Goal: Task Accomplishment & Management: Manage account settings

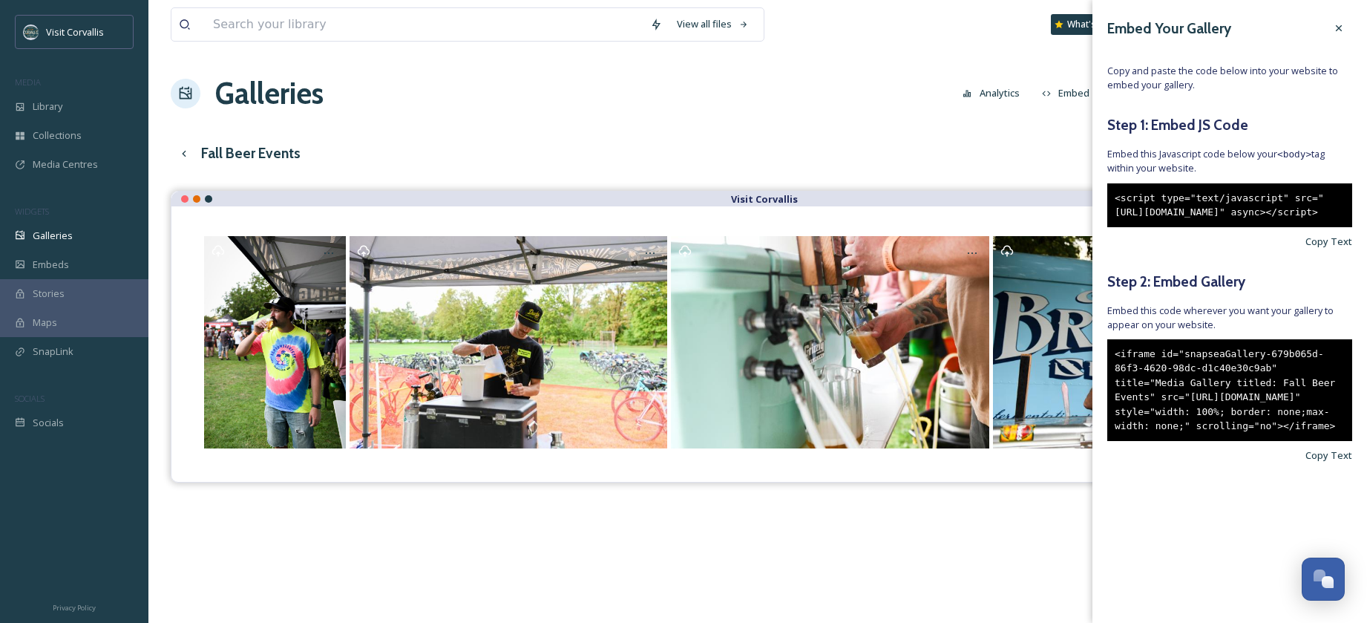
click at [1165, 227] on div "<script type="text/javascript" src="[URL][DOMAIN_NAME]" async></script>" at bounding box center [1229, 205] width 245 height 44
drag, startPoint x: 1182, startPoint y: 261, endPoint x: 1204, endPoint y: 221, distance: 45.8
click at [1115, 200] on div "<script type="text/javascript" src="[URL][DOMAIN_NAME]" async></script>" at bounding box center [1229, 205] width 245 height 44
copy div "<script type="text/javascript" src="[URL][DOMAIN_NAME]" async></script>"
click at [1276, 441] on div "<iframe id="snapseaGallery-679b065d-86f3-4620-98dc-d1c40e30c9ab" title="Media G…" at bounding box center [1229, 390] width 245 height 102
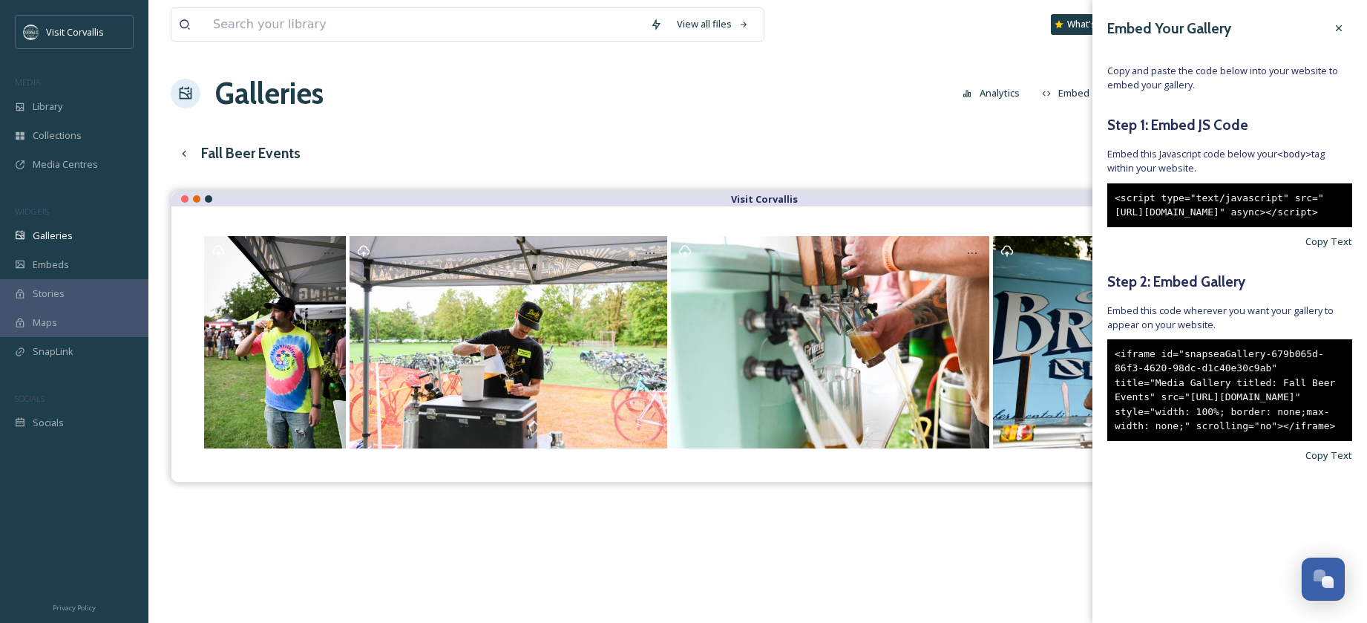
drag, startPoint x: 1279, startPoint y: 516, endPoint x: 1102, endPoint y: 394, distance: 214.5
click at [1102, 394] on div "Embed Your Gallery Copy and paste the code below into your website to embed you…" at bounding box center [1229, 261] width 275 height 522
copy div "<iframe id="snapseaGallery-679b065d-86f3-4620-98dc-d1c40e30c9ab" title="Media G…"
click at [424, 89] on div "Galleries Analytics Embed Customise Gallery Walls Edit files" at bounding box center [758, 93] width 1174 height 45
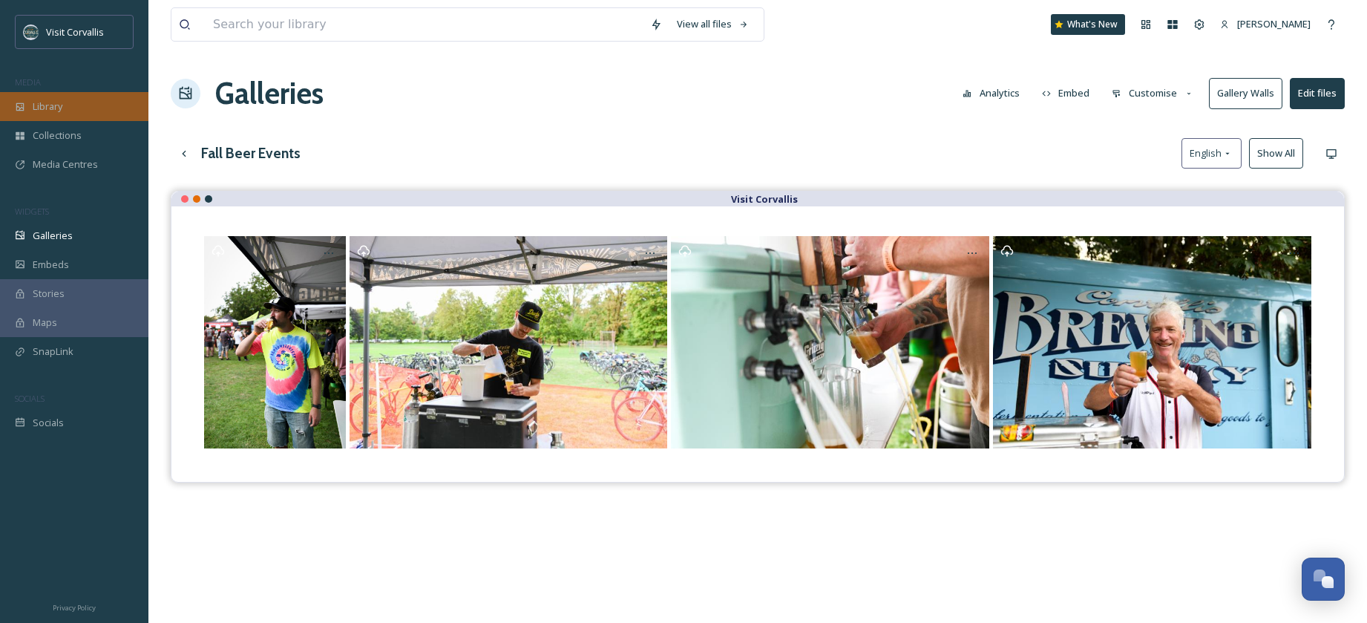
click at [56, 111] on span "Library" at bounding box center [48, 106] width 30 height 14
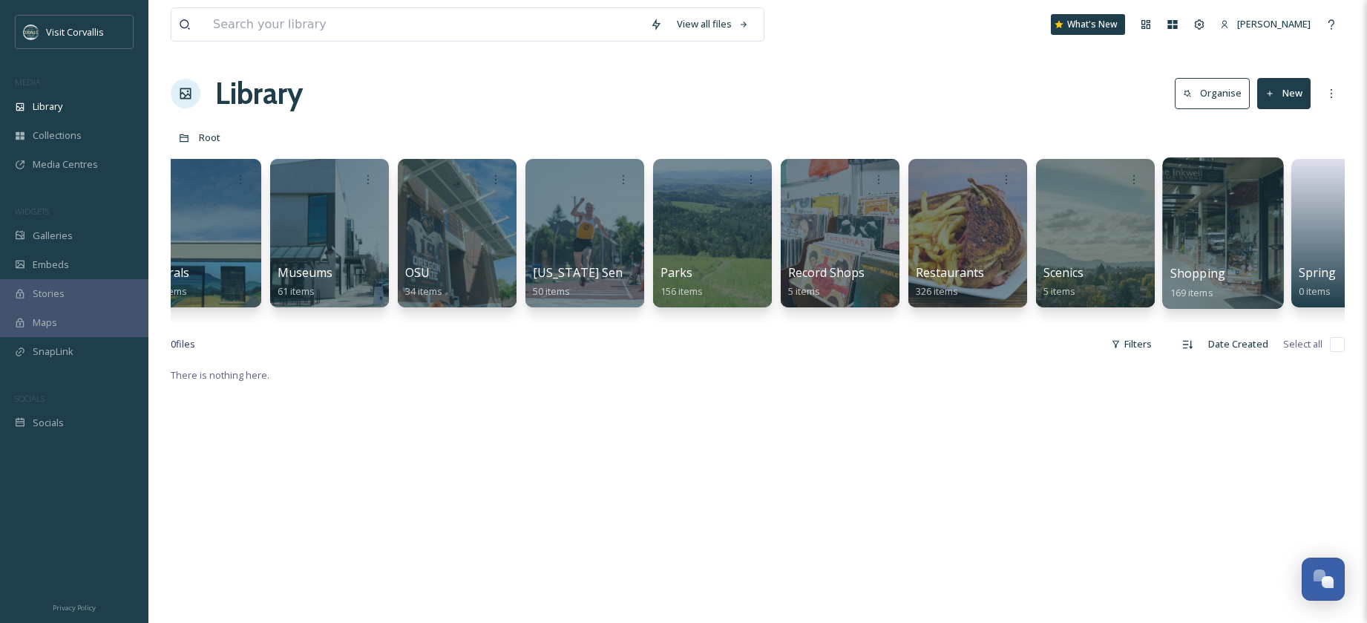
scroll to position [1, 0]
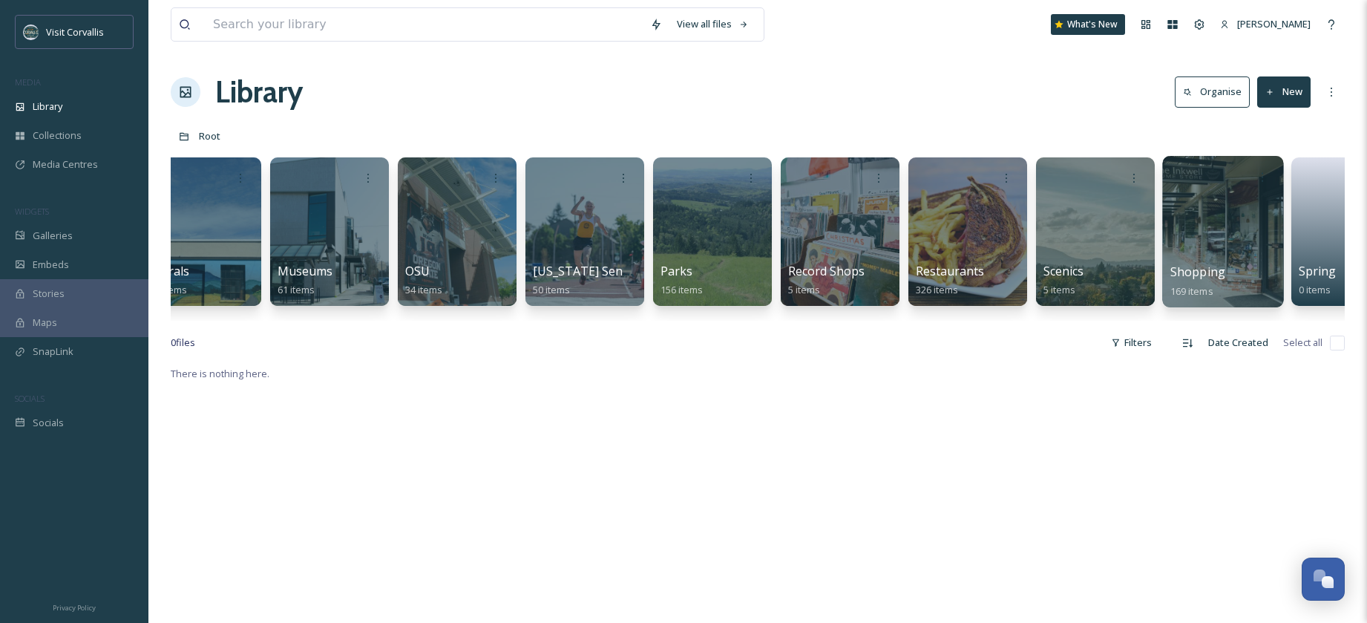
click at [1193, 211] on div at bounding box center [1222, 231] width 121 height 151
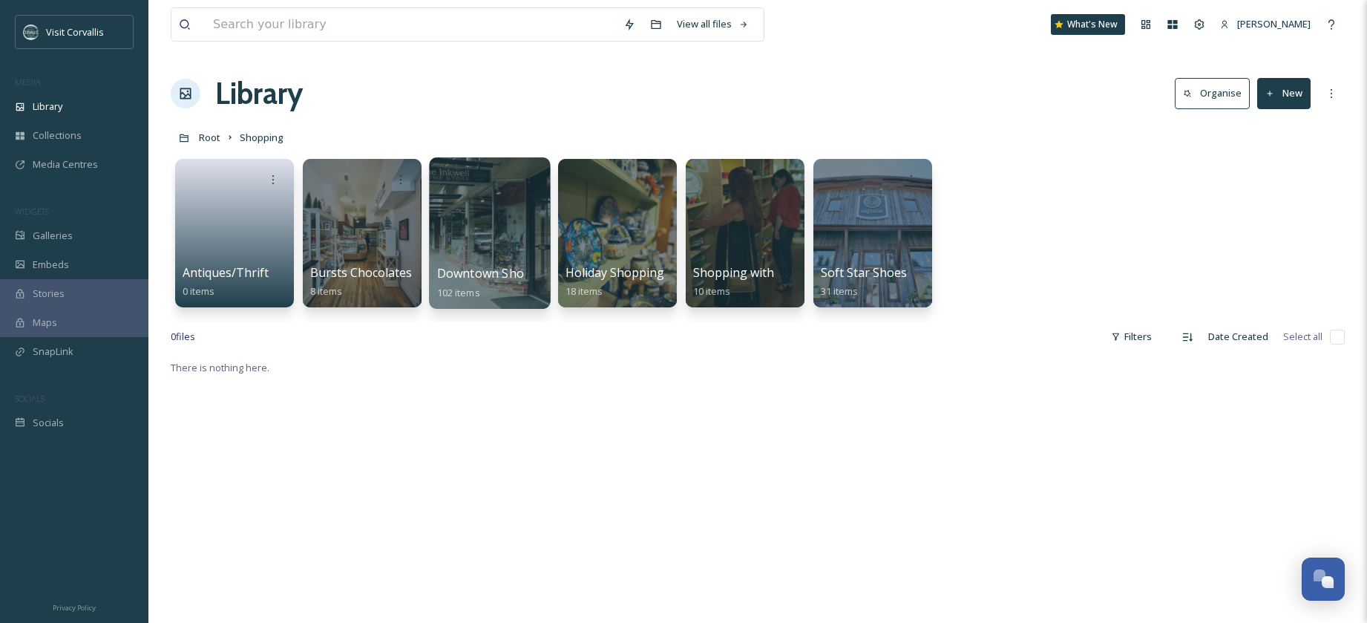
click at [485, 235] on div at bounding box center [489, 232] width 121 height 151
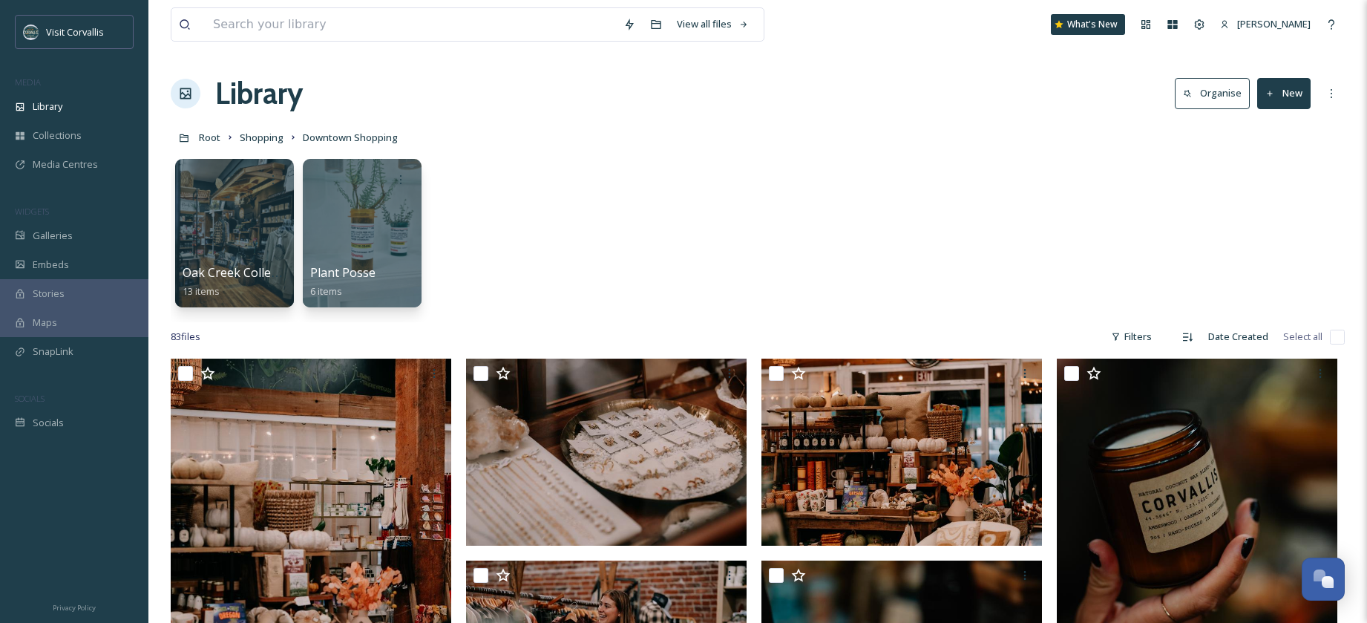
click at [1284, 94] on button "New" at bounding box center [1283, 93] width 53 height 30
click at [1280, 119] on div "File Upload" at bounding box center [1268, 128] width 84 height 29
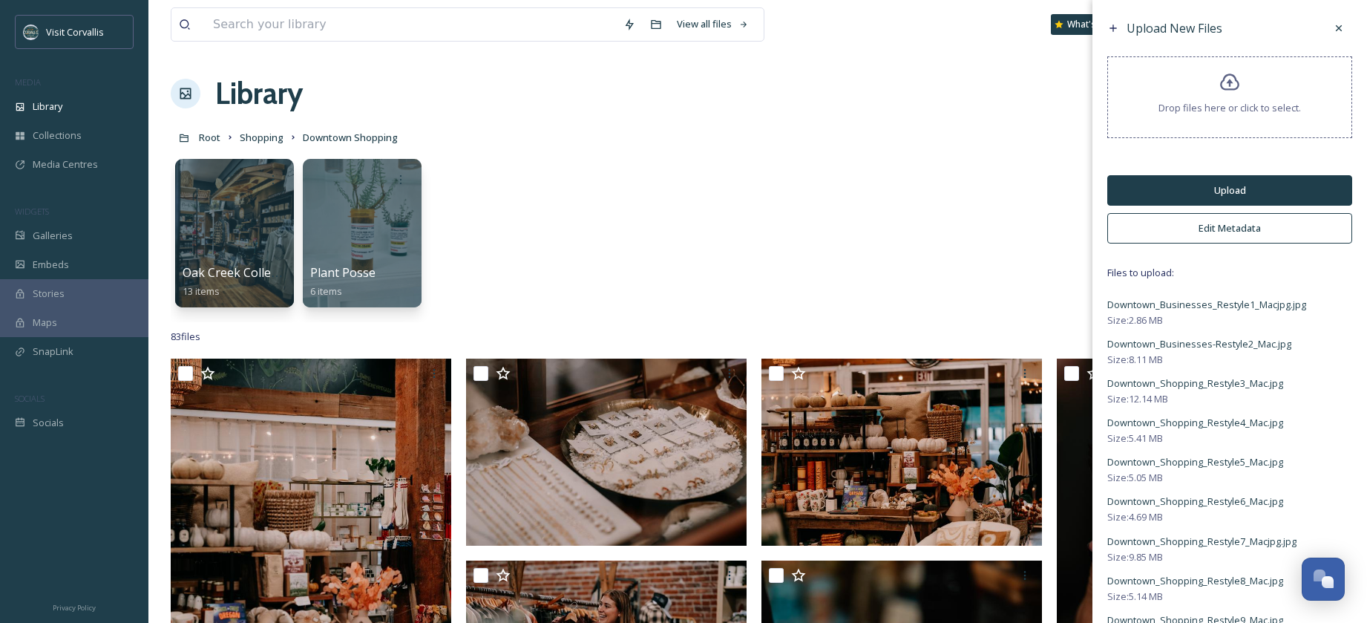
click at [1215, 226] on button "Edit Metadata" at bounding box center [1229, 228] width 245 height 30
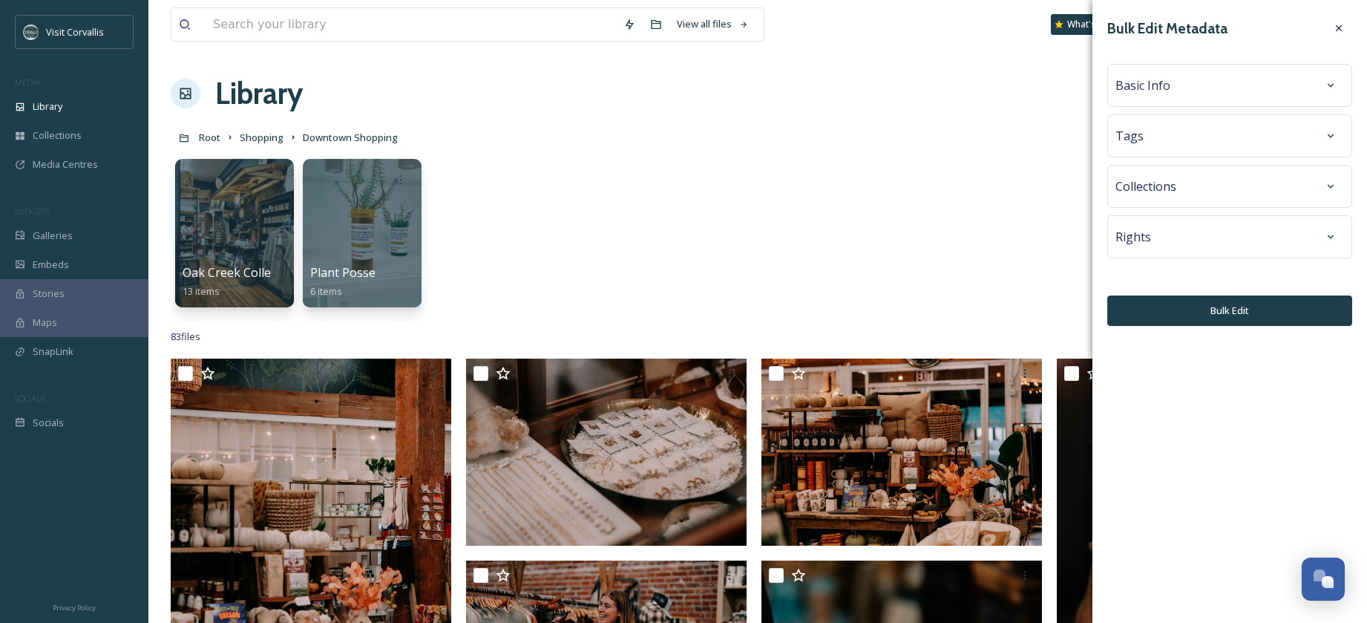
click at [1159, 142] on div "Tags" at bounding box center [1229, 135] width 229 height 27
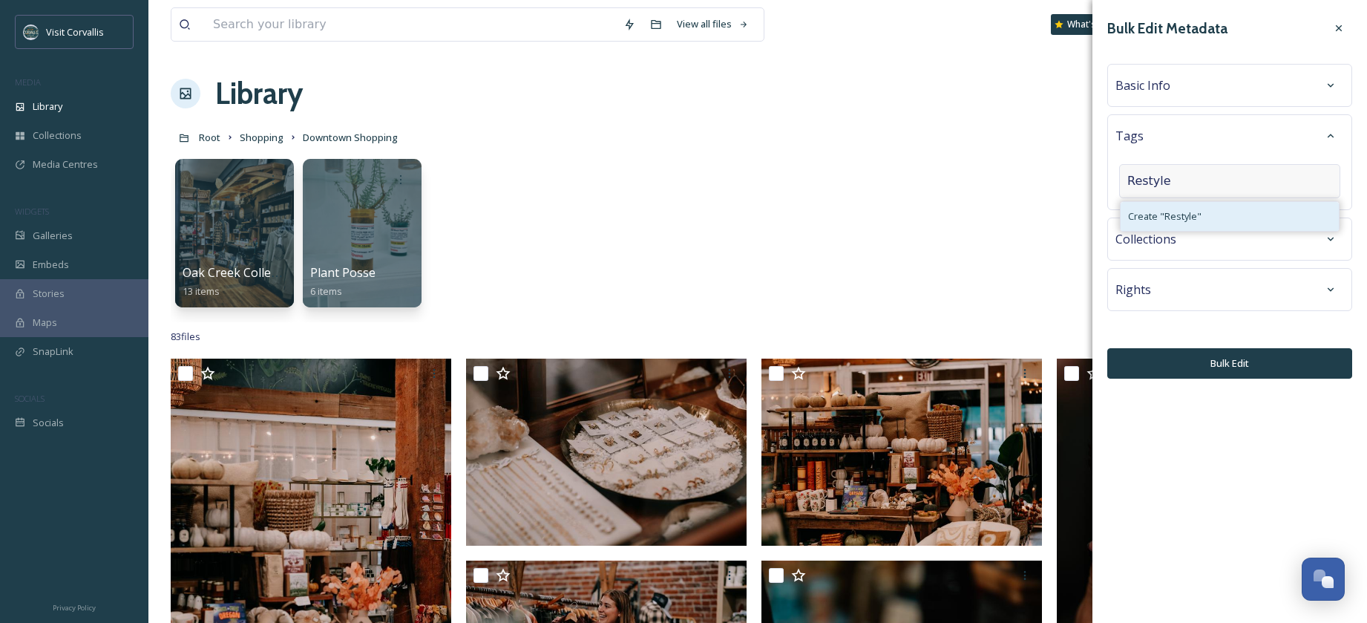
type input "Restyle"
click at [1180, 213] on span "Create " Restyle "" at bounding box center [1164, 216] width 73 height 14
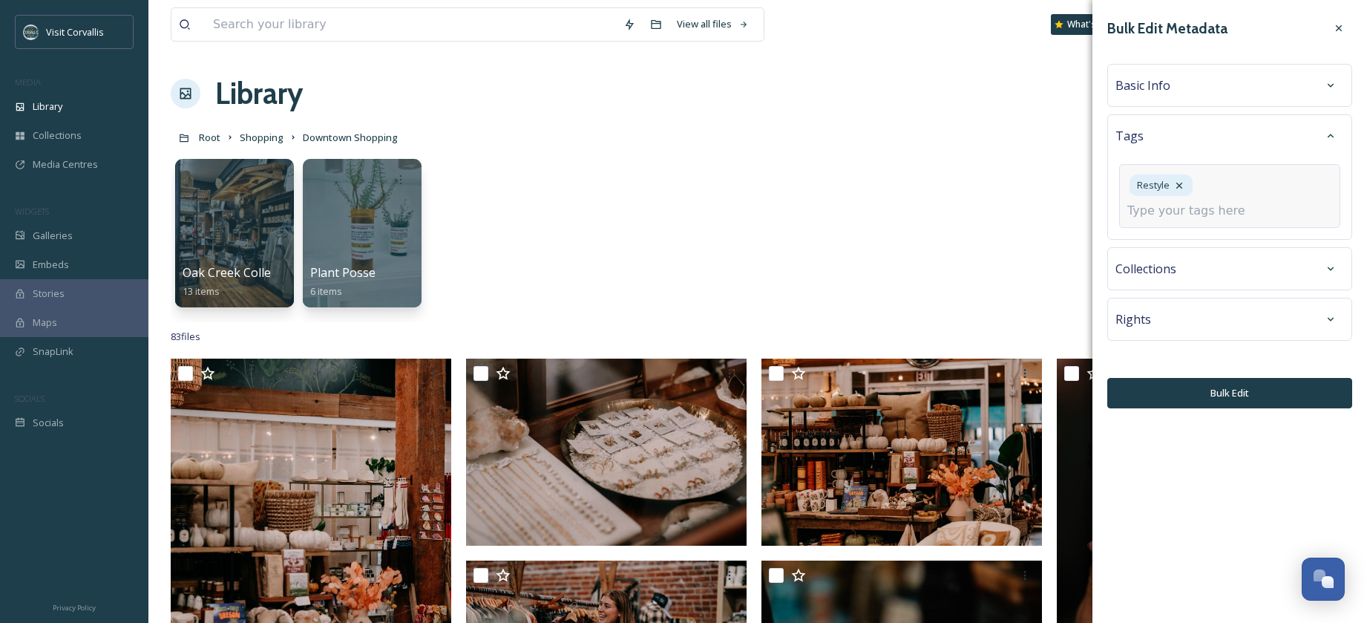
click at [1167, 215] on input at bounding box center [1201, 211] width 148 height 18
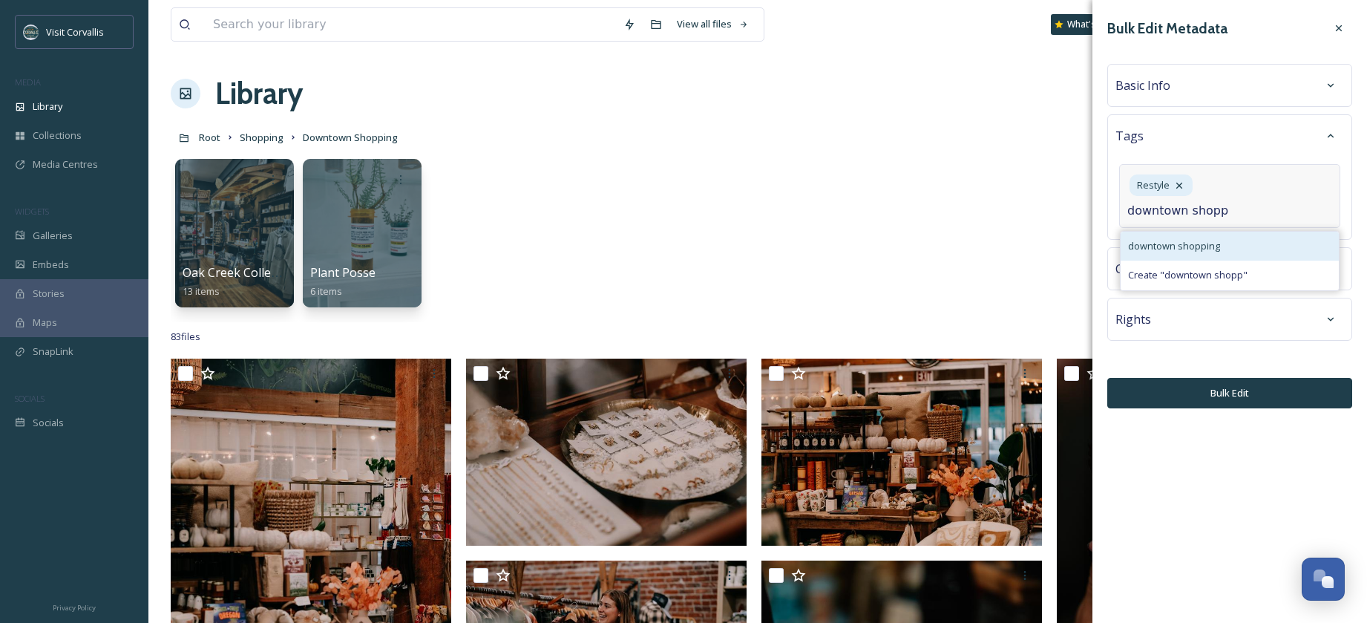
type input "downtown shopp"
click at [1271, 243] on div "downtown shopping" at bounding box center [1230, 246] width 218 height 29
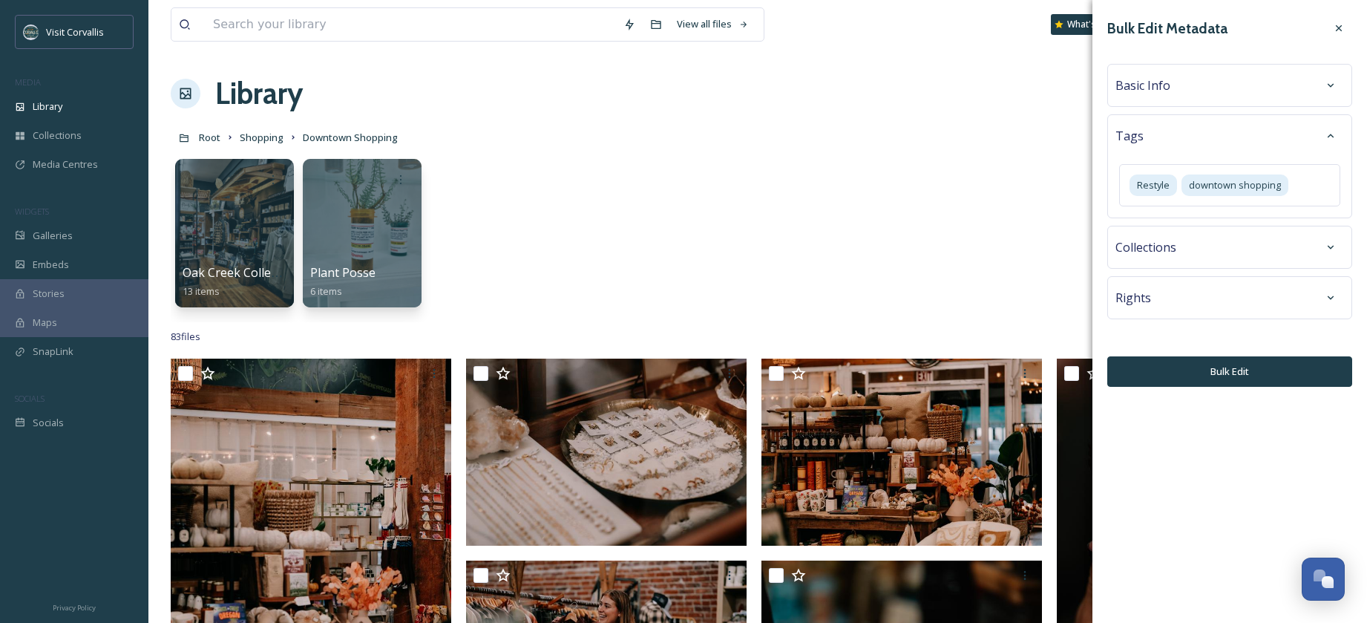
click at [1164, 86] on span "Basic Info" at bounding box center [1142, 85] width 55 height 18
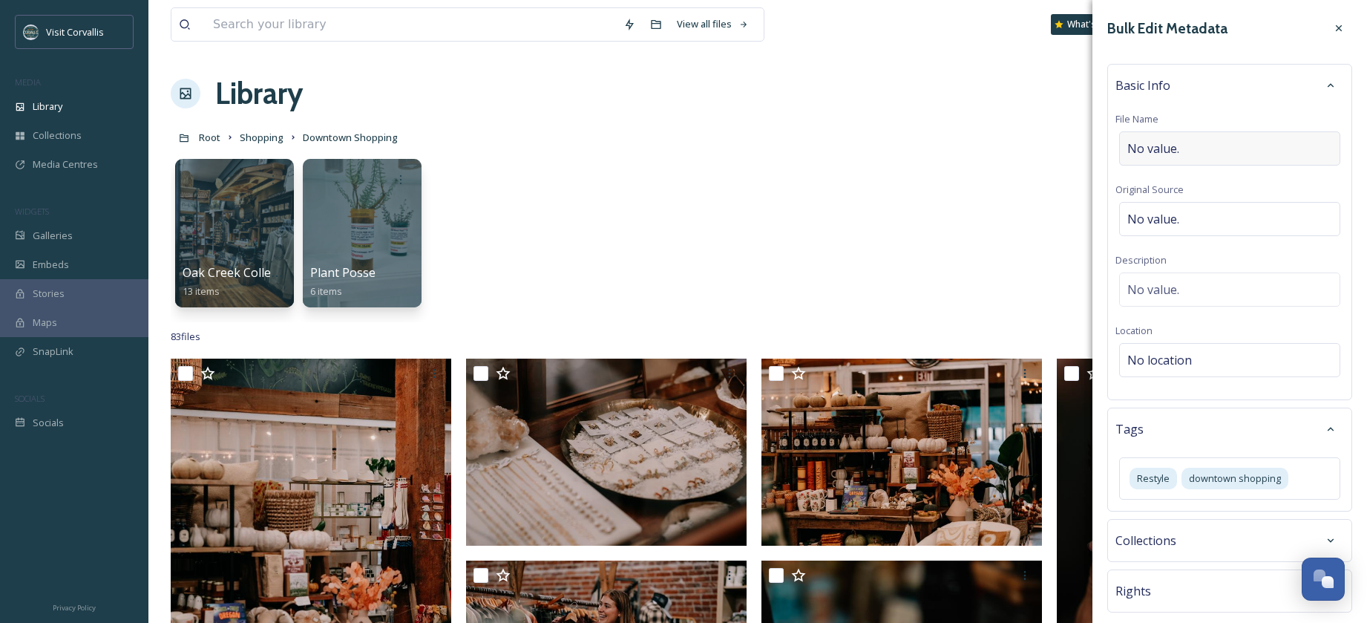
click at [1159, 145] on span "No value." at bounding box center [1153, 149] width 52 height 18
type input "Restyle in downtown [GEOGRAPHIC_DATA], [GEOGRAPHIC_DATA]"
drag, startPoint x: 1289, startPoint y: 149, endPoint x: 1087, endPoint y: 145, distance: 201.9
click at [1115, 145] on input "Restyle in downtown [GEOGRAPHIC_DATA], [GEOGRAPHIC_DATA]" at bounding box center [1229, 148] width 229 height 34
click at [1169, 286] on span "No value." at bounding box center [1153, 286] width 52 height 18
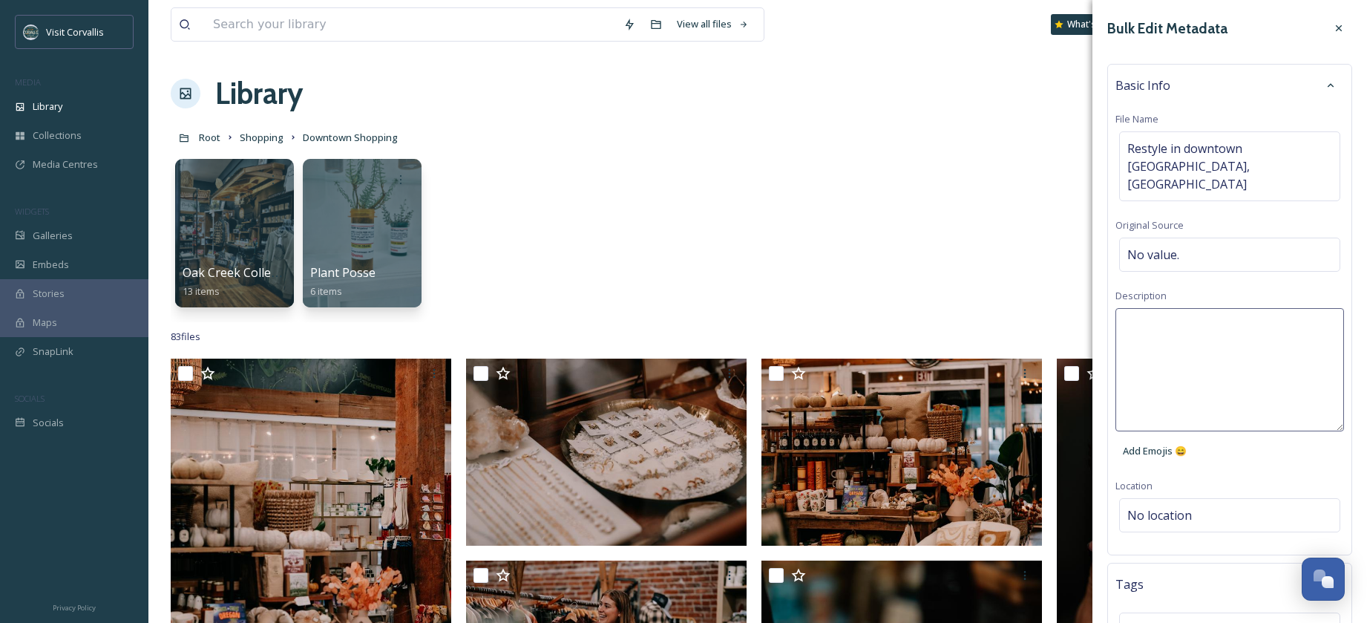
click at [1136, 308] on textarea at bounding box center [1229, 369] width 229 height 123
paste textarea "Restyle in downtown [GEOGRAPHIC_DATA], [GEOGRAPHIC_DATA]"
click at [1126, 308] on textarea "Restyle in downtown [GEOGRAPHIC_DATA], [GEOGRAPHIC_DATA]" at bounding box center [1229, 369] width 229 height 123
type textarea "Shopping at [GEOGRAPHIC_DATA] in downtown [GEOGRAPHIC_DATA], [GEOGRAPHIC_DATA]"
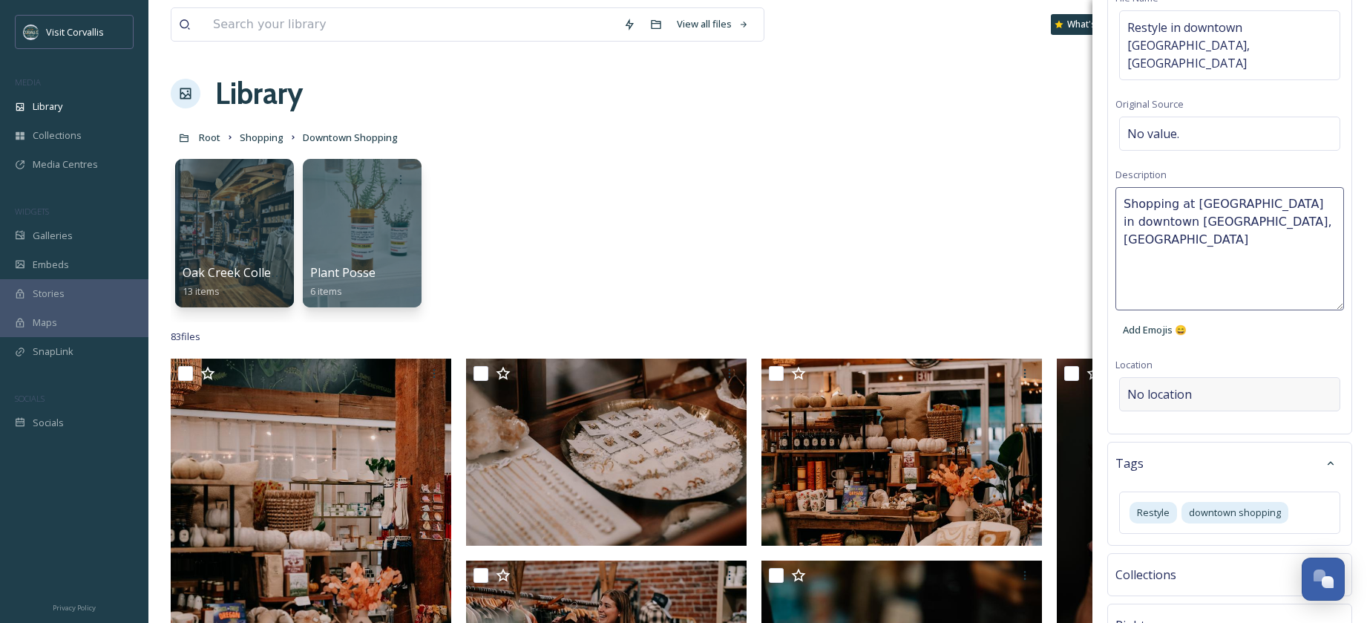
click at [1187, 352] on div "Bulk Edit Metadata Basic Info File Name Restyle in downtown [GEOGRAPHIC_DATA], …" at bounding box center [1229, 304] width 275 height 850
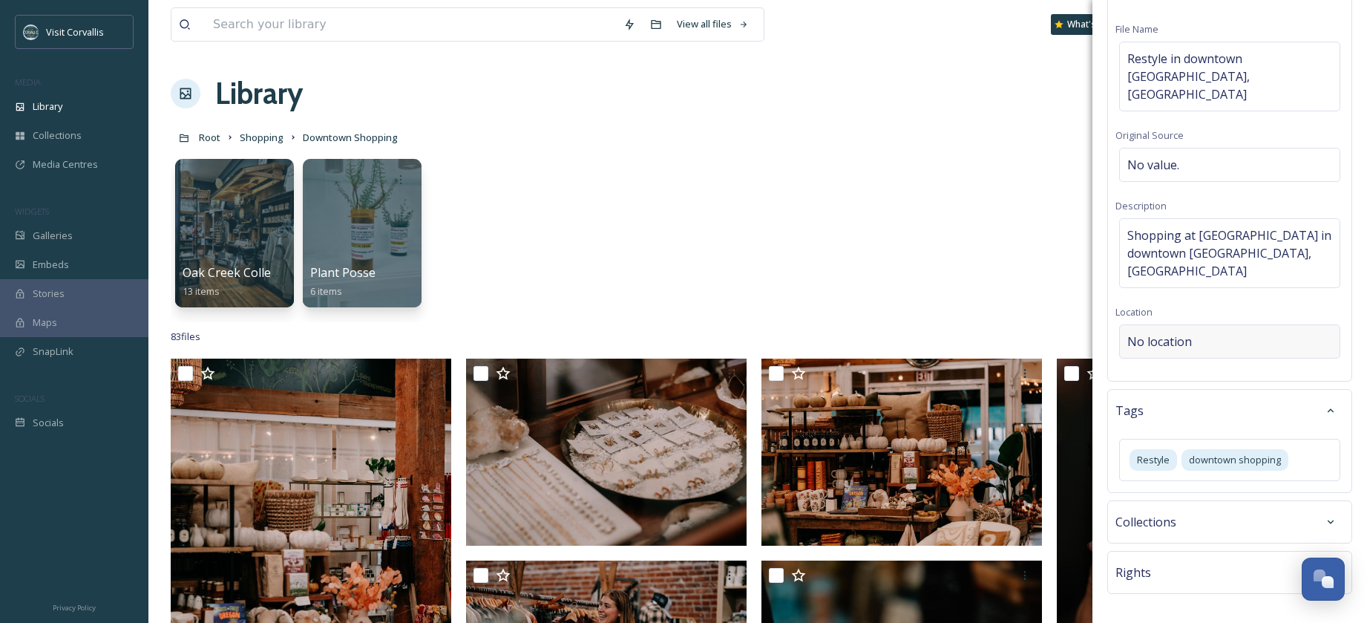
click at [1147, 324] on div "No location" at bounding box center [1229, 341] width 221 height 34
click at [1138, 325] on input at bounding box center [1230, 341] width 220 height 33
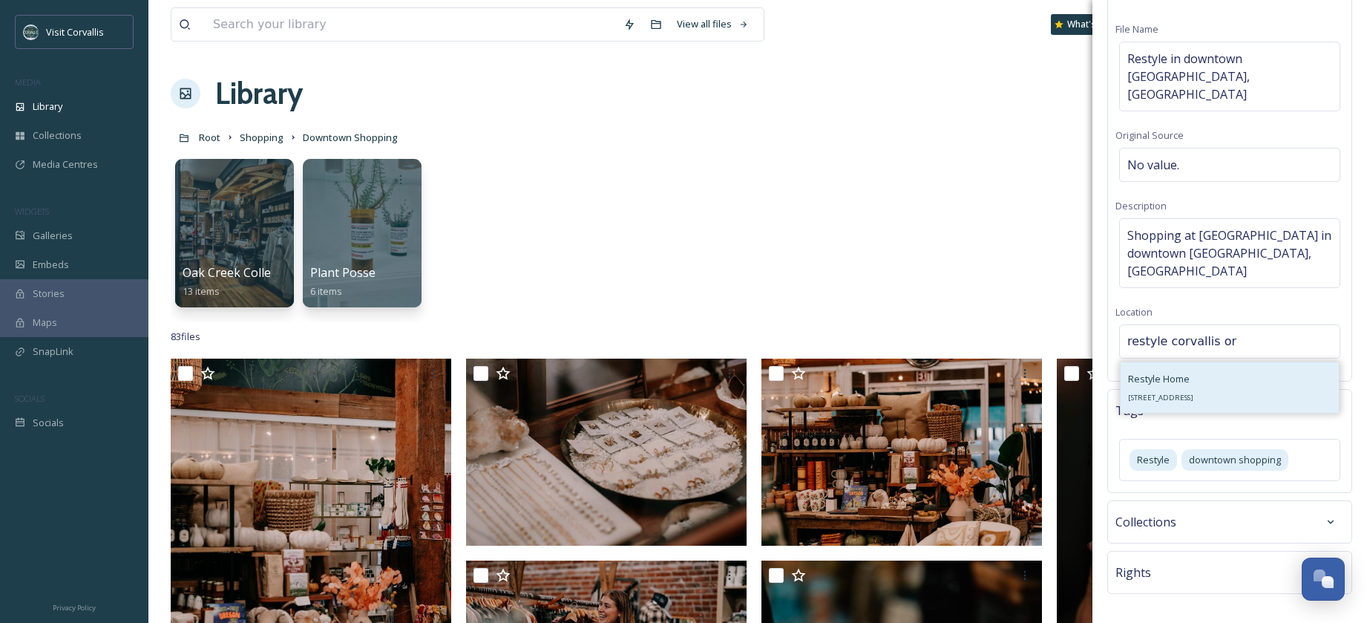
type input "restyle corvallis or"
click at [1193, 370] on div "Restyle Home [STREET_ADDRESS]" at bounding box center [1160, 388] width 65 height 36
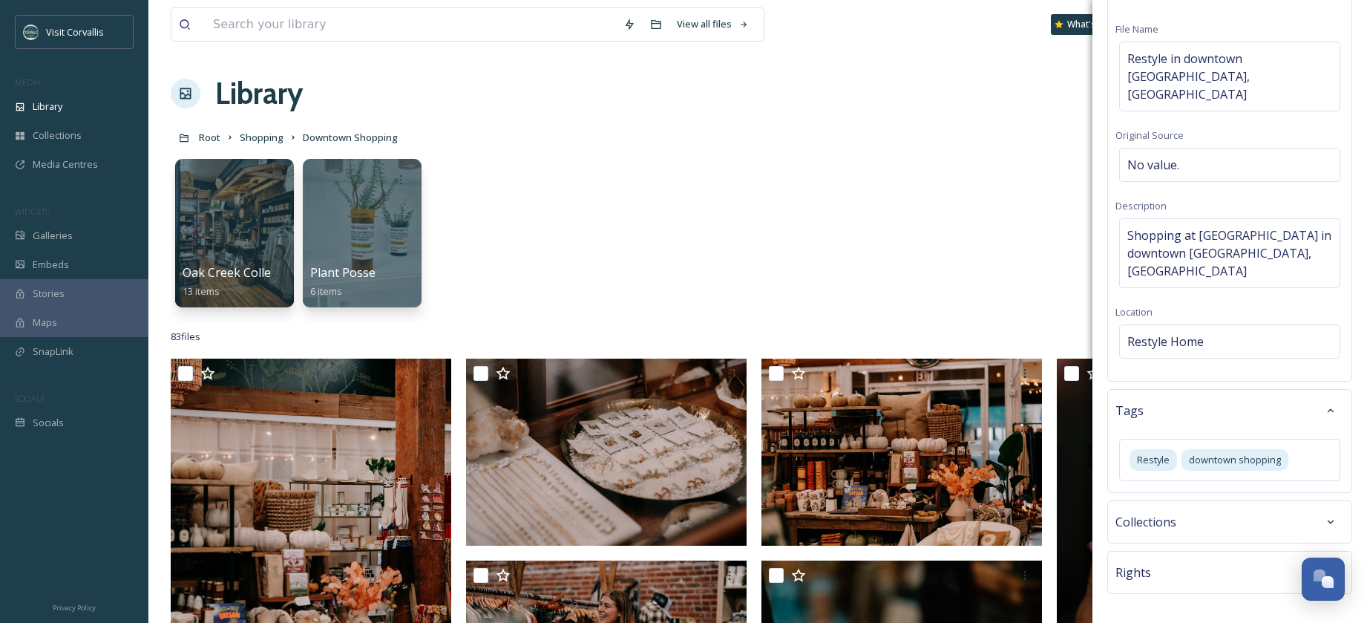
scroll to position [282, 0]
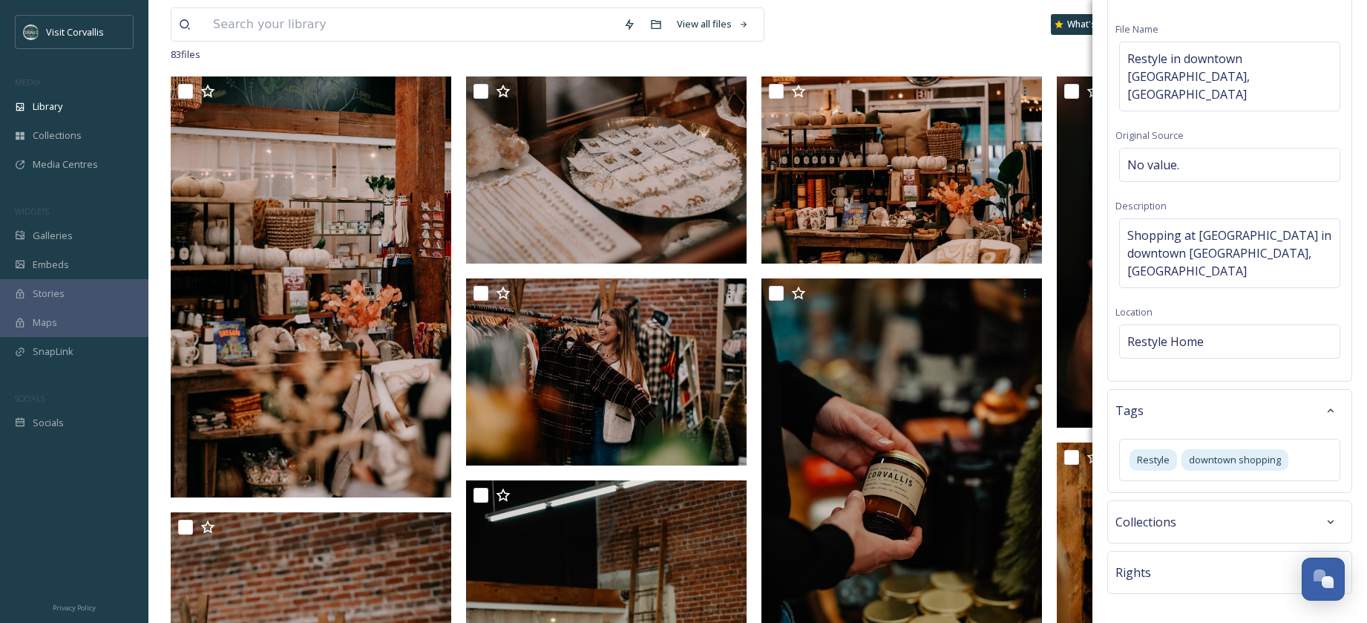
click at [1229, 559] on div "Rights" at bounding box center [1229, 572] width 229 height 27
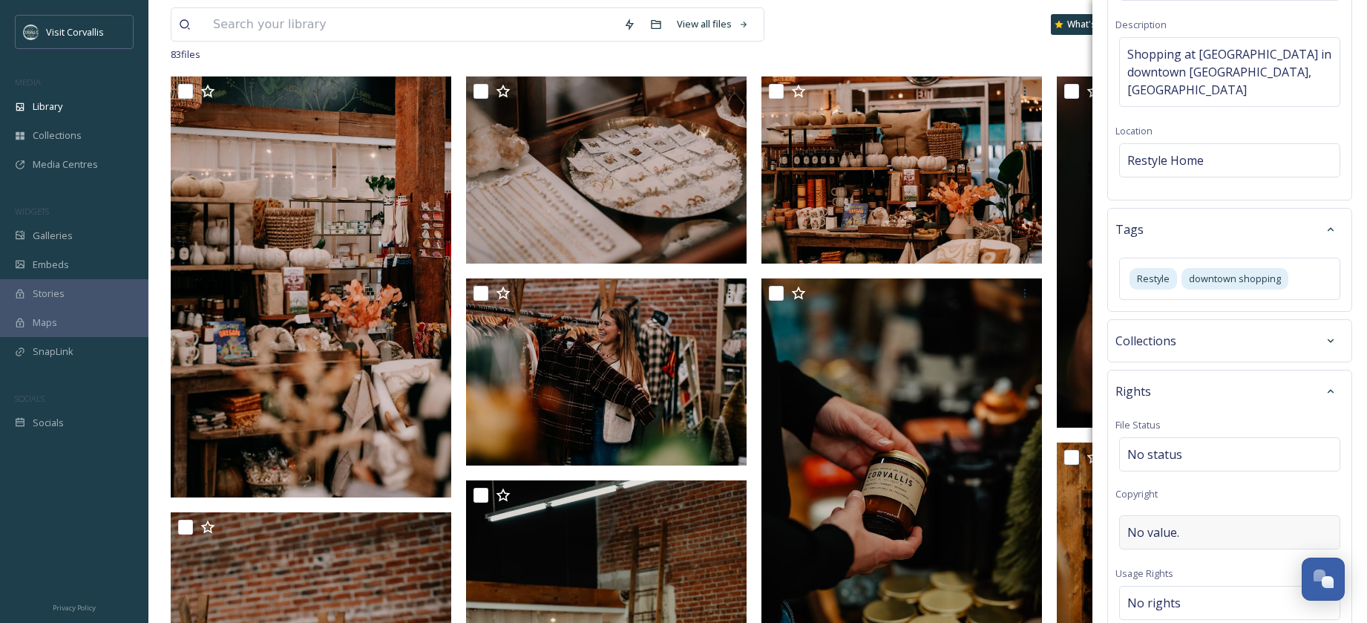
scroll to position [280, 0]
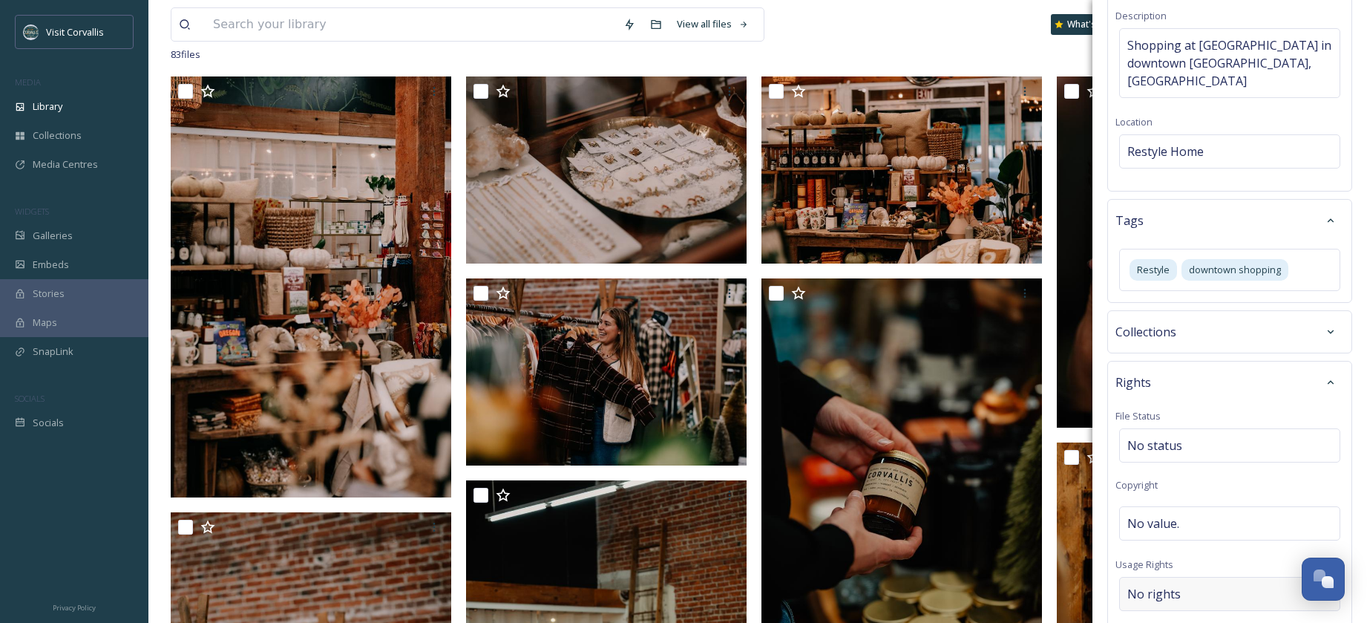
click at [1201, 577] on div "No rights" at bounding box center [1229, 594] width 221 height 34
click at [1201, 581] on input at bounding box center [1205, 597] width 163 height 33
type input "s"
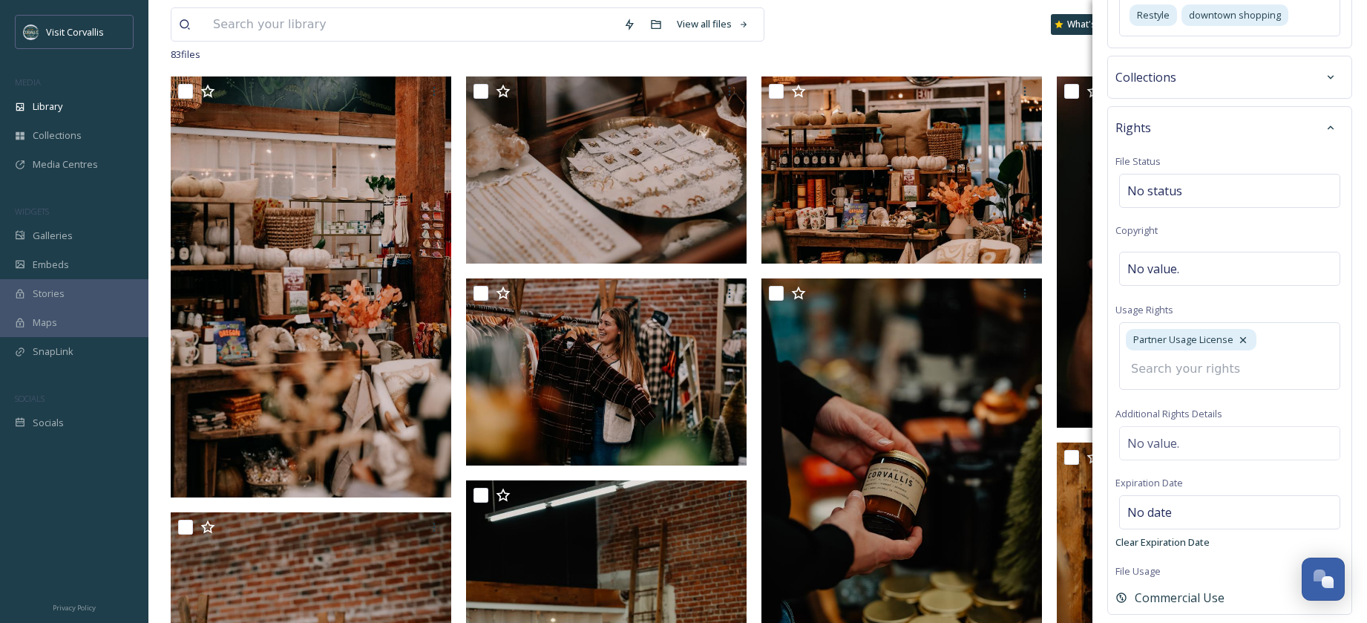
scroll to position [556, 0]
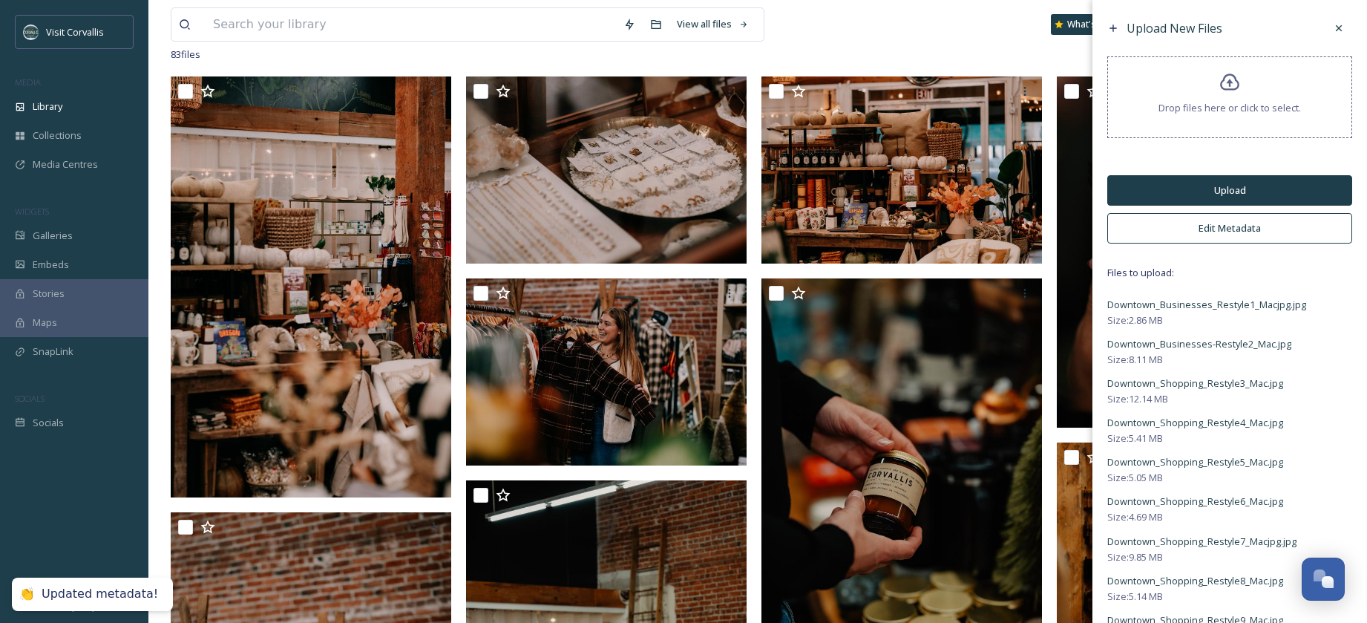
click at [1224, 186] on button "Upload" at bounding box center [1229, 190] width 245 height 30
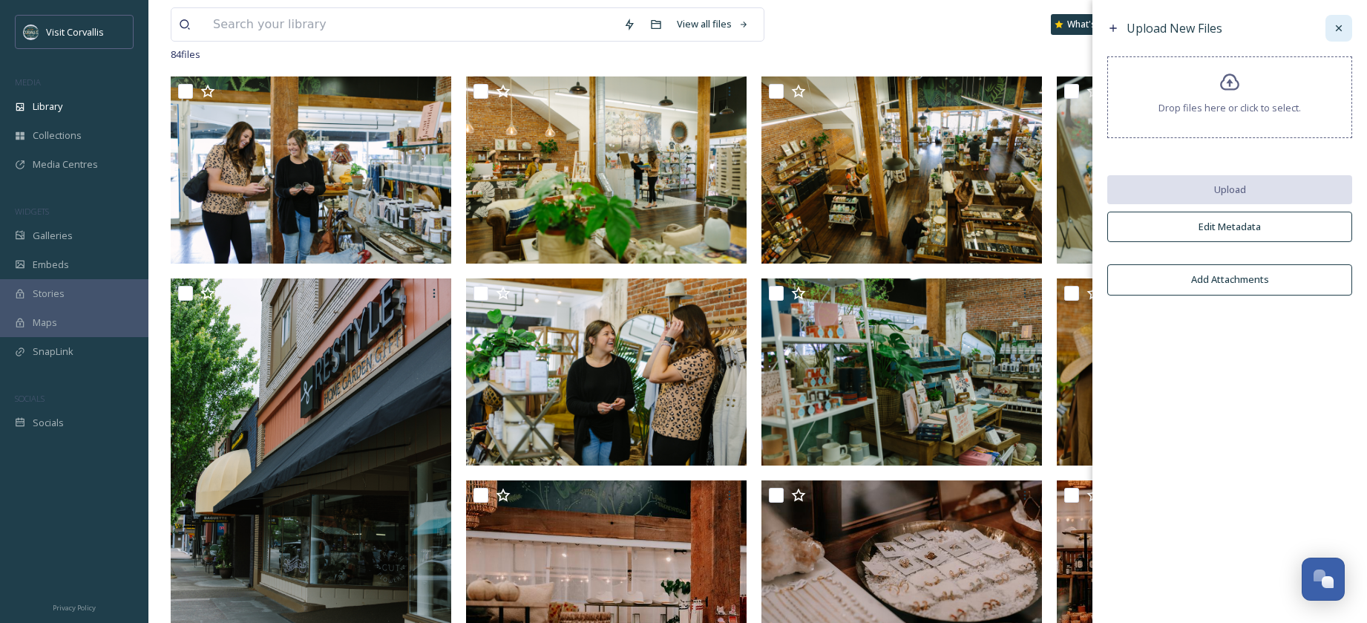
click at [1339, 27] on icon at bounding box center [1339, 28] width 12 height 12
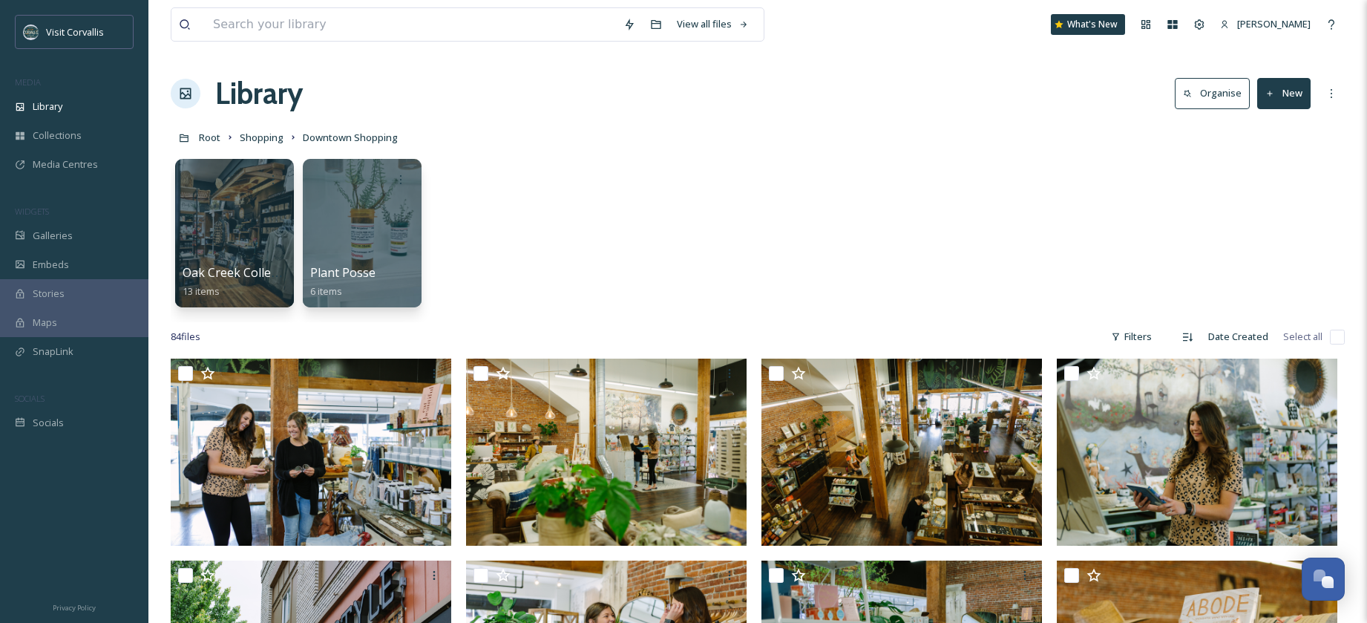
click at [1276, 96] on button "New" at bounding box center [1283, 93] width 53 height 30
click at [988, 180] on div "Oak Creek Collective 13 items Plant Posse 6 items" at bounding box center [758, 236] width 1174 height 171
click at [1280, 101] on button "New" at bounding box center [1283, 93] width 53 height 30
click at [1270, 134] on span "File Upload" at bounding box center [1277, 128] width 49 height 14
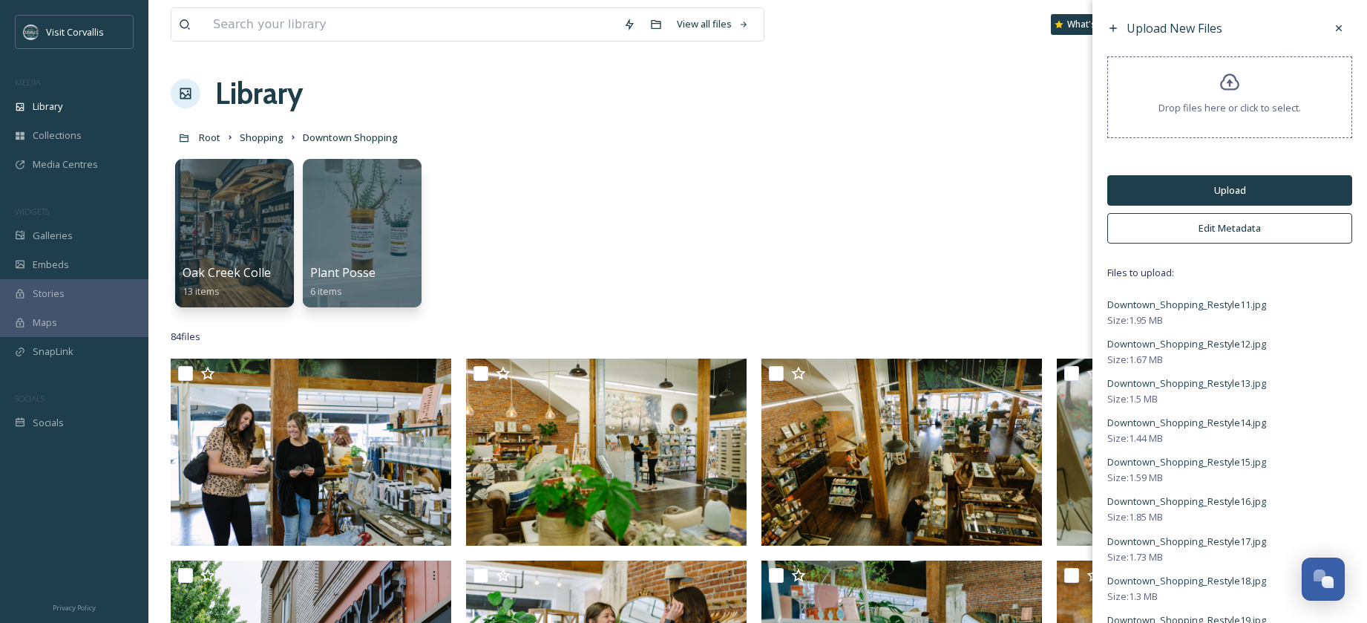
click at [1211, 230] on button "Edit Metadata" at bounding box center [1229, 228] width 245 height 30
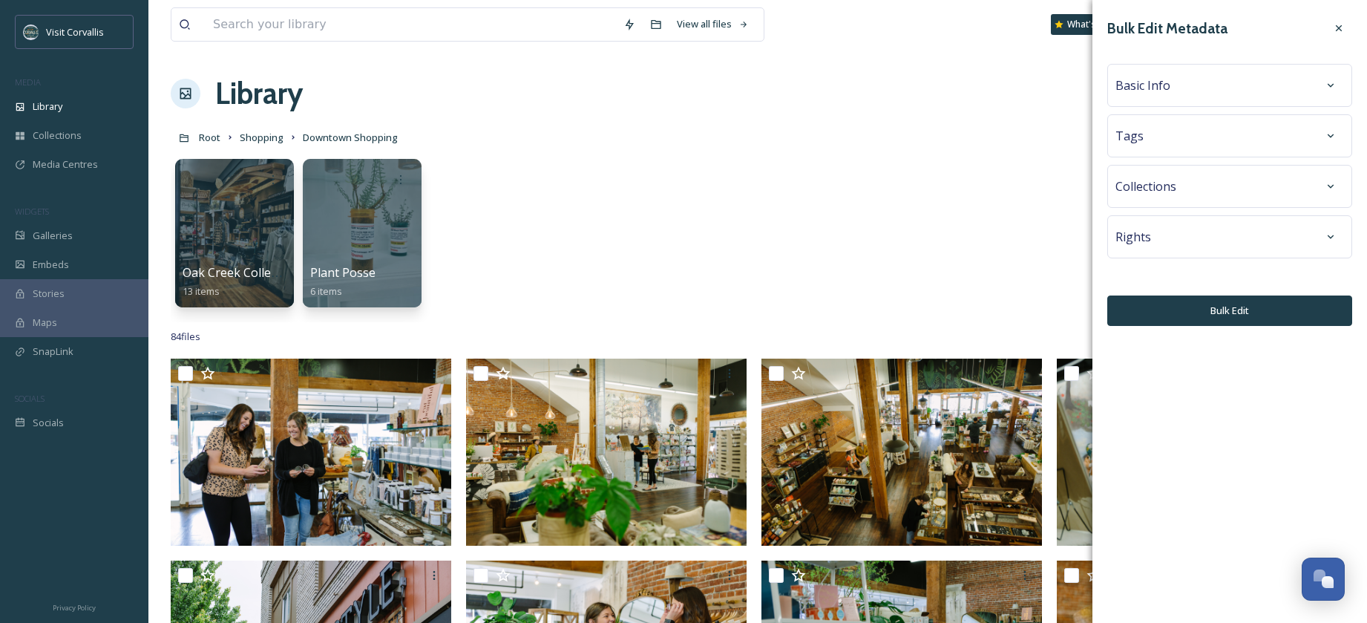
click at [1160, 153] on div "Tags" at bounding box center [1229, 135] width 245 height 43
click at [1157, 138] on div "Tags" at bounding box center [1229, 135] width 229 height 27
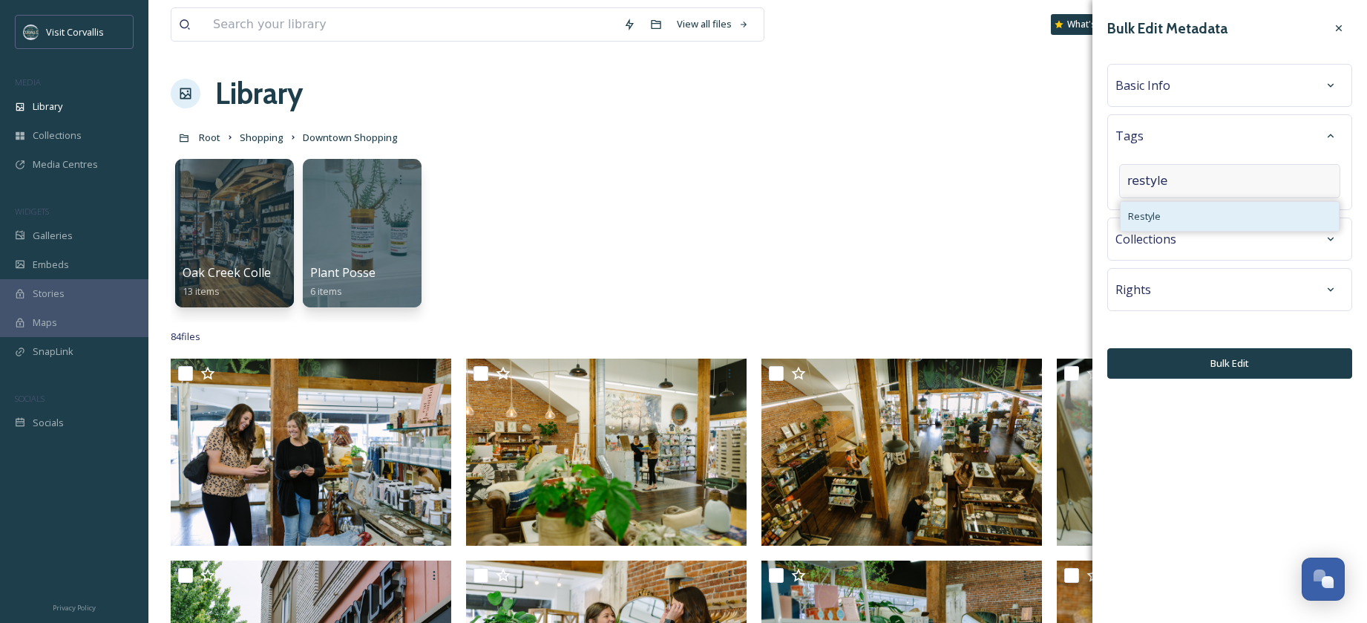
type input "restyle"
drag, startPoint x: 1252, startPoint y: 215, endPoint x: 1220, endPoint y: 210, distance: 32.3
click at [1252, 215] on div "Restyle" at bounding box center [1230, 216] width 218 height 29
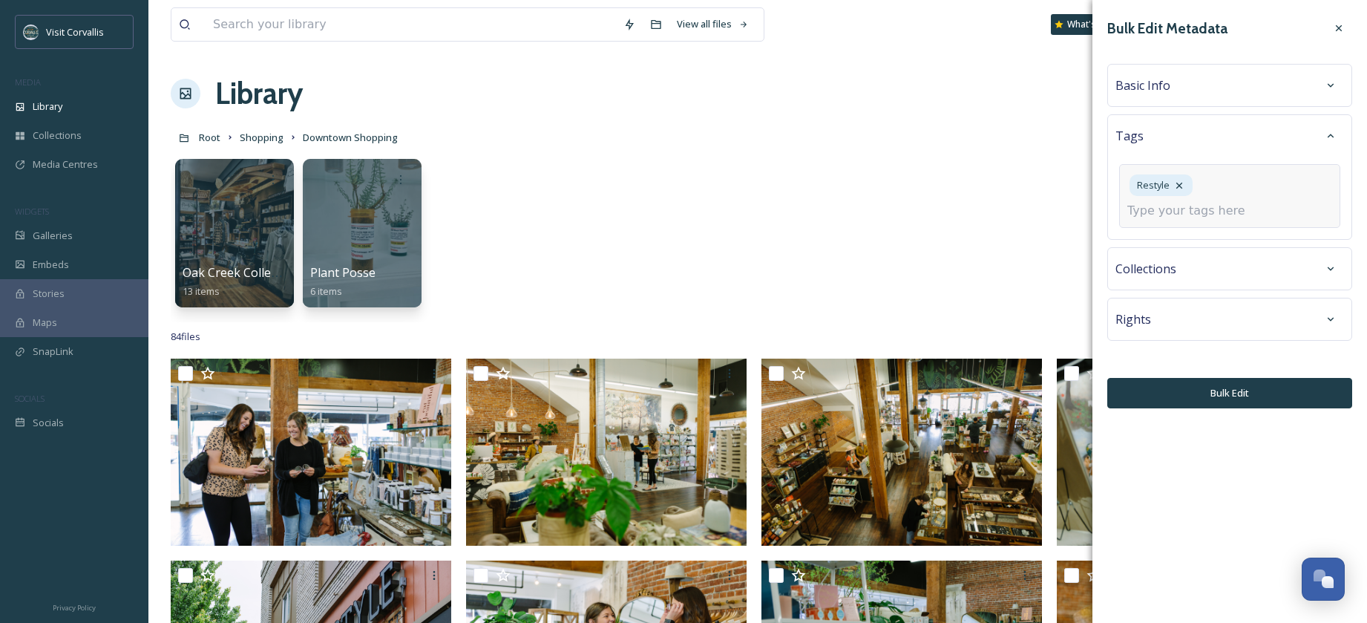
click at [1182, 219] on input at bounding box center [1201, 211] width 148 height 18
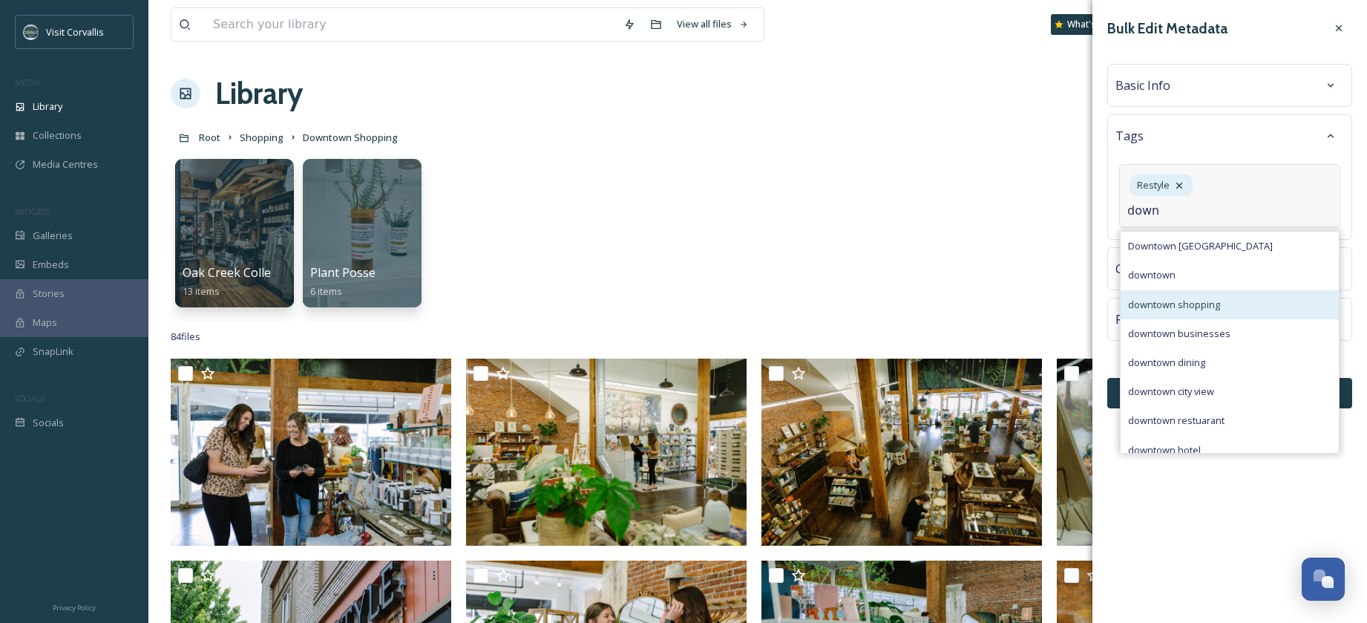
type input "down"
click at [1217, 298] on span "downtown shopping" at bounding box center [1174, 305] width 92 height 14
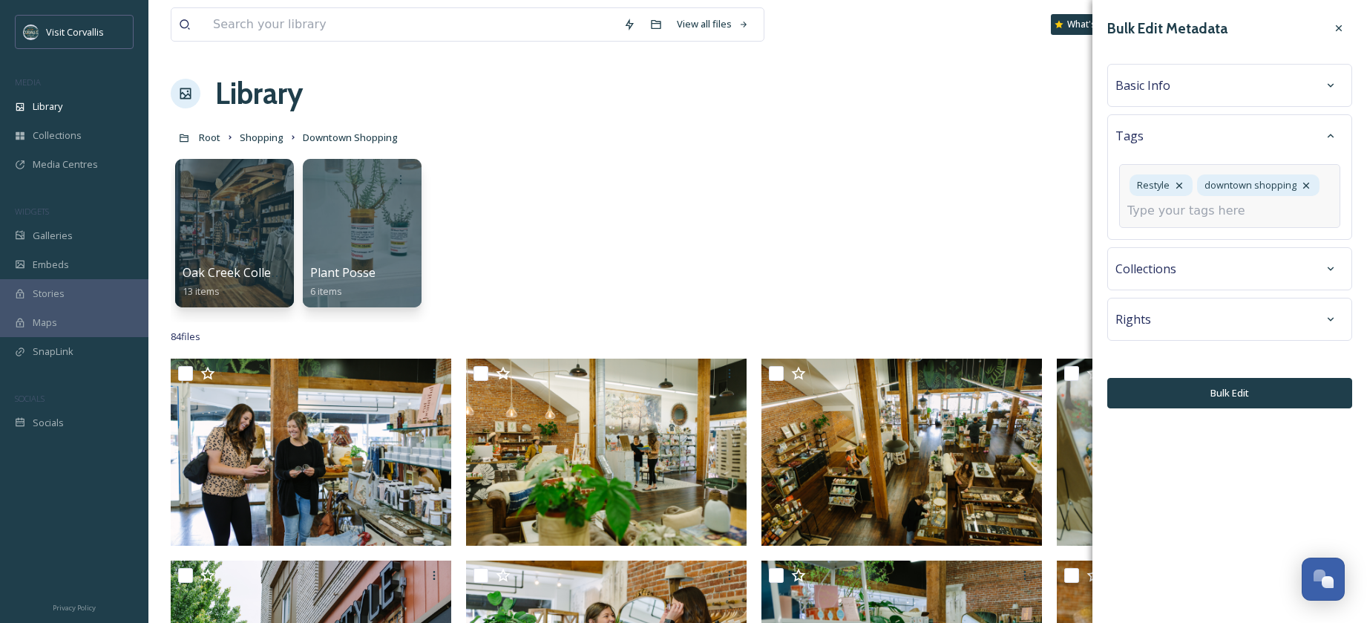
click at [1167, 77] on span "Basic Info" at bounding box center [1142, 85] width 55 height 18
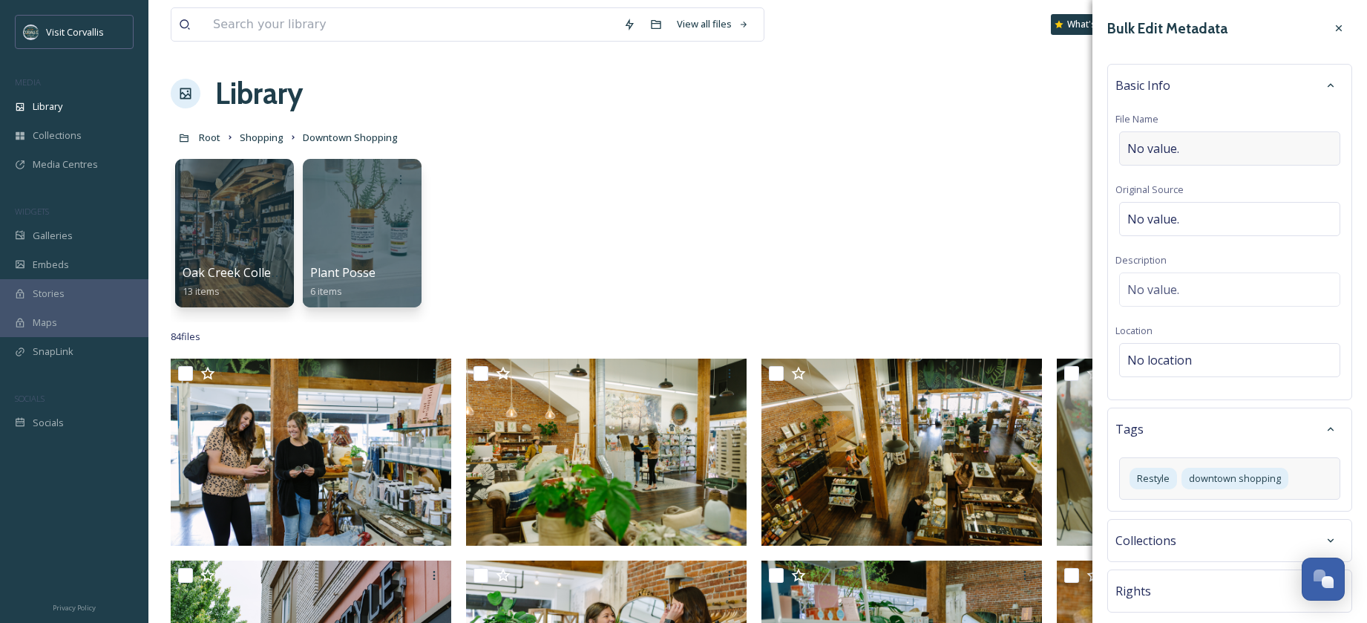
click at [1176, 147] on span "No value." at bounding box center [1153, 149] width 52 height 18
drag, startPoint x: 1189, startPoint y: 147, endPoint x: 1238, endPoint y: 151, distance: 49.1
click at [1189, 147] on input "Downtown_Shopping_Restyle15" at bounding box center [1229, 148] width 229 height 34
drag, startPoint x: 1242, startPoint y: 146, endPoint x: 1334, endPoint y: 154, distance: 91.6
click at [1242, 146] on input "Downtown Shopping_Restyle15" at bounding box center [1229, 148] width 229 height 34
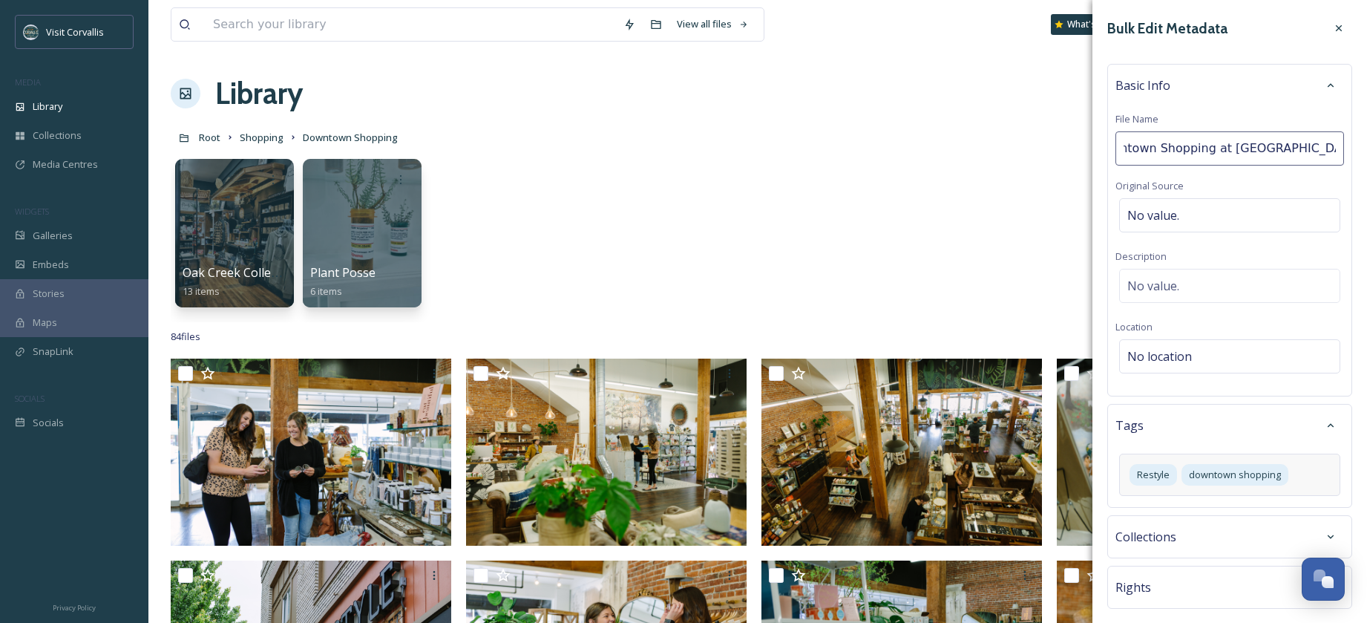
type input "Downtown Shopping at [GEOGRAPHIC_DATA] in [GEOGRAPHIC_DATA] OR"
click at [1185, 352] on div "Basic Info File Name Downtown Shopping at [GEOGRAPHIC_DATA] in [GEOGRAPHIC_DATA…" at bounding box center [1229, 230] width 245 height 332
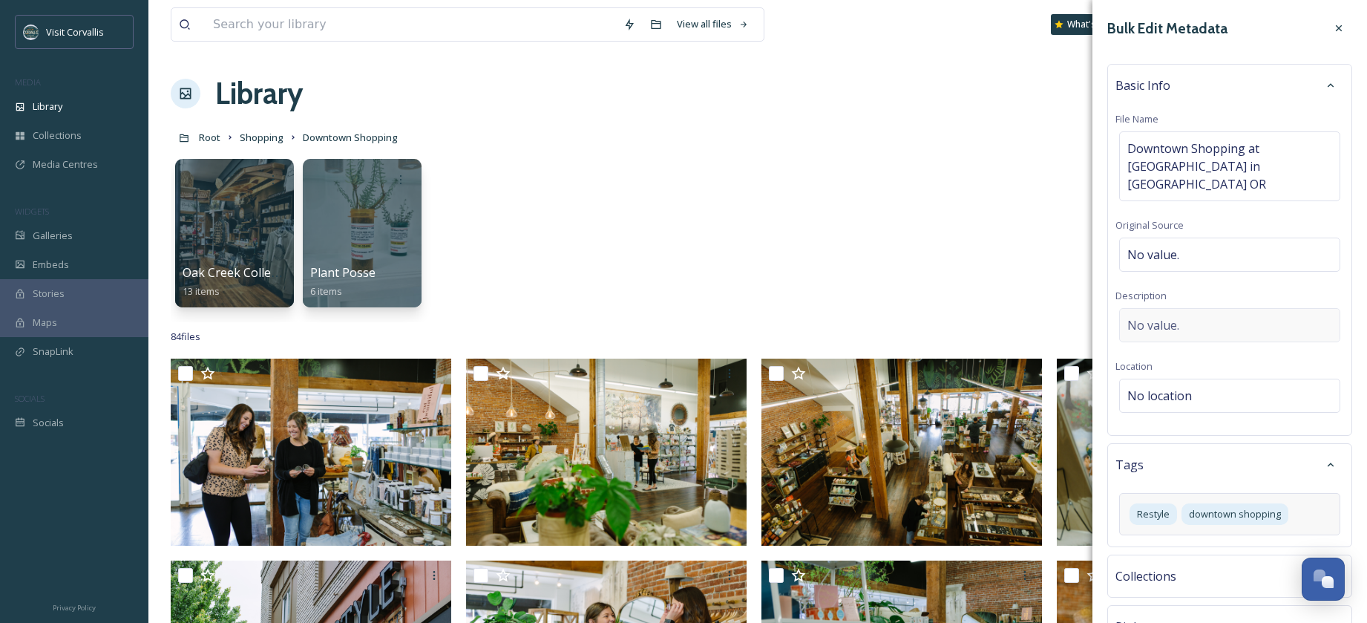
click at [1160, 316] on span "No value." at bounding box center [1153, 325] width 52 height 18
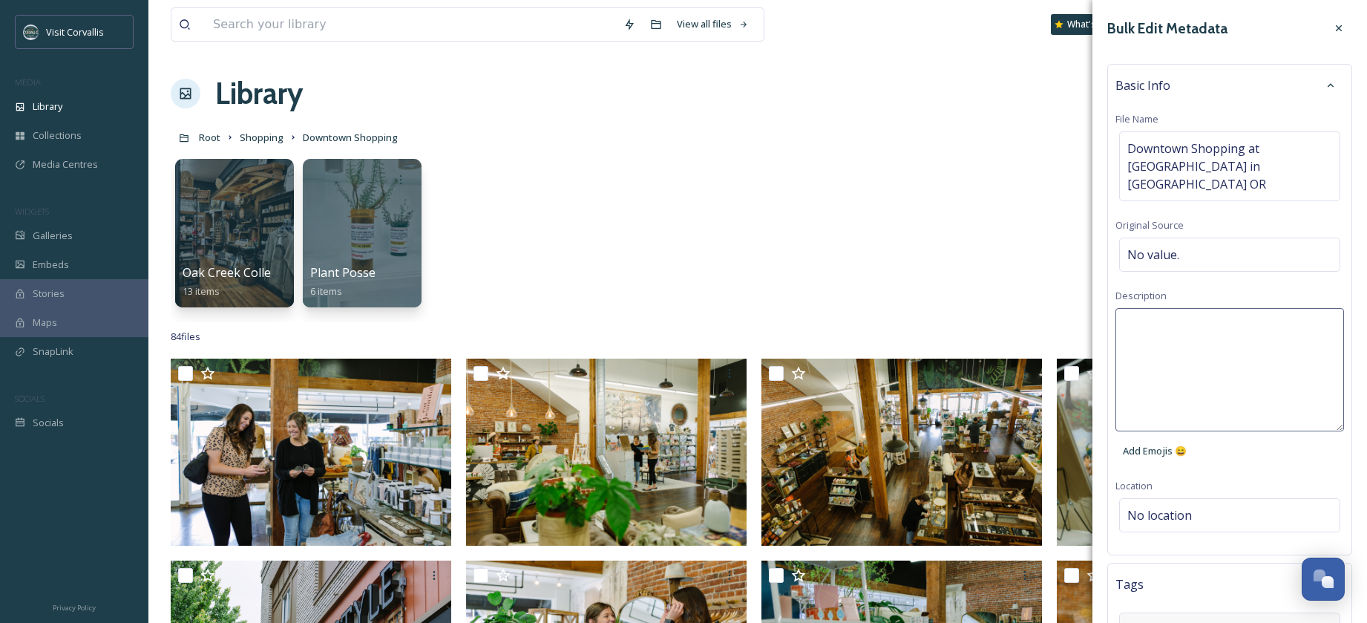
drag, startPoint x: 1160, startPoint y: 301, endPoint x: 1151, endPoint y: 306, distance: 10.7
click at [1152, 308] on textarea at bounding box center [1229, 369] width 229 height 123
paste textarea "Downtown Shopping at [GEOGRAPHIC_DATA] in [GEOGRAPHIC_DATA] OR"
type textarea "Downtown Shopping at [GEOGRAPHIC_DATA] in [GEOGRAPHIC_DATA] OR"
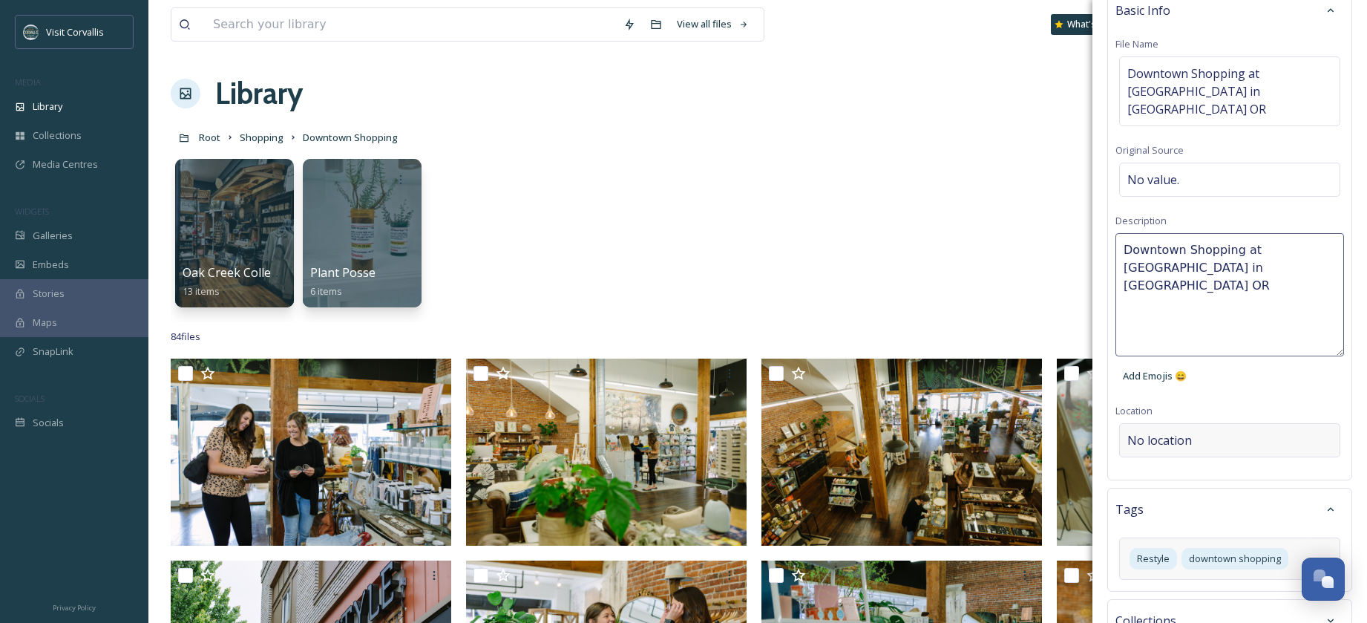
click at [1176, 422] on div "Bulk Edit Metadata Basic Info File Name Downtown Shopping at [GEOGRAPHIC_DATA] …" at bounding box center [1229, 350] width 275 height 850
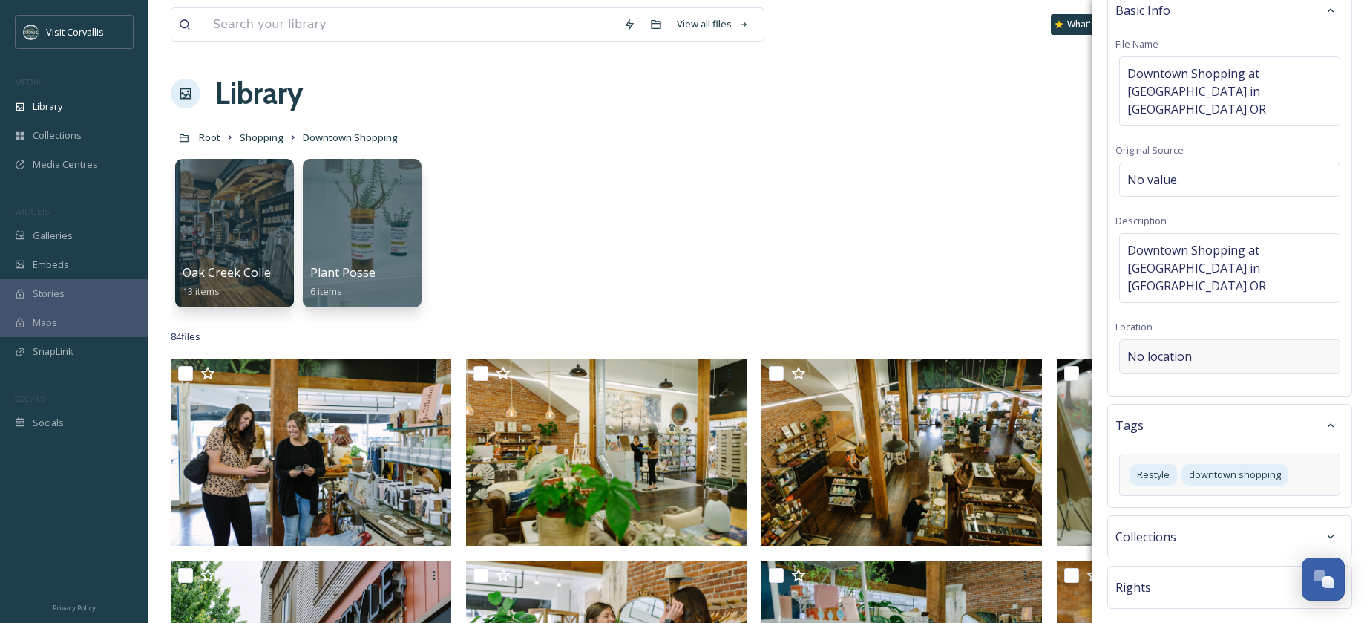
click at [1163, 339] on div "No location" at bounding box center [1229, 356] width 221 height 34
click at [1147, 340] on input at bounding box center [1230, 356] width 220 height 33
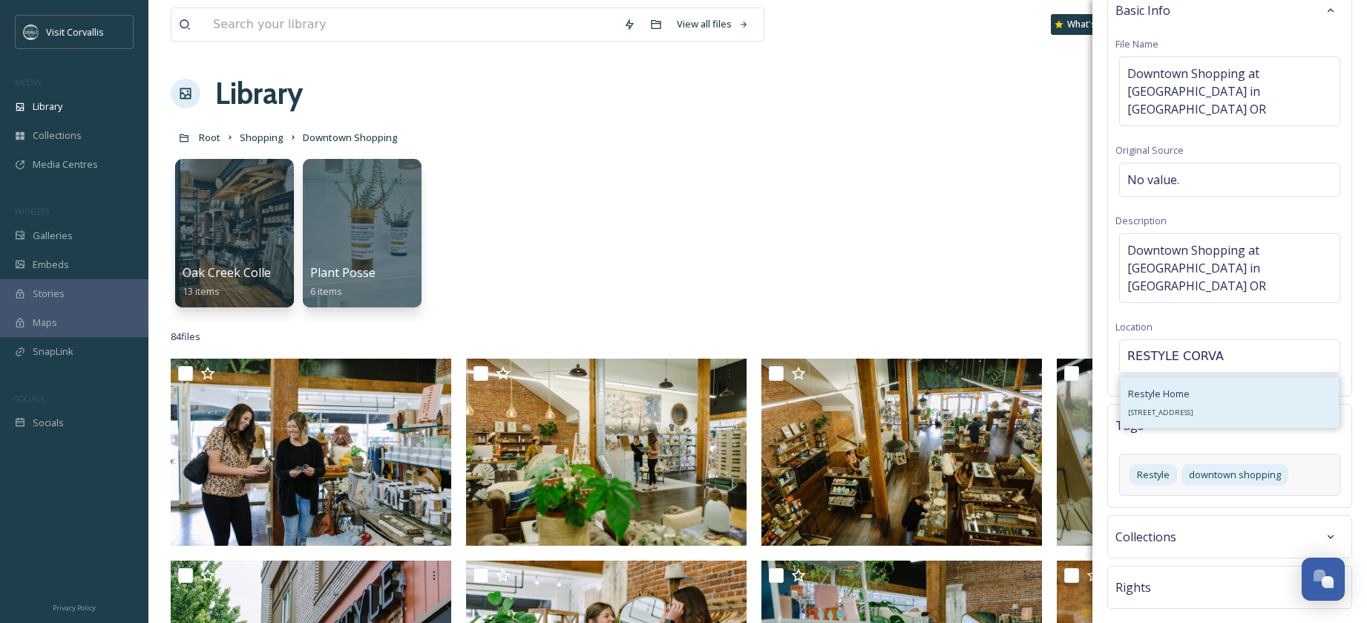
type input "RESTYLE CORVA"
click at [1170, 384] on div "Restyle Home [STREET_ADDRESS]" at bounding box center [1160, 402] width 65 height 36
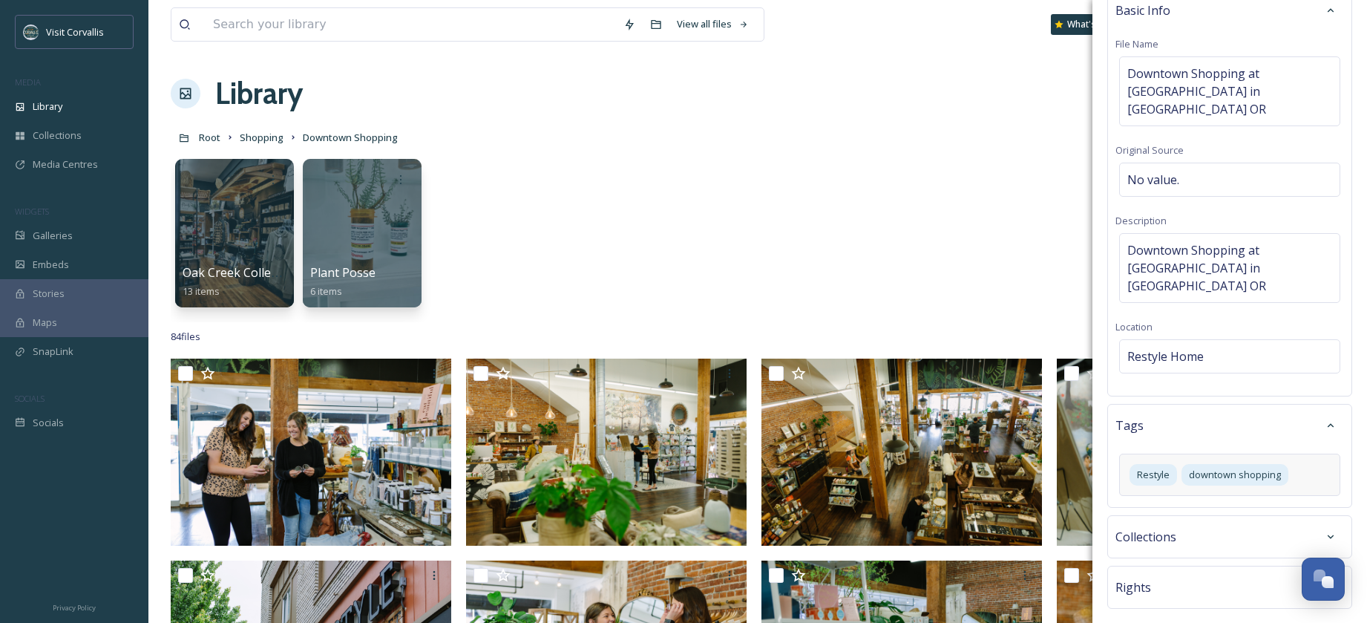
scroll to position [108, 0]
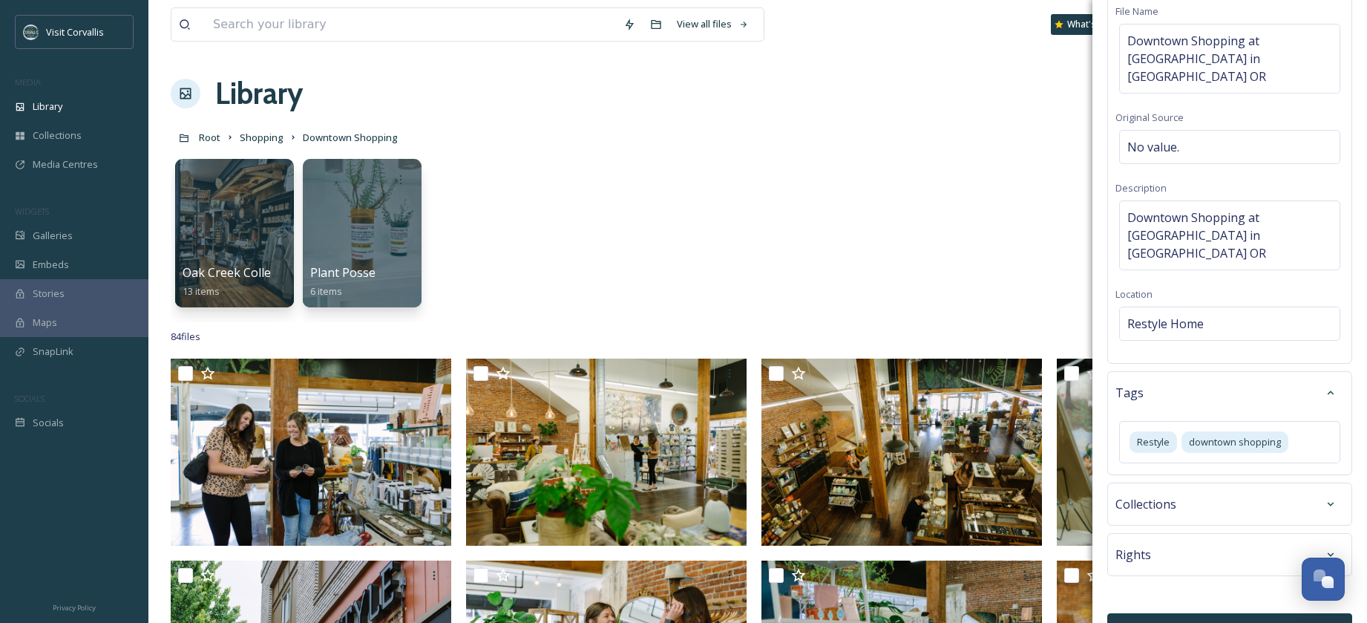
click at [1198, 491] on div "Collections" at bounding box center [1229, 504] width 229 height 27
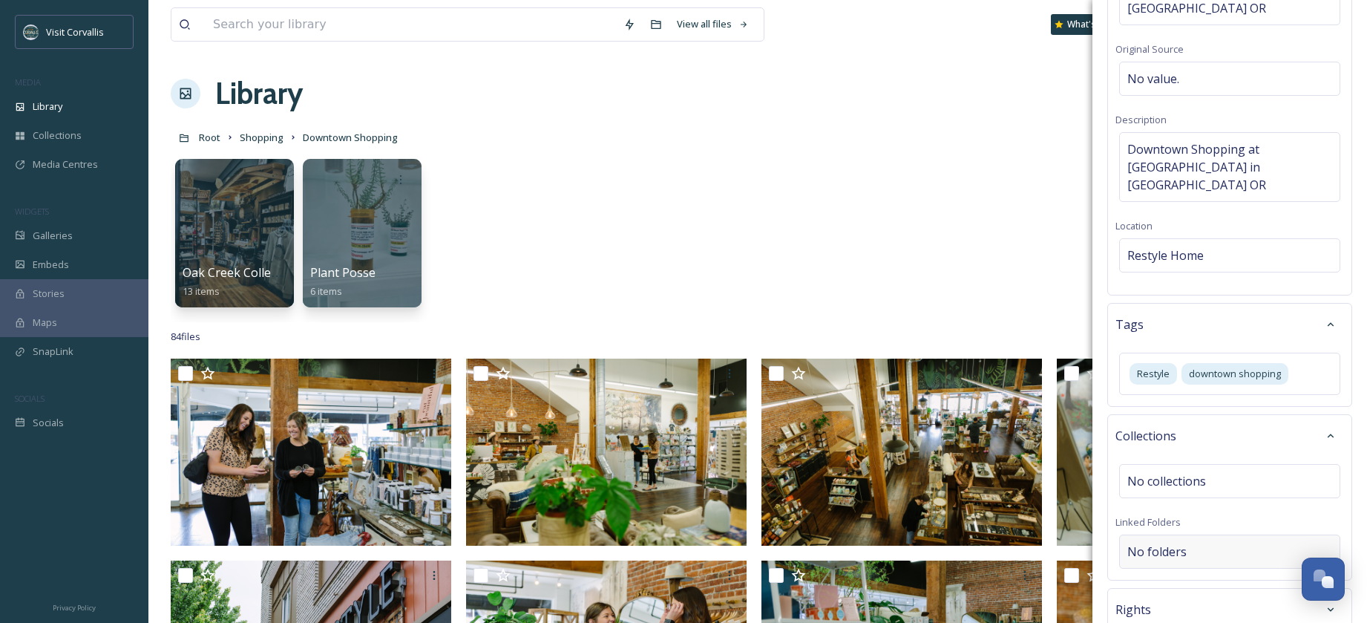
scroll to position [231, 0]
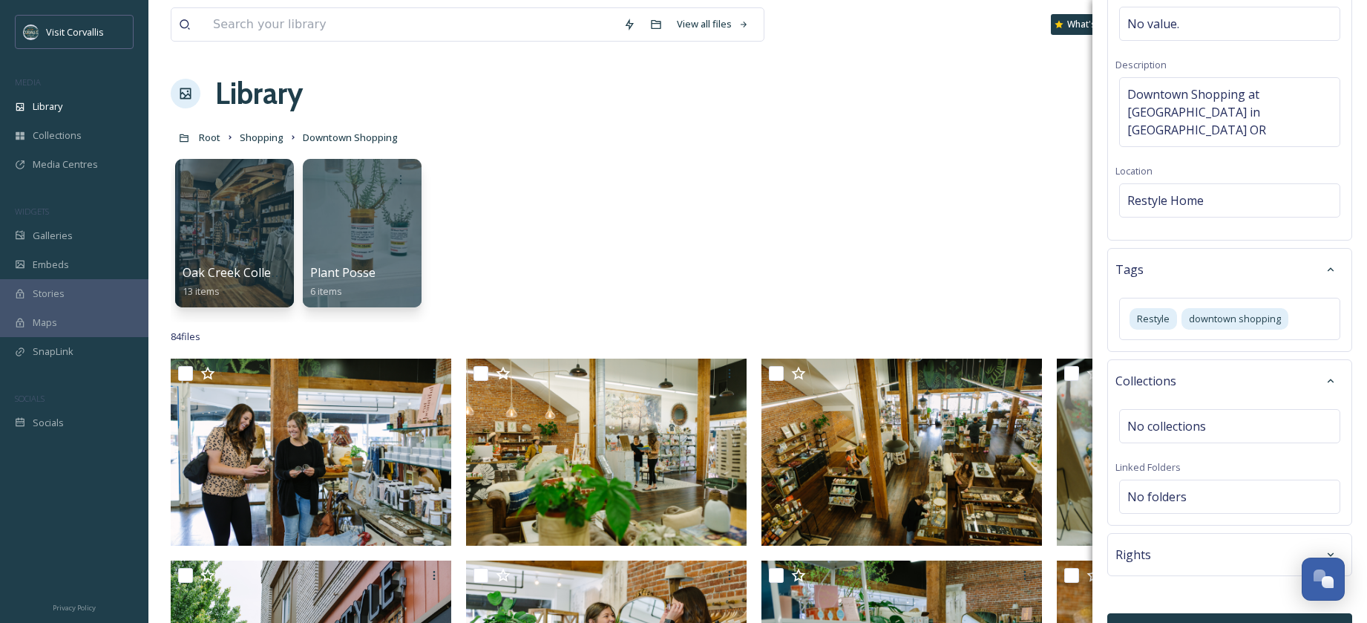
click at [1180, 541] on div "Rights" at bounding box center [1229, 554] width 229 height 27
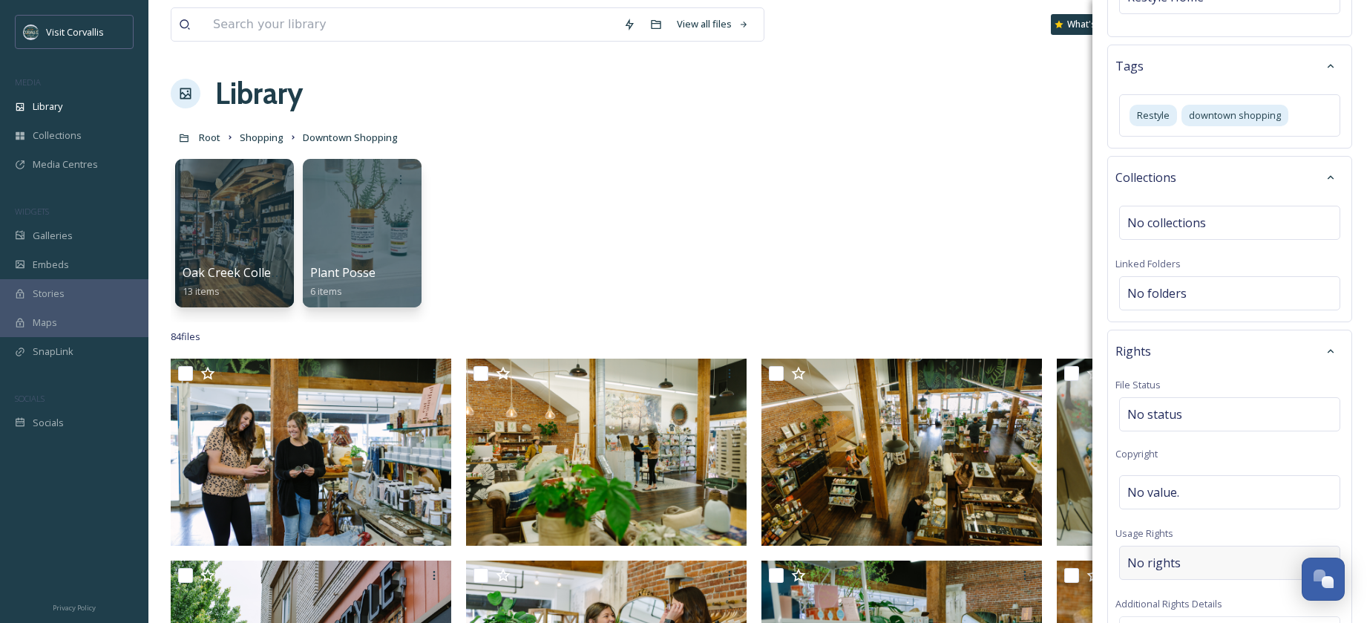
scroll to position [450, 0]
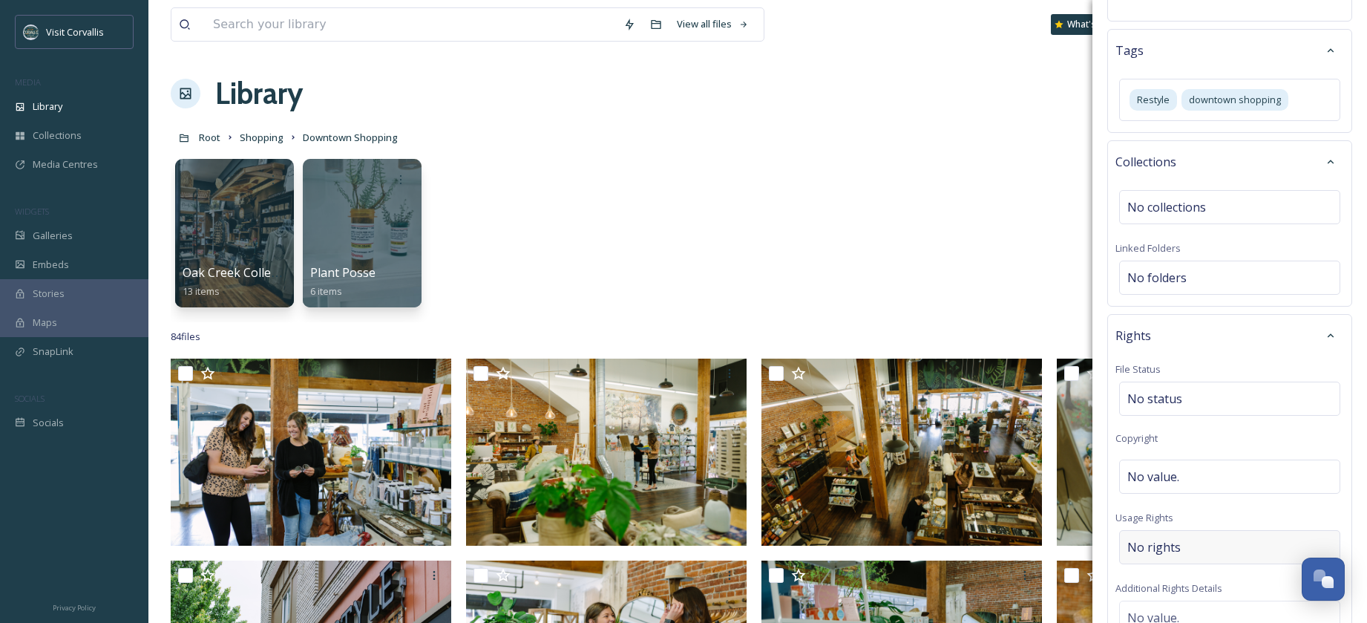
click at [1160, 538] on span "No rights" at bounding box center [1153, 547] width 53 height 18
click at [1165, 534] on input at bounding box center [1205, 550] width 163 height 33
type input "S"
click at [1182, 583] on span "Commercial Use, Attribution Appreciated" at bounding box center [1218, 590] width 180 height 14
drag, startPoint x: 1323, startPoint y: 518, endPoint x: 1226, endPoint y: 531, distance: 98.0
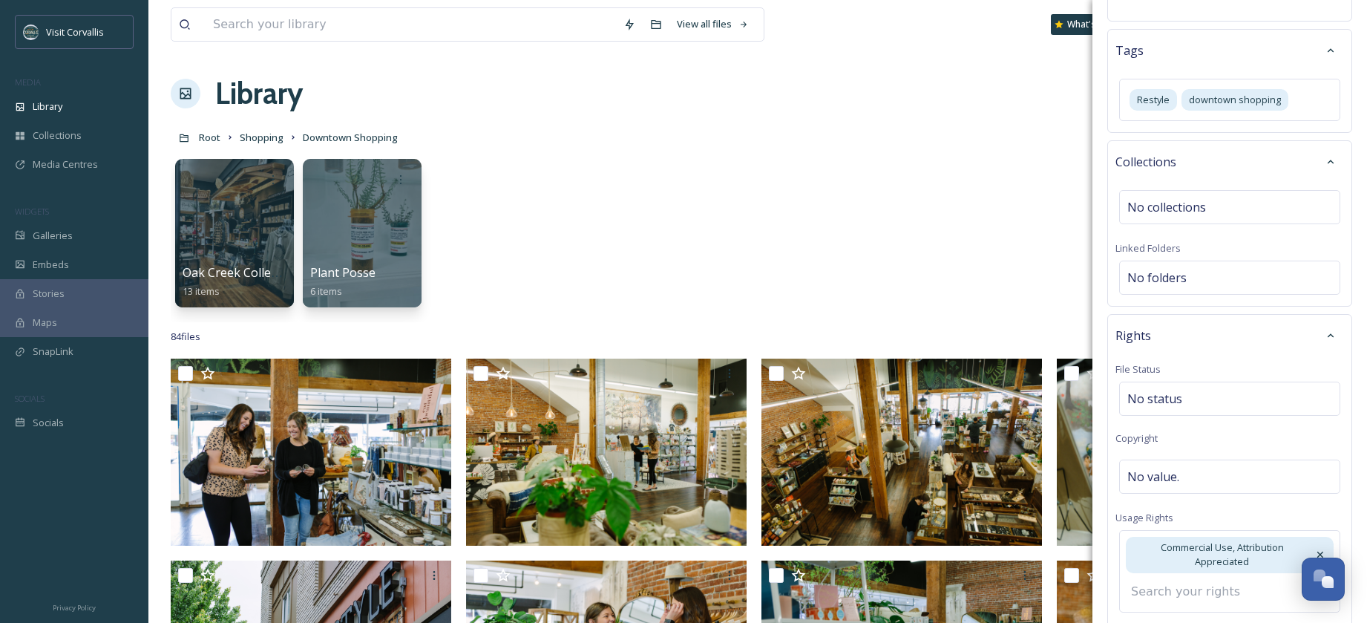
click at [1323, 548] on icon at bounding box center [1320, 554] width 12 height 12
click at [1208, 534] on input at bounding box center [1205, 550] width 163 height 33
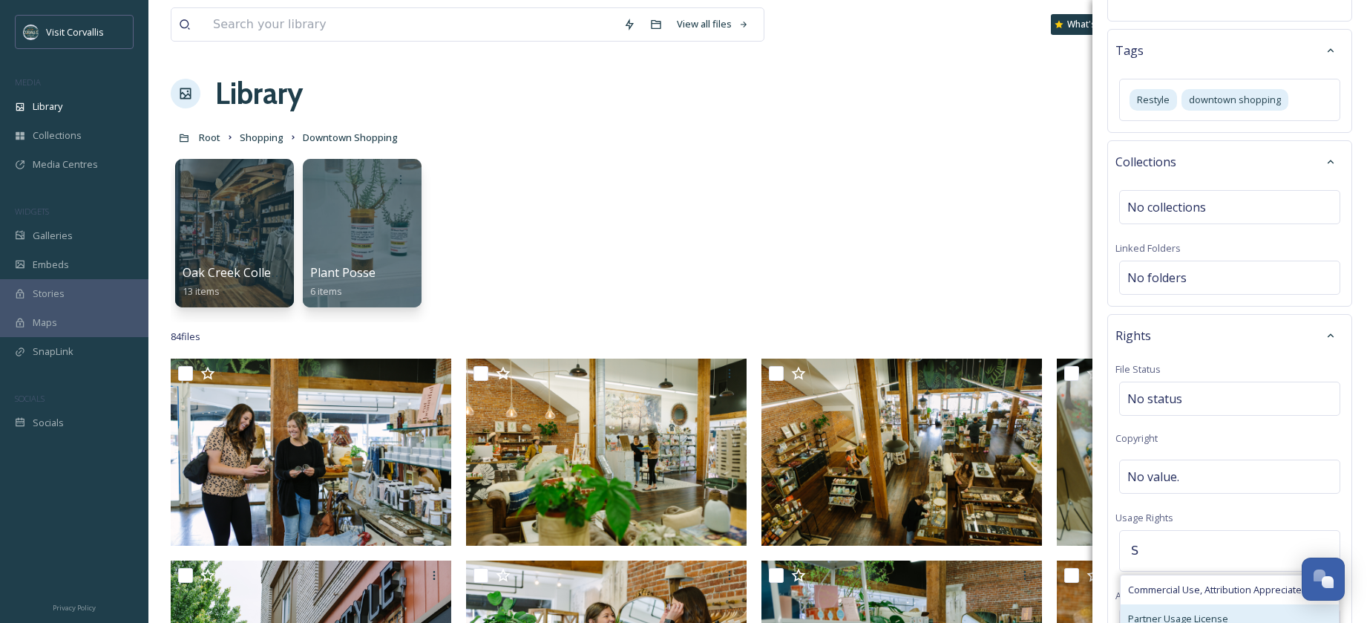
type input "S"
click at [1191, 604] on div "Partner Usage License" at bounding box center [1230, 618] width 218 height 29
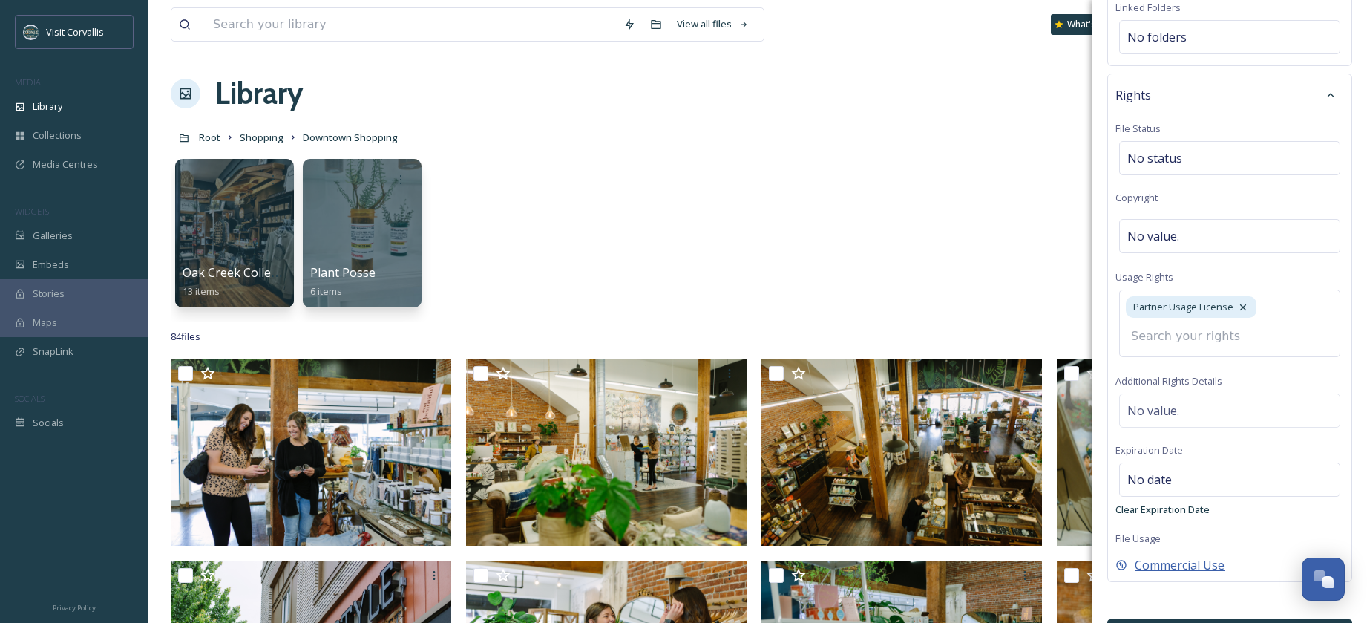
scroll to position [697, 0]
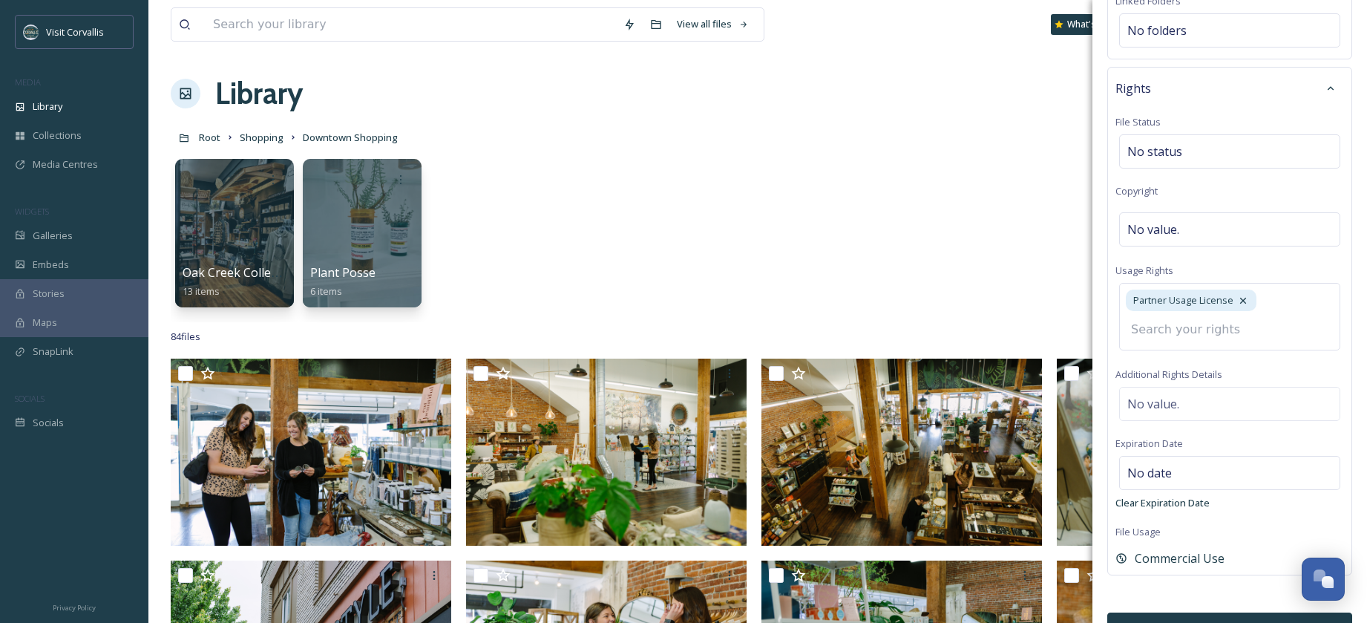
click at [1194, 612] on button "Bulk Edit" at bounding box center [1229, 627] width 245 height 30
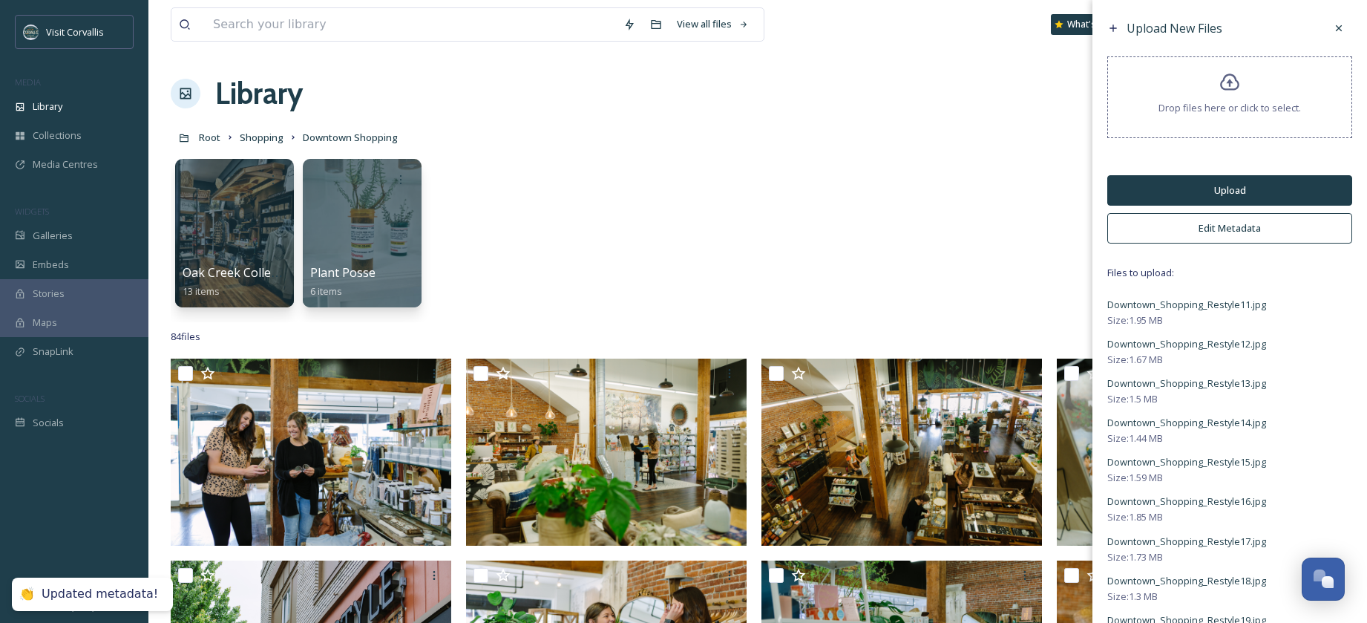
click at [1183, 191] on button "Upload" at bounding box center [1229, 190] width 245 height 30
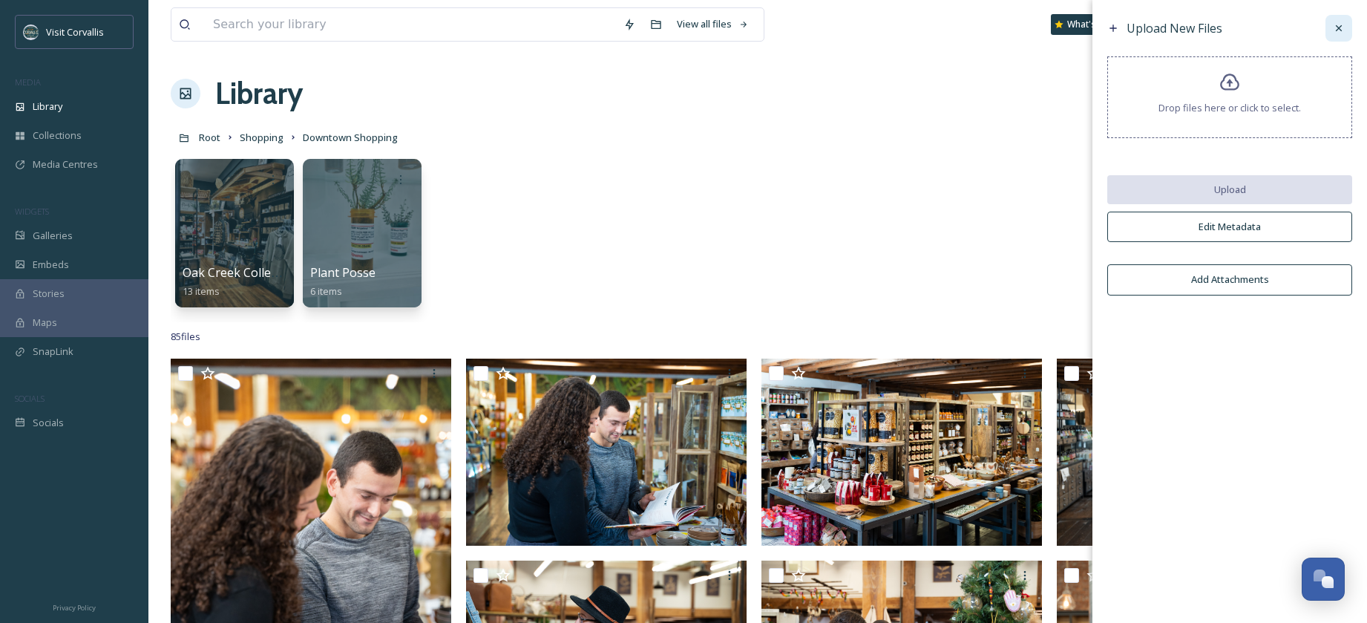
click at [1337, 27] on icon at bounding box center [1339, 28] width 12 height 12
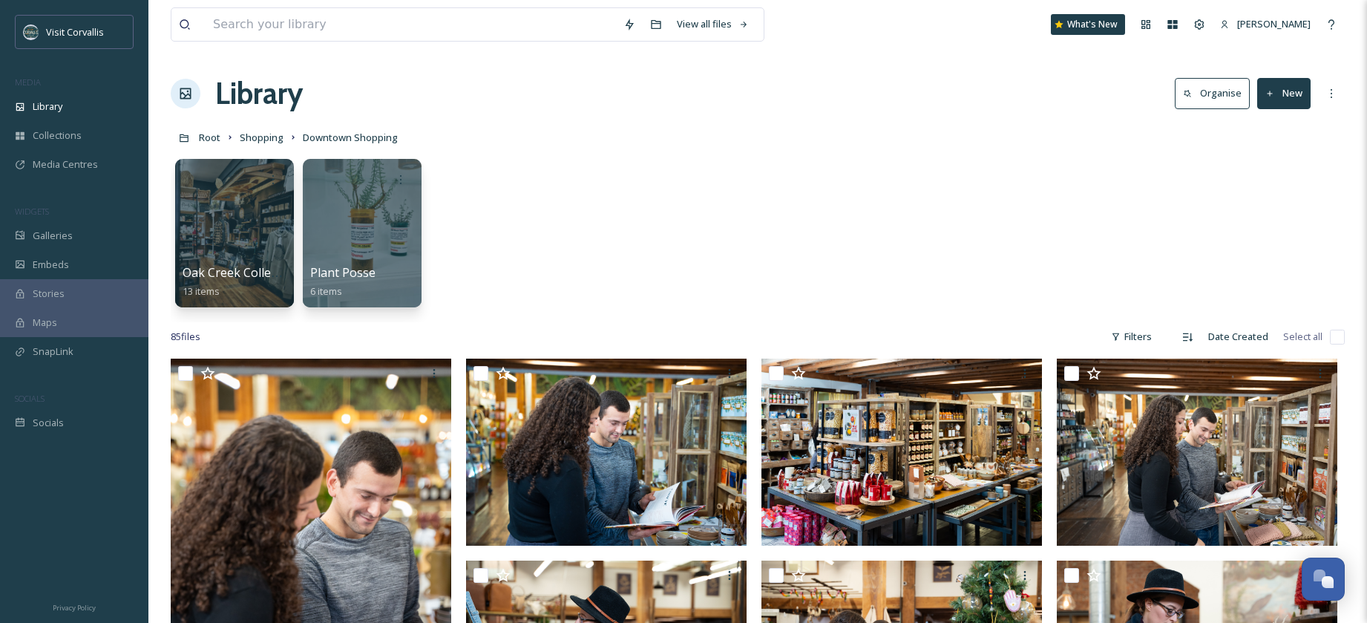
click at [1288, 88] on button "New" at bounding box center [1283, 93] width 53 height 30
click at [1270, 190] on span "Folder" at bounding box center [1267, 186] width 28 height 14
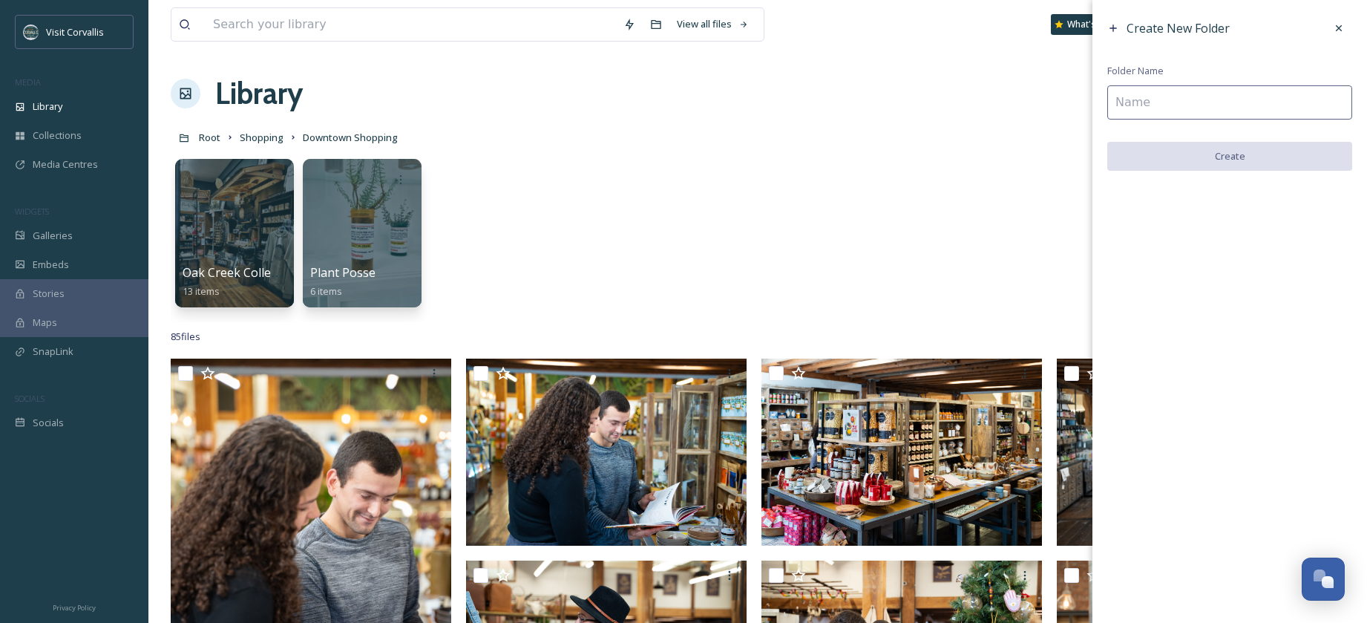
click at [1149, 102] on input at bounding box center [1229, 102] width 245 height 34
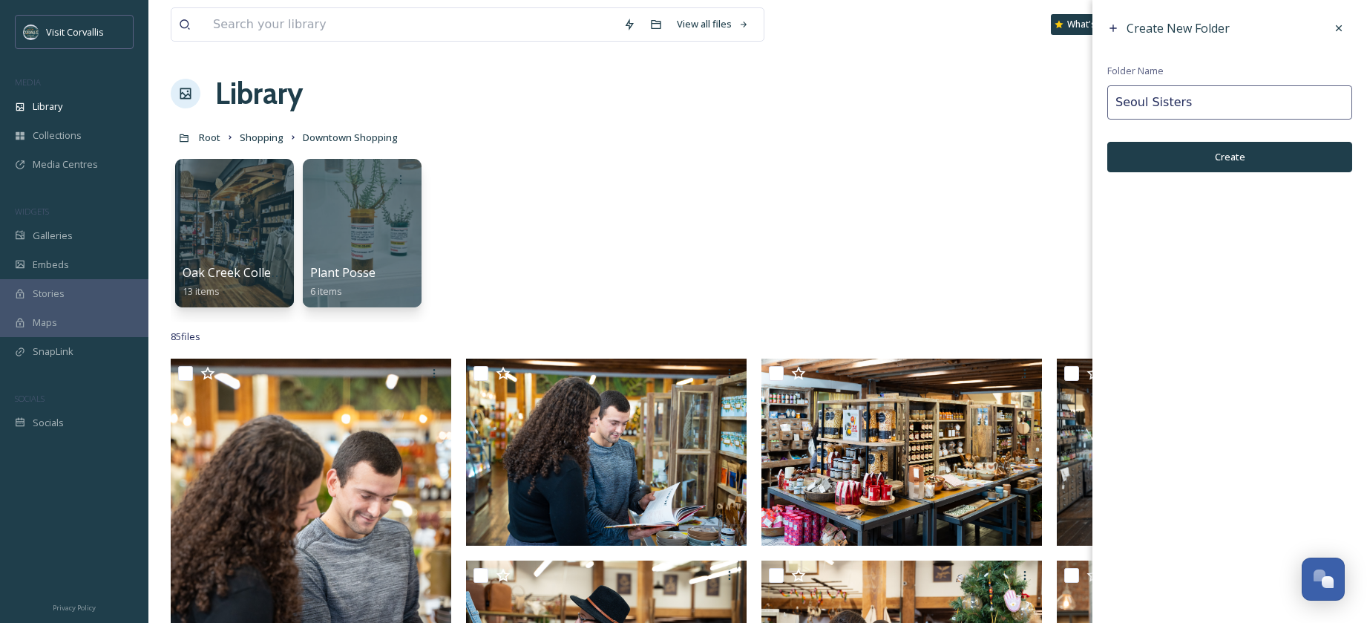
type input "Seoul Sisters"
click at [1152, 155] on button "Create" at bounding box center [1229, 157] width 245 height 30
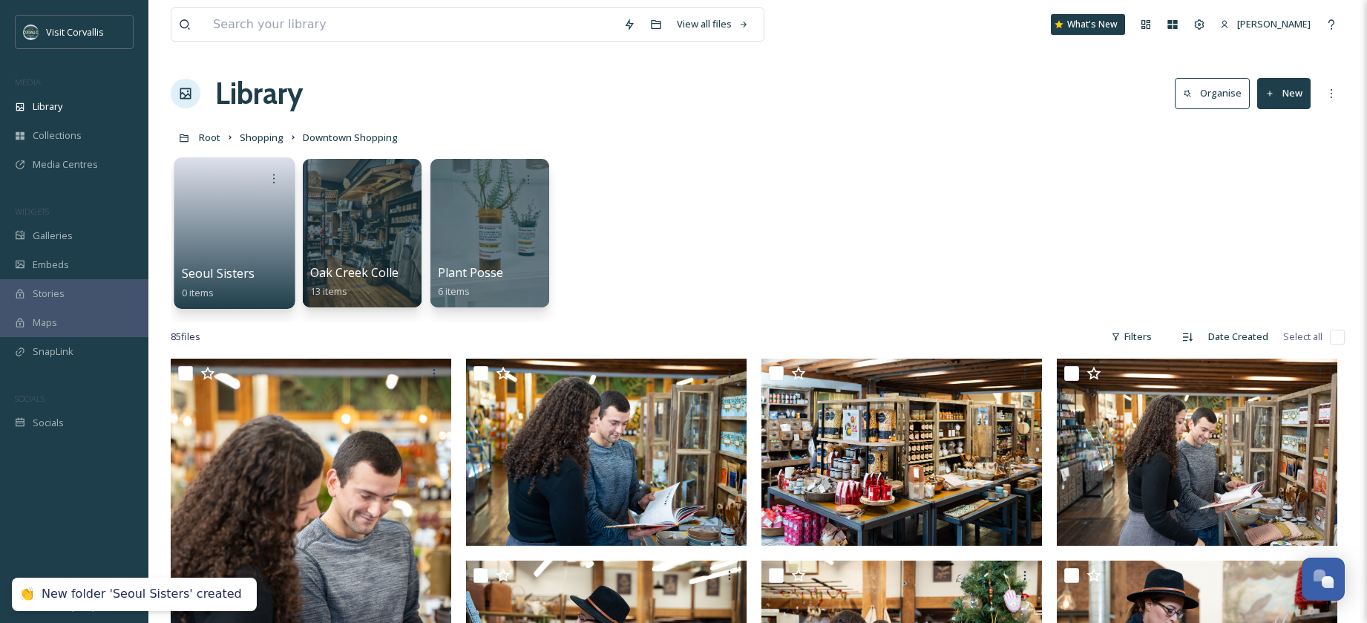
click at [233, 214] on link at bounding box center [235, 228] width 106 height 72
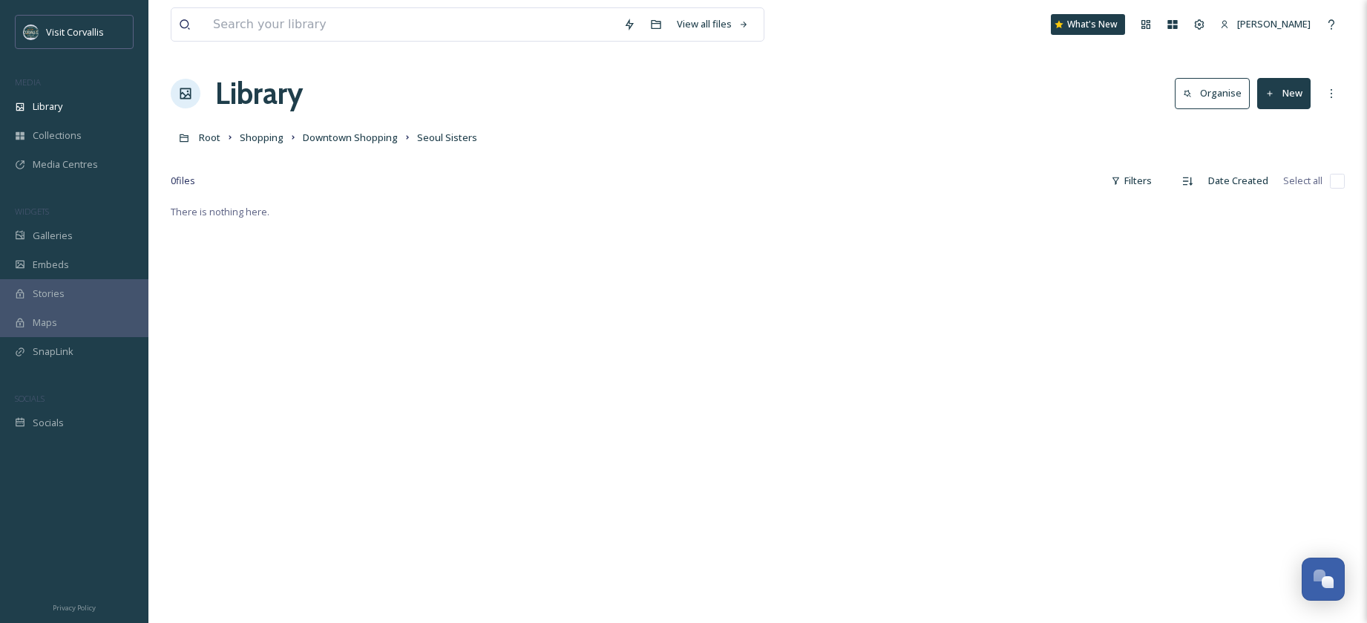
click at [1279, 96] on button "New" at bounding box center [1283, 93] width 53 height 30
click at [1281, 123] on span "File Upload" at bounding box center [1277, 128] width 49 height 14
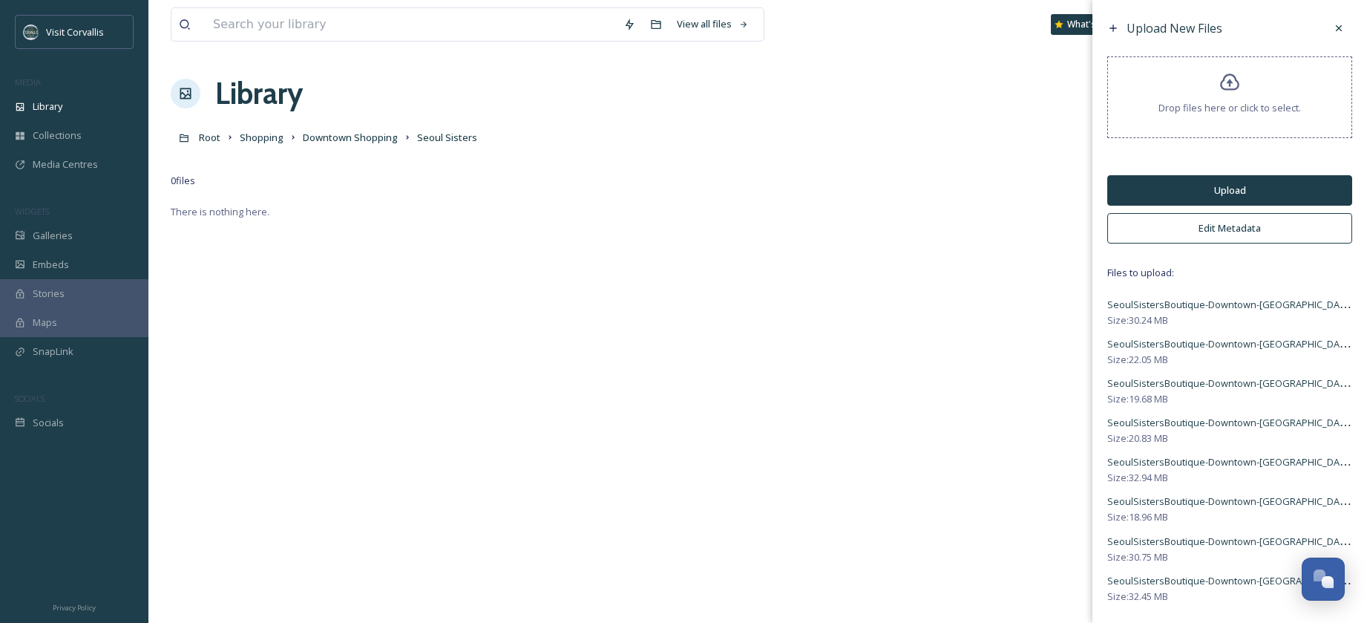
click at [1230, 235] on button "Edit Metadata" at bounding box center [1229, 228] width 245 height 30
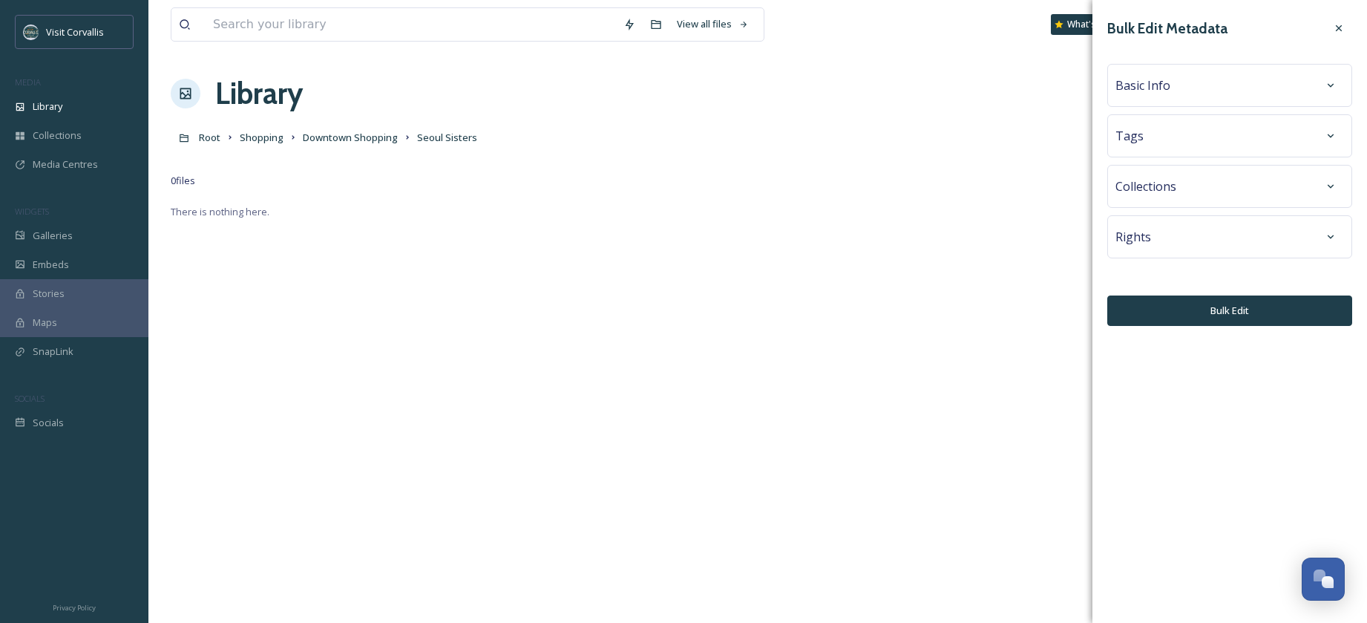
click at [1122, 140] on span "Tags" at bounding box center [1129, 136] width 28 height 18
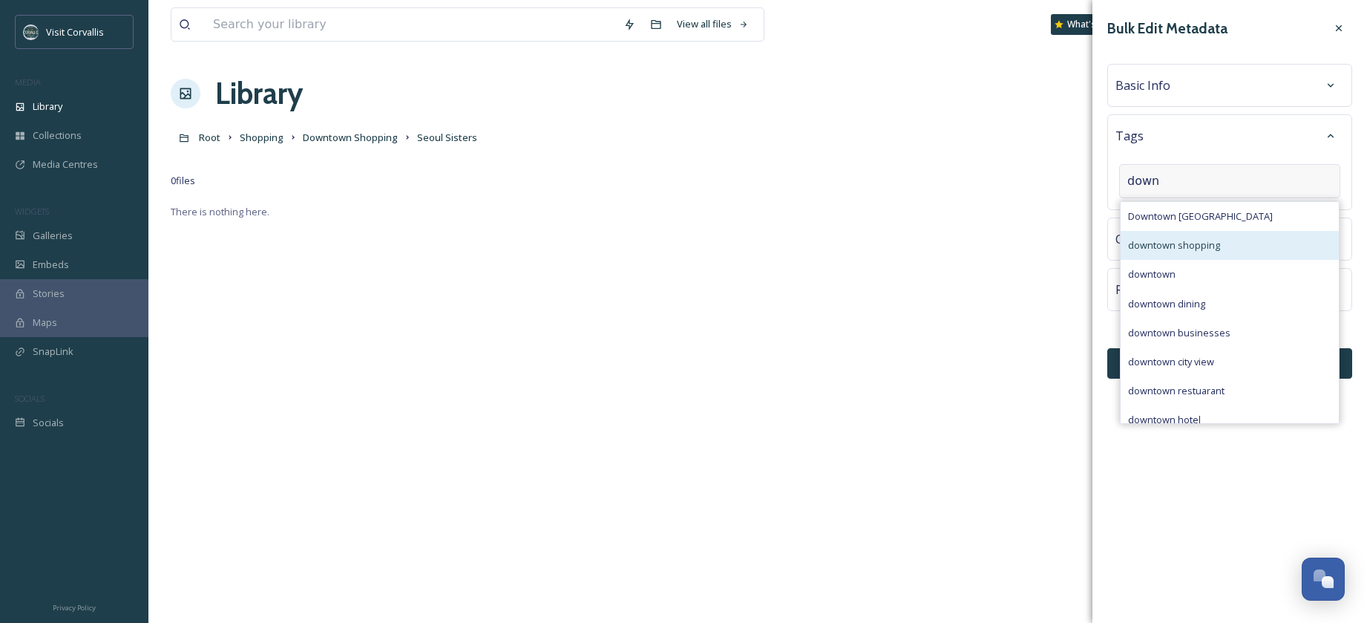
type input "down"
click at [1158, 244] on span "downtown shopping" at bounding box center [1174, 245] width 92 height 14
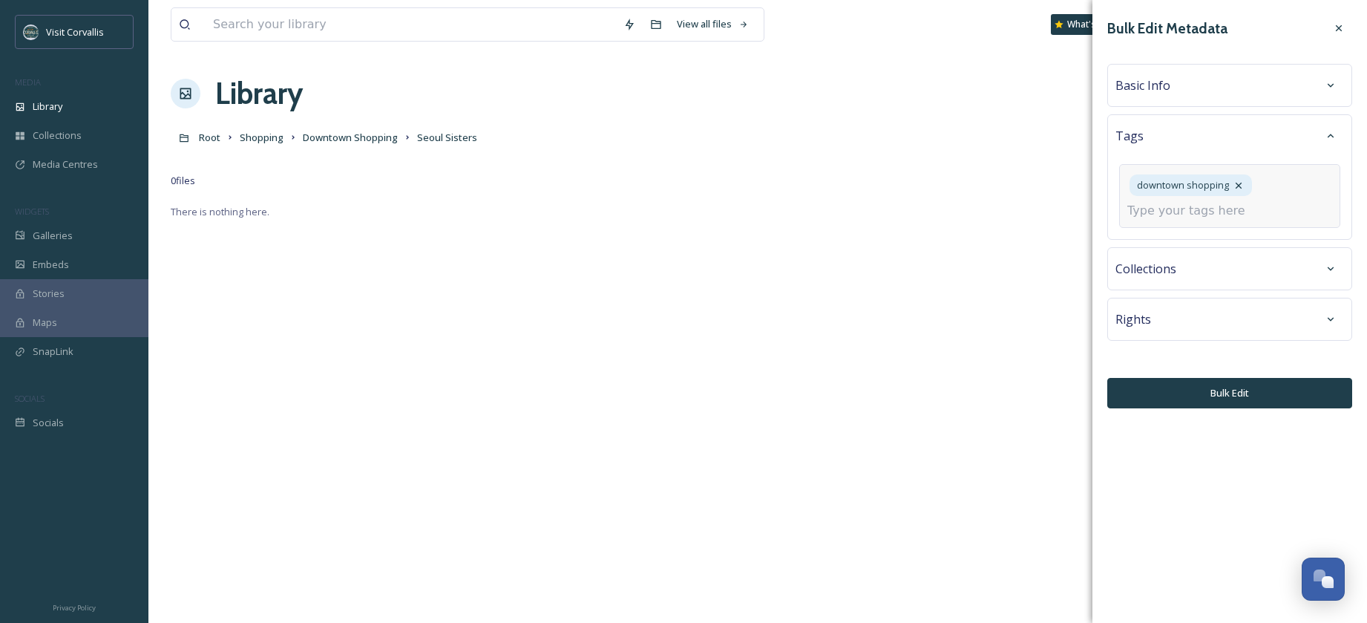
click at [1164, 214] on input at bounding box center [1201, 211] width 148 height 18
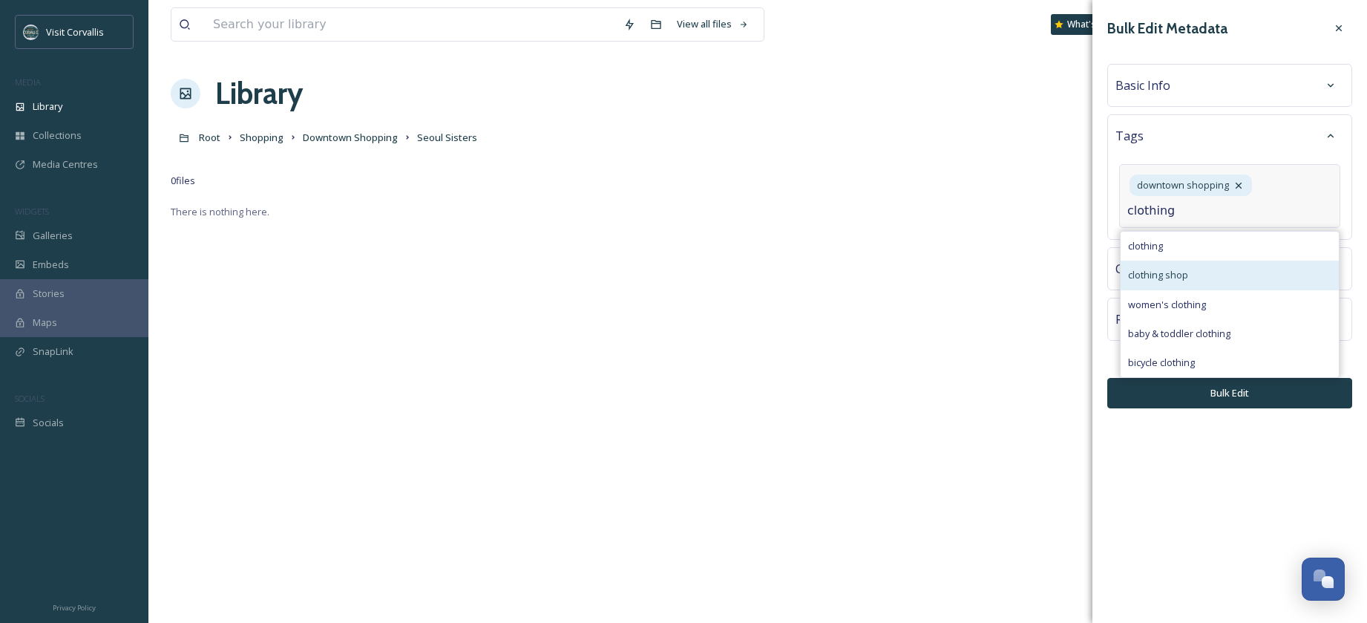
type input "clothing"
click at [1161, 269] on span "clothing shop" at bounding box center [1158, 275] width 60 height 14
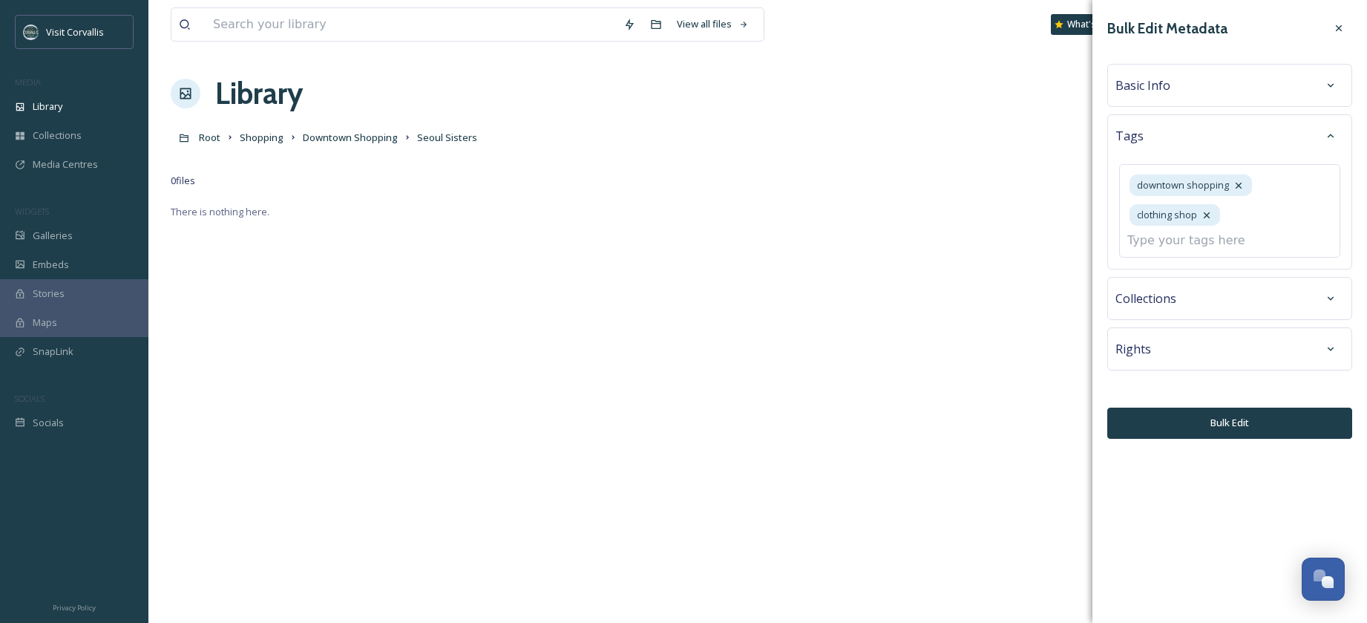
click at [1173, 92] on div "Basic Info" at bounding box center [1229, 85] width 229 height 27
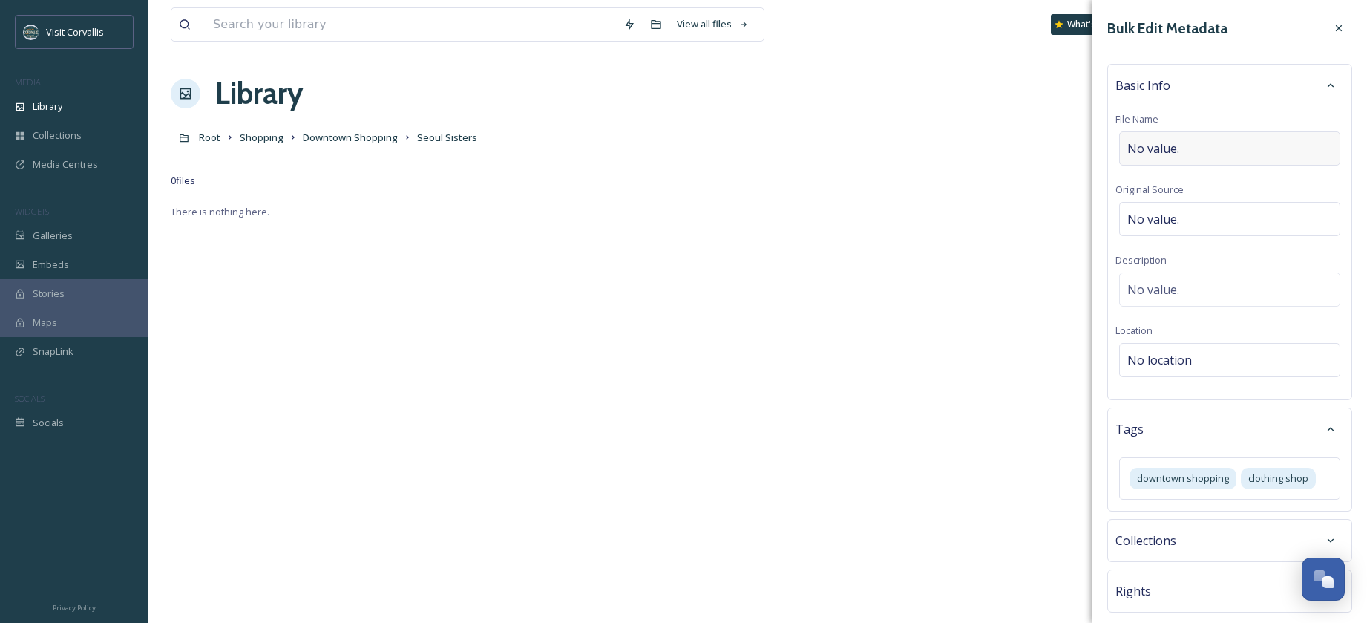
click at [1162, 146] on span "No value." at bounding box center [1153, 149] width 52 height 18
drag, startPoint x: 1337, startPoint y: 151, endPoint x: 1131, endPoint y: 143, distance: 206.4
click at [1131, 143] on input "SeoulSistersBoutique-Downtown-[GEOGRAPHIC_DATA]-Shopping-[GEOGRAPHIC_DATA]-WVVA…" at bounding box center [1229, 148] width 229 height 34
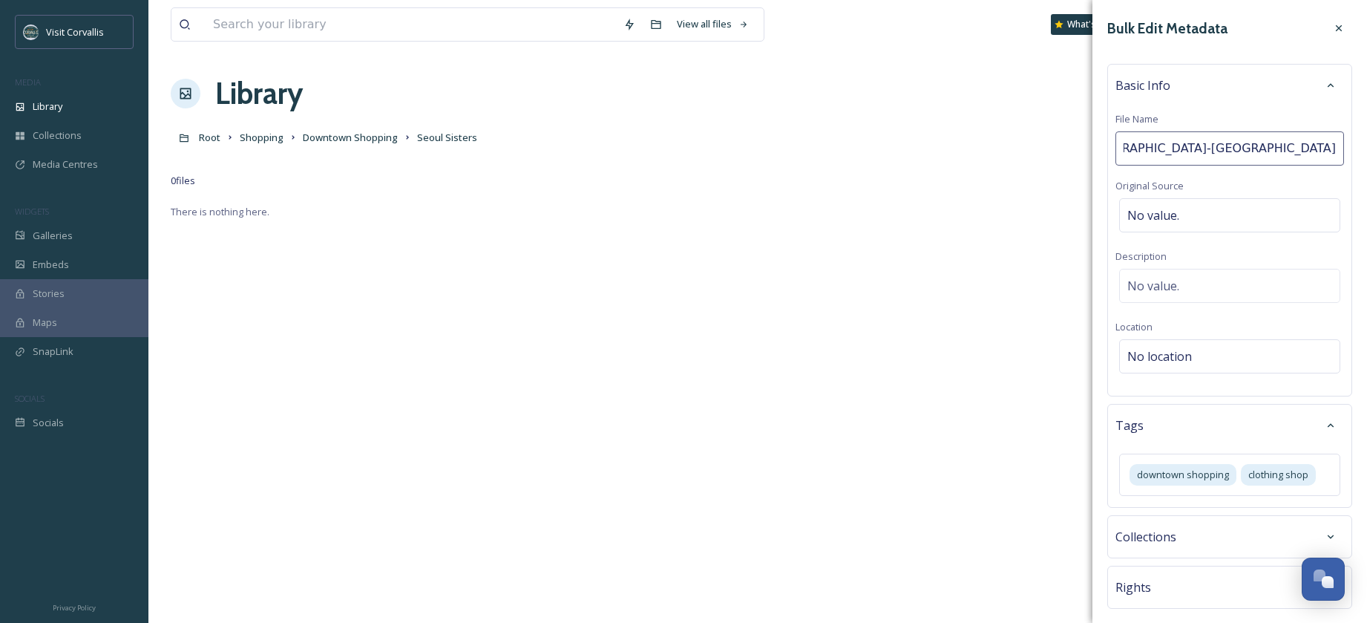
drag, startPoint x: 1286, startPoint y: 153, endPoint x: 1059, endPoint y: 142, distance: 227.3
click at [1092, 142] on div "Bulk Edit Metadata Basic Info File Name SeoulSistersBoutique-Downtown-[GEOGRAPH…" at bounding box center [1229, 311] width 275 height 623
click at [1187, 150] on input "SeoulSistersBoutique-[GEOGRAPHIC_DATA]-[GEOGRAPHIC_DATA]-Shopping-[GEOGRAPHIC_D…" at bounding box center [1229, 148] width 229 height 34
click at [1181, 147] on input "SeoulSistersBoutique-[GEOGRAPHIC_DATA]-[GEOGRAPHIC_DATA]-Shopping-[GEOGRAPHIC_D…" at bounding box center [1229, 148] width 229 height 34
drag, startPoint x: 1238, startPoint y: 150, endPoint x: 1355, endPoint y: 154, distance: 117.3
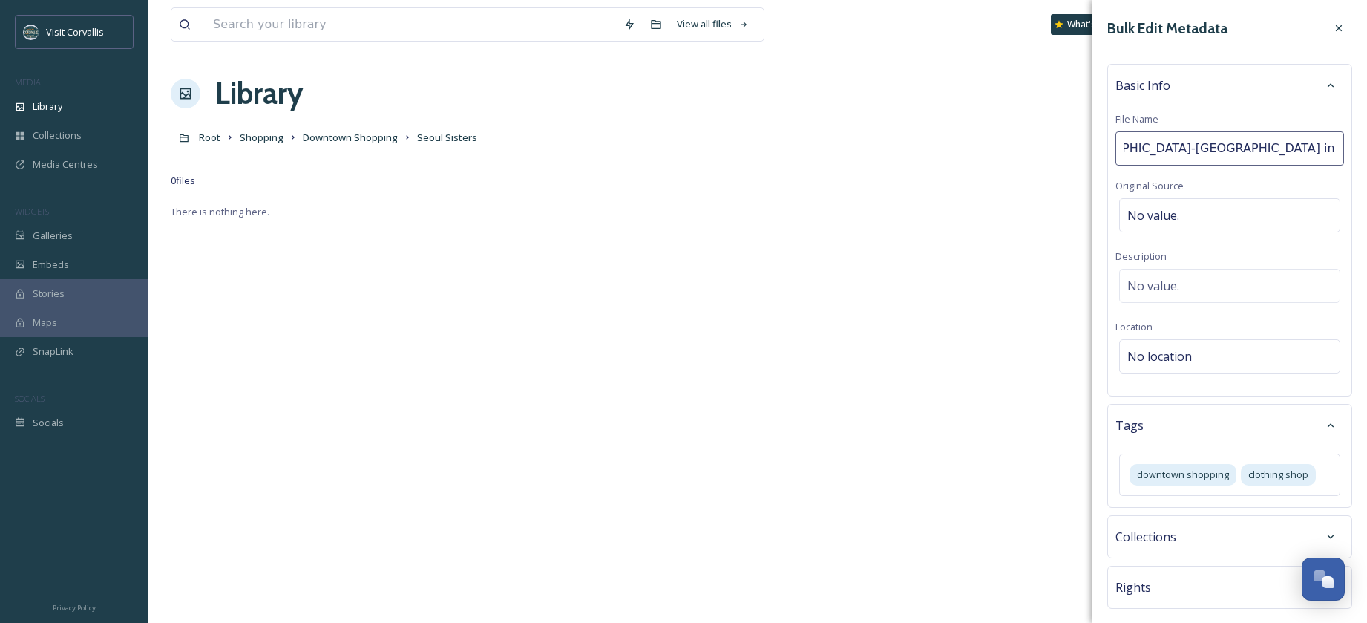
click at [1344, 154] on input "SeoulSistersBoutique-[GEOGRAPHIC_DATA]-[GEOGRAPHIC_DATA] in [US_STATE]-Shopping…" at bounding box center [1229, 148] width 229 height 34
click at [1175, 148] on input "SeoulSistersBoutique-[GEOGRAPHIC_DATA]-[GEOGRAPHIC_DATA] in [US_STATE]" at bounding box center [1229, 148] width 229 height 34
click at [1172, 149] on input "SeoulSistersBoutique-[GEOGRAPHIC_DATA]-[GEOGRAPHIC_DATA] in [US_STATE]" at bounding box center [1229, 148] width 229 height 34
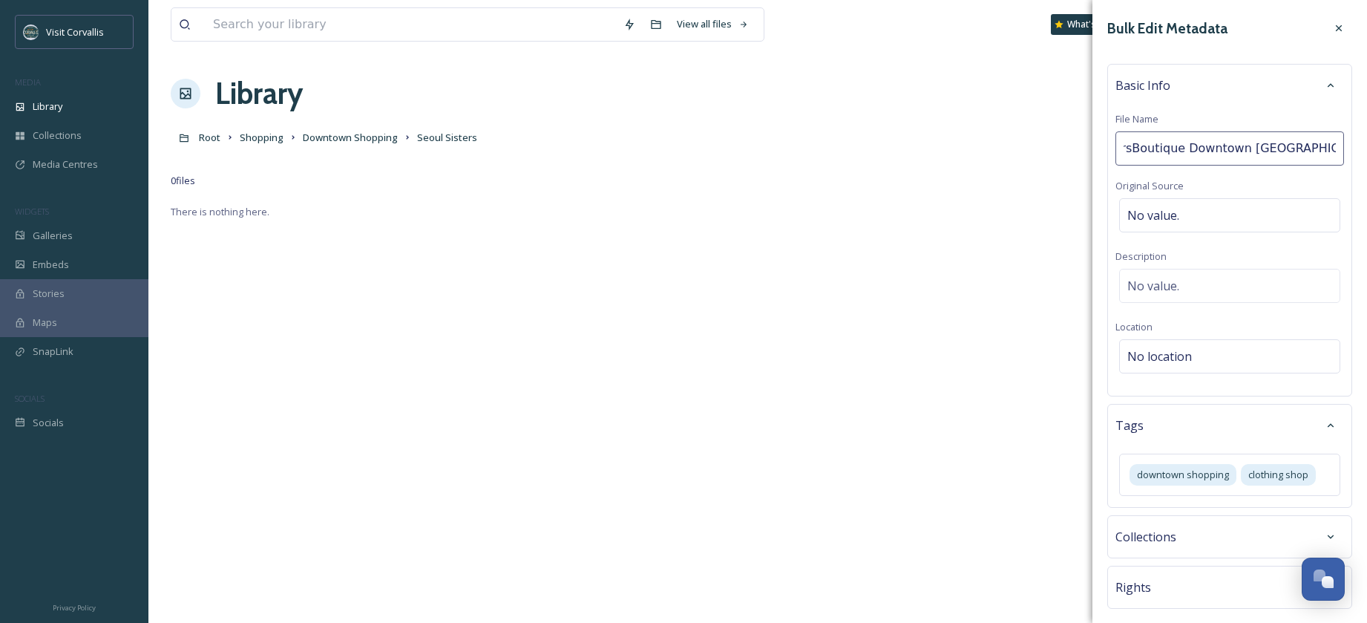
click at [1127, 145] on input "SeoulSistersBoutique Downtown [GEOGRAPHIC_DATA] in [US_STATE]" at bounding box center [1229, 148] width 229 height 34
click at [1155, 144] on input "SeoulSisters Boutique Downtown [GEOGRAPHIC_DATA] in [US_STATE]" at bounding box center [1229, 148] width 229 height 34
type input "Seoul Sisters Boutique Downtown [GEOGRAPHIC_DATA] in [US_STATE]"
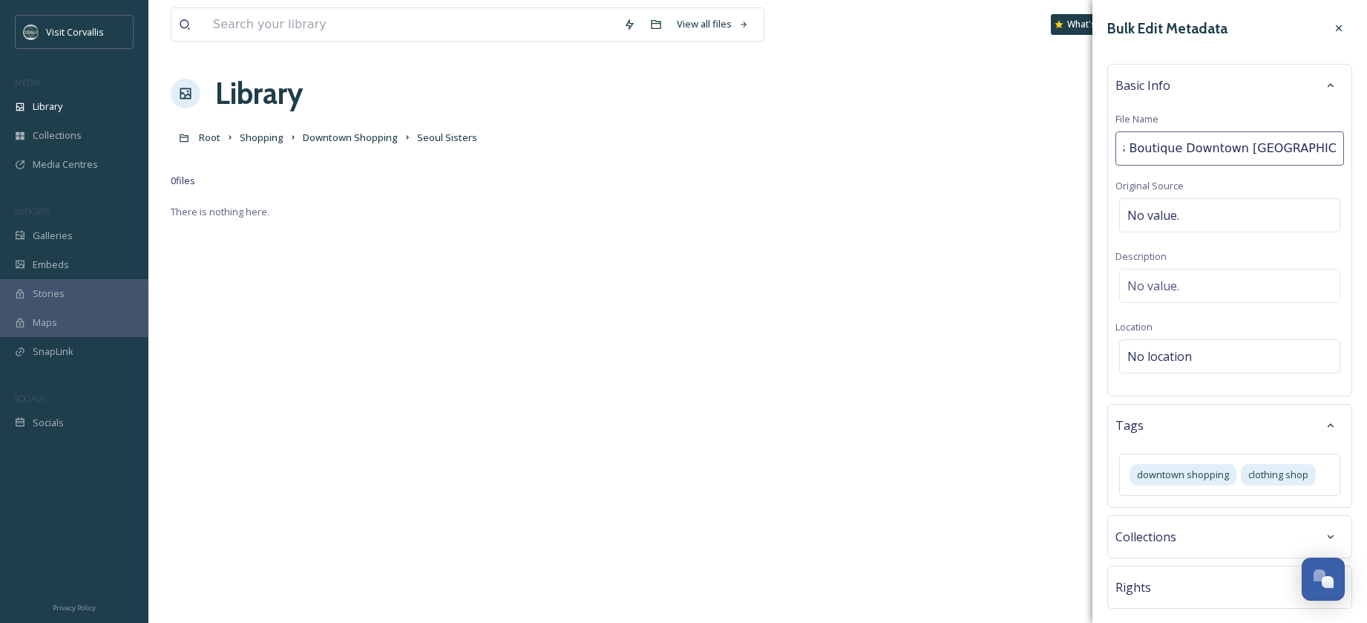
drag, startPoint x: 1126, startPoint y: 148, endPoint x: 1368, endPoint y: 160, distance: 242.2
click at [1344, 160] on input "Seoul Sisters Boutique Downtown [GEOGRAPHIC_DATA] in [US_STATE]" at bounding box center [1229, 148] width 229 height 34
click at [1178, 279] on div "Basic Info File Name [GEOGRAPHIC_DATA] Sisters Boutique Downtown [GEOGRAPHIC_DA…" at bounding box center [1229, 230] width 245 height 332
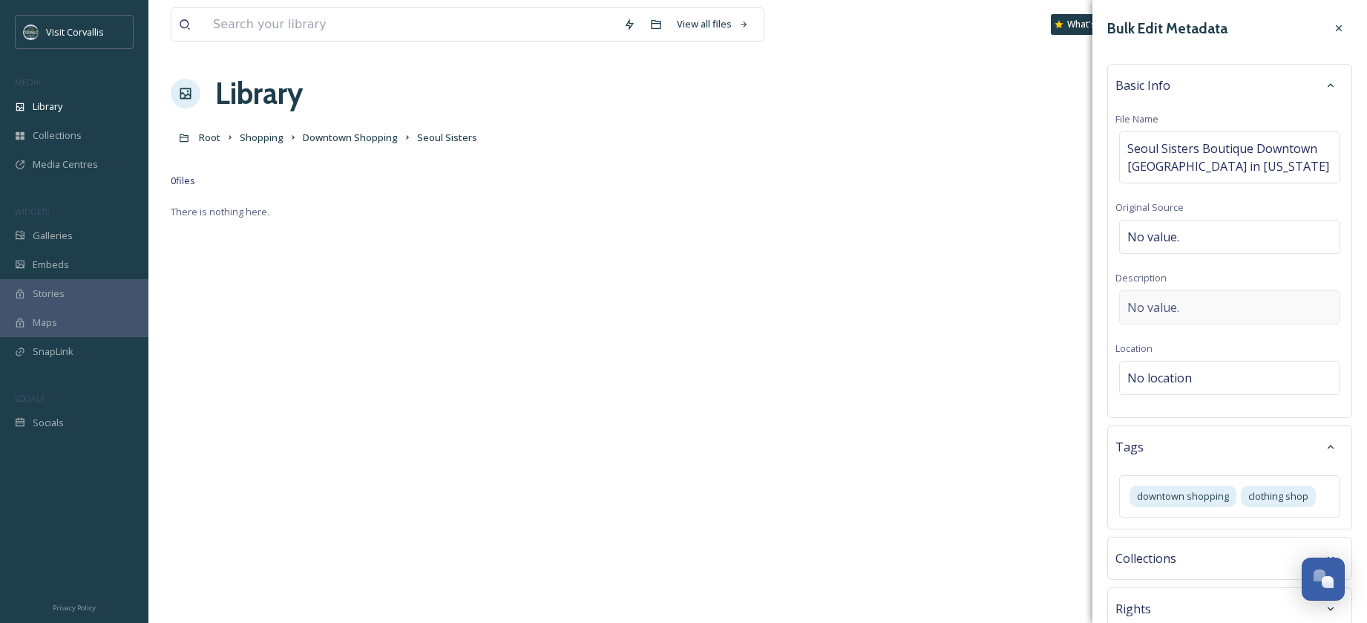
click at [1163, 302] on span "No value." at bounding box center [1153, 307] width 52 height 18
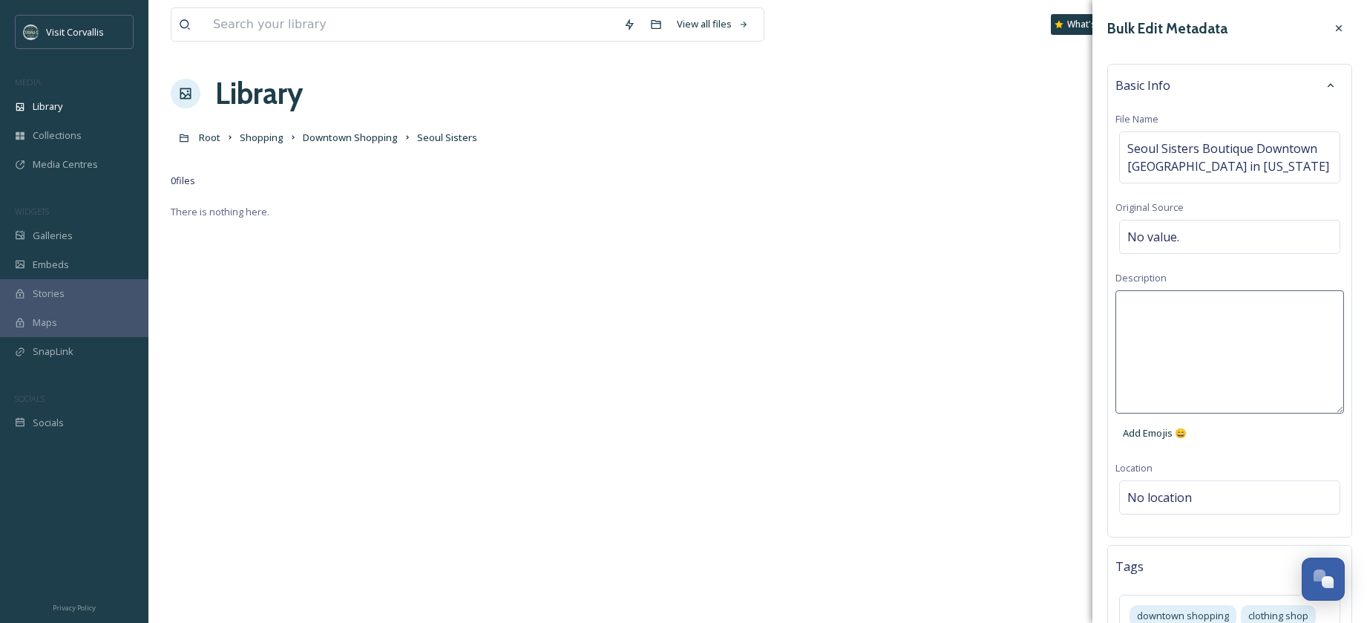
click at [1182, 308] on textarea at bounding box center [1229, 351] width 229 height 123
paste textarea "Seoul Sisters Boutique Downtown [GEOGRAPHIC_DATA] in [US_STATE]"
type textarea "Women shopping at [GEOGRAPHIC_DATA] [GEOGRAPHIC_DATA] in [US_STATE]"
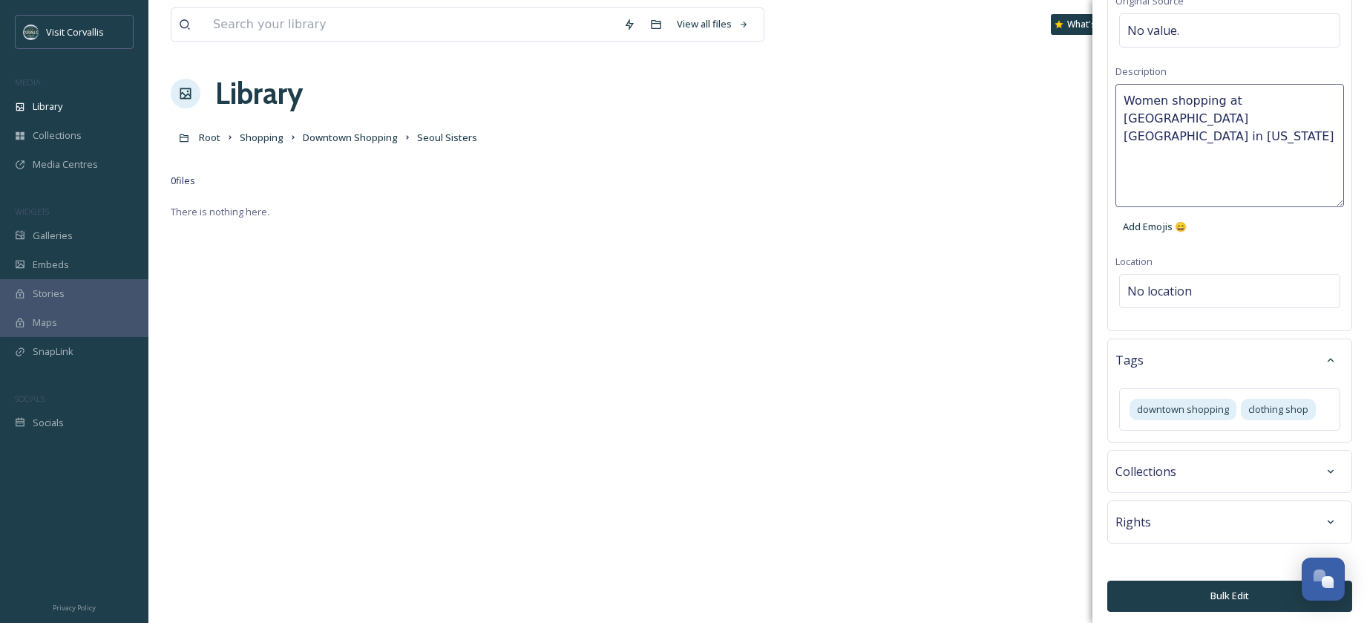
click at [1210, 518] on div "Rights" at bounding box center [1229, 521] width 229 height 27
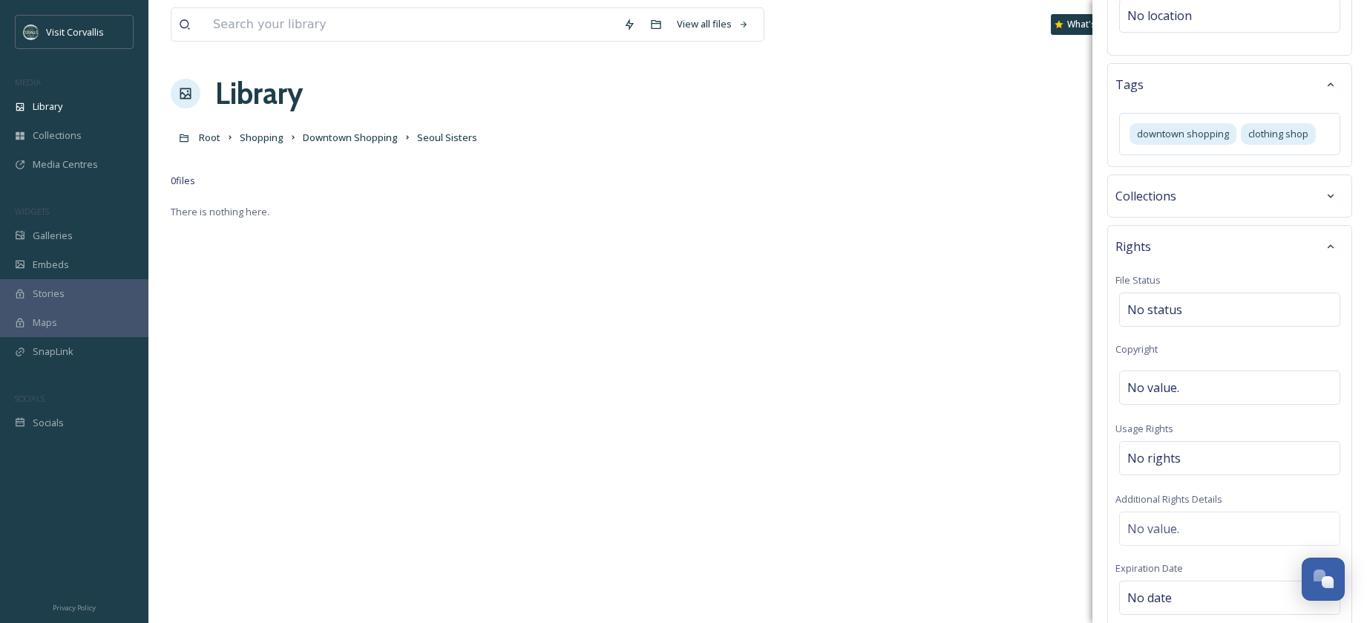
scroll to position [420, 0]
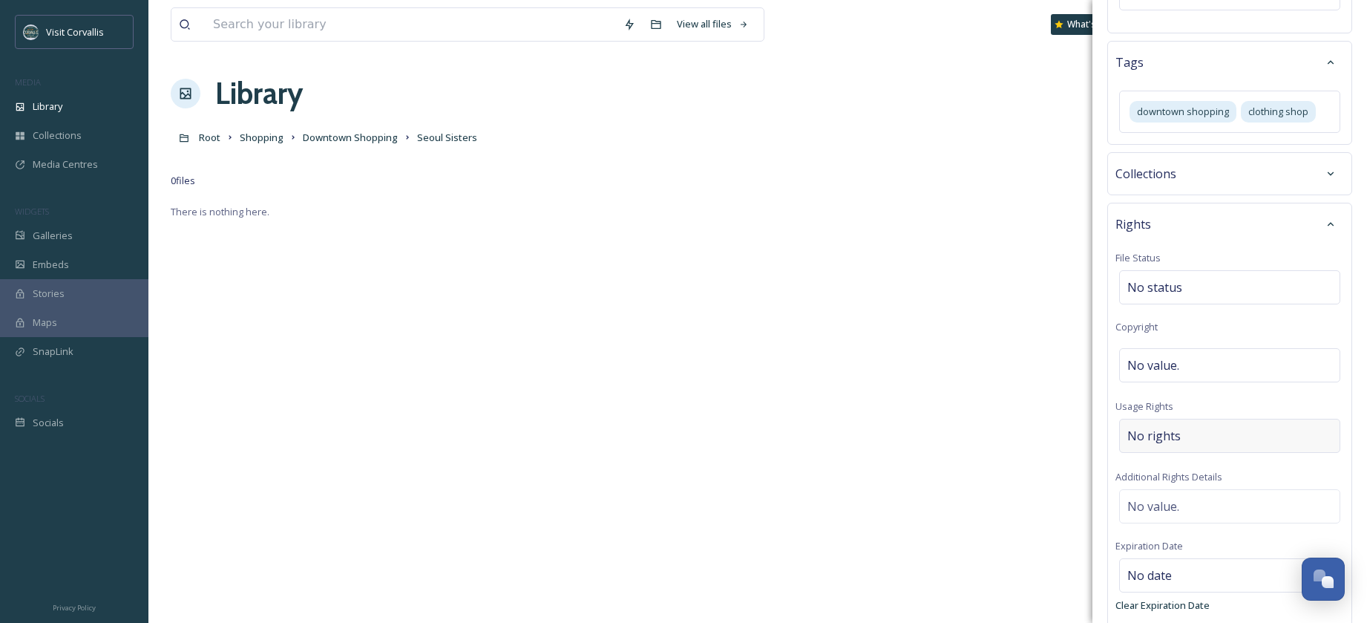
click at [1159, 429] on span "No rights" at bounding box center [1153, 436] width 53 height 18
click at [1159, 429] on input at bounding box center [1205, 439] width 163 height 33
type input "x"
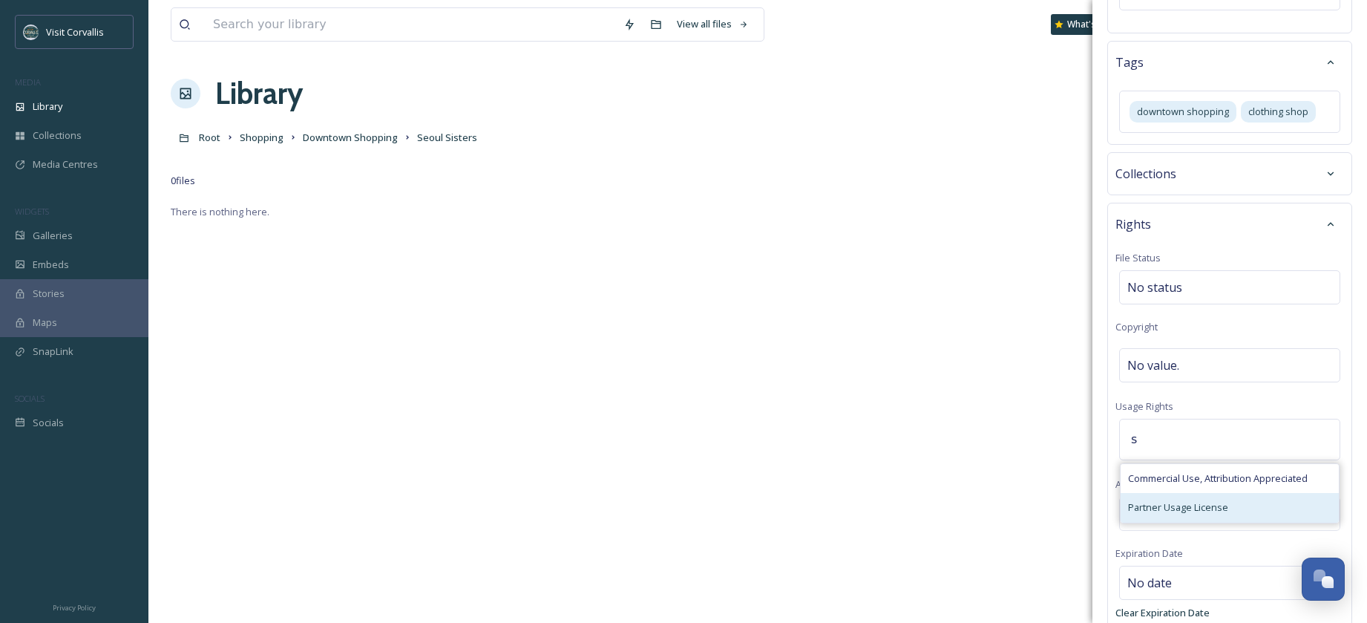
type input "s"
click at [1161, 504] on span "Partner Usage License" at bounding box center [1178, 507] width 100 height 14
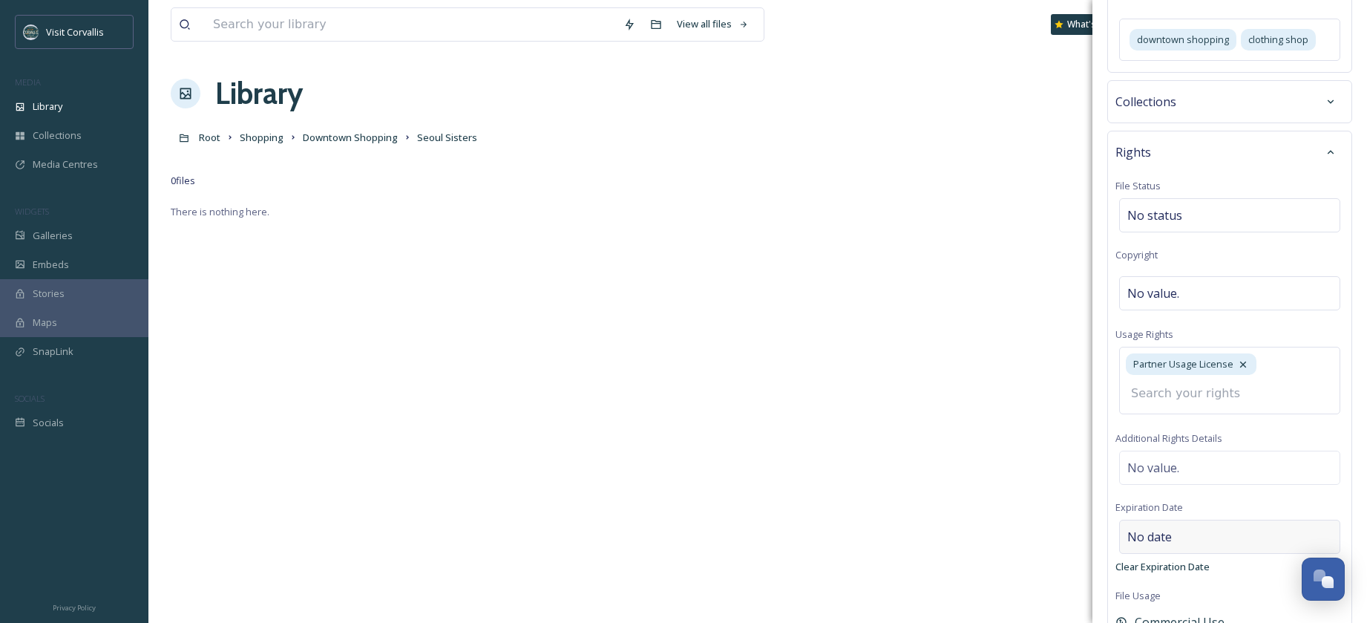
scroll to position [591, 0]
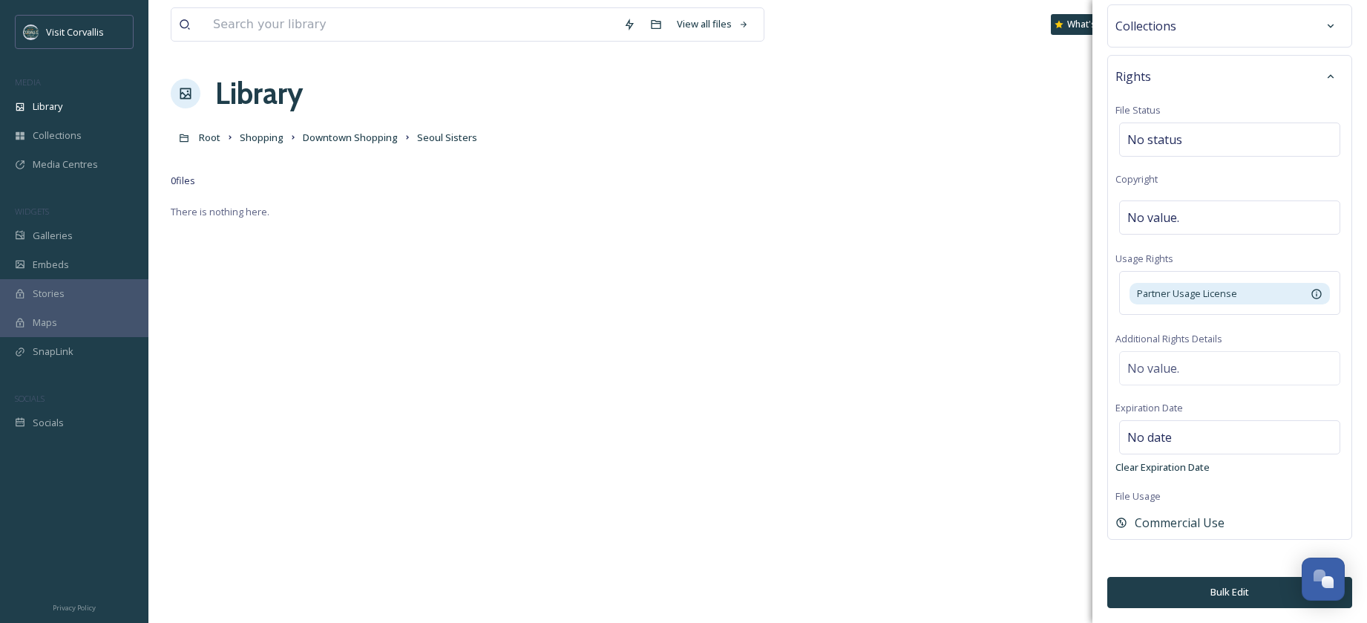
click at [1246, 591] on button "Bulk Edit" at bounding box center [1229, 592] width 245 height 30
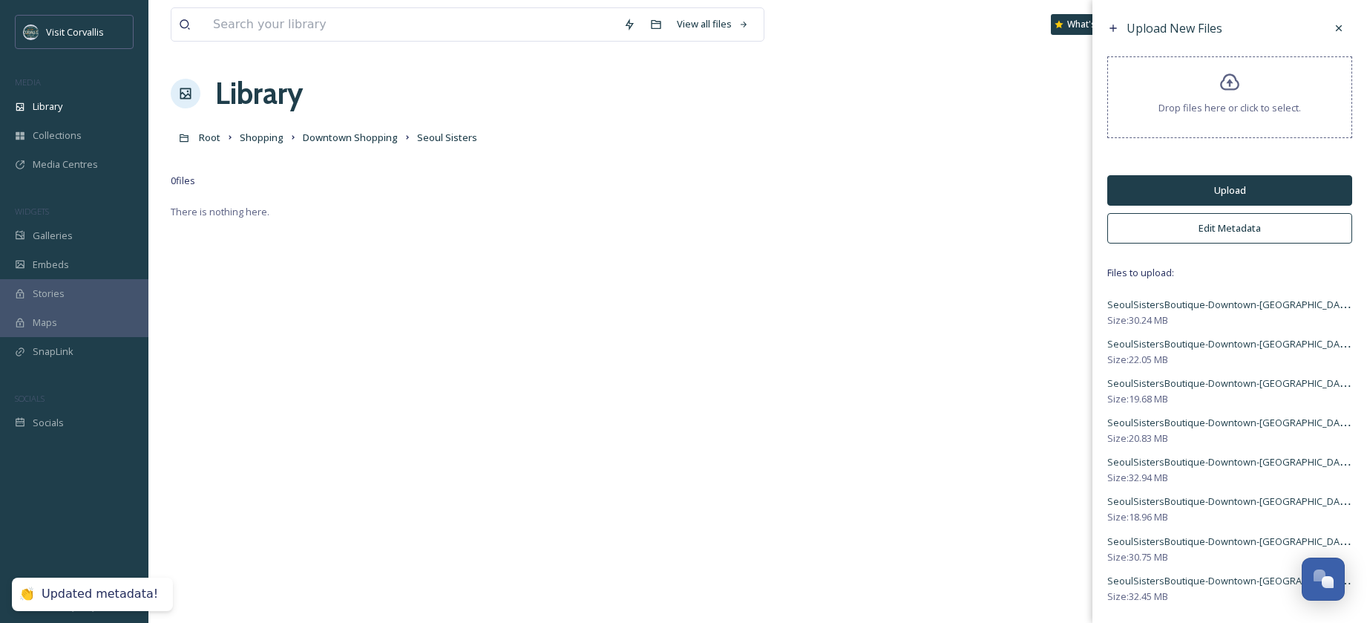
click at [1179, 188] on button "Upload" at bounding box center [1229, 190] width 245 height 30
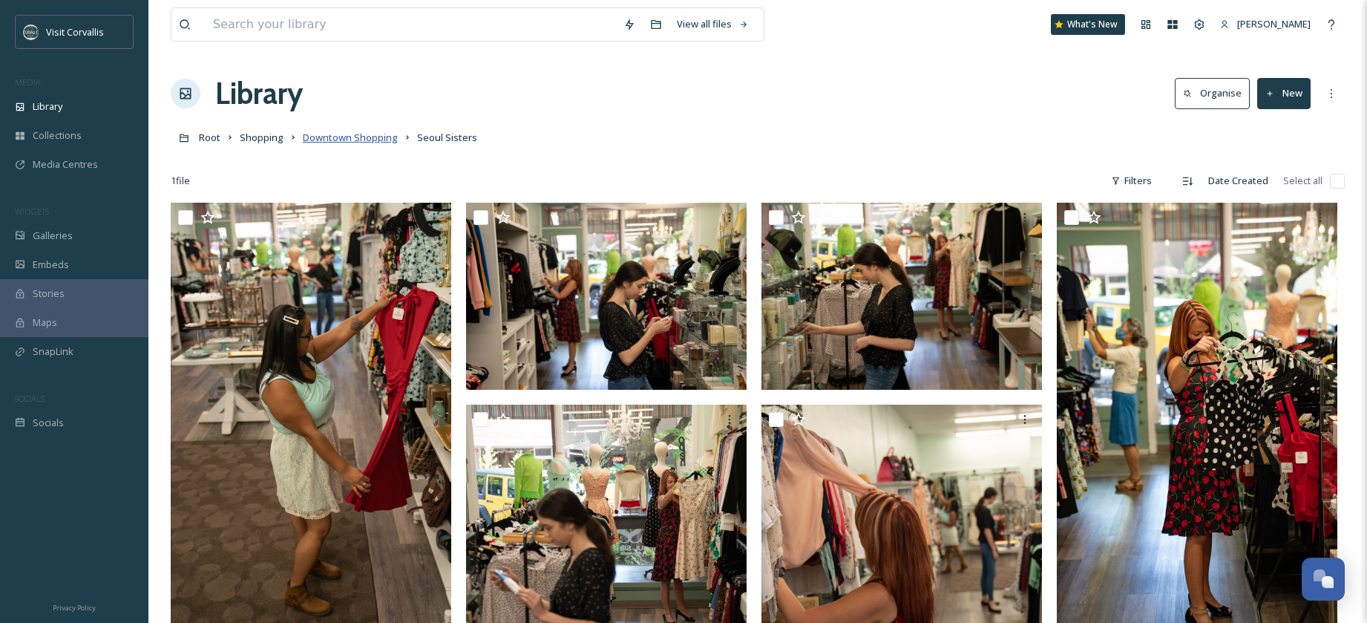
click at [373, 140] on span "Downtown Shopping" at bounding box center [350, 137] width 95 height 13
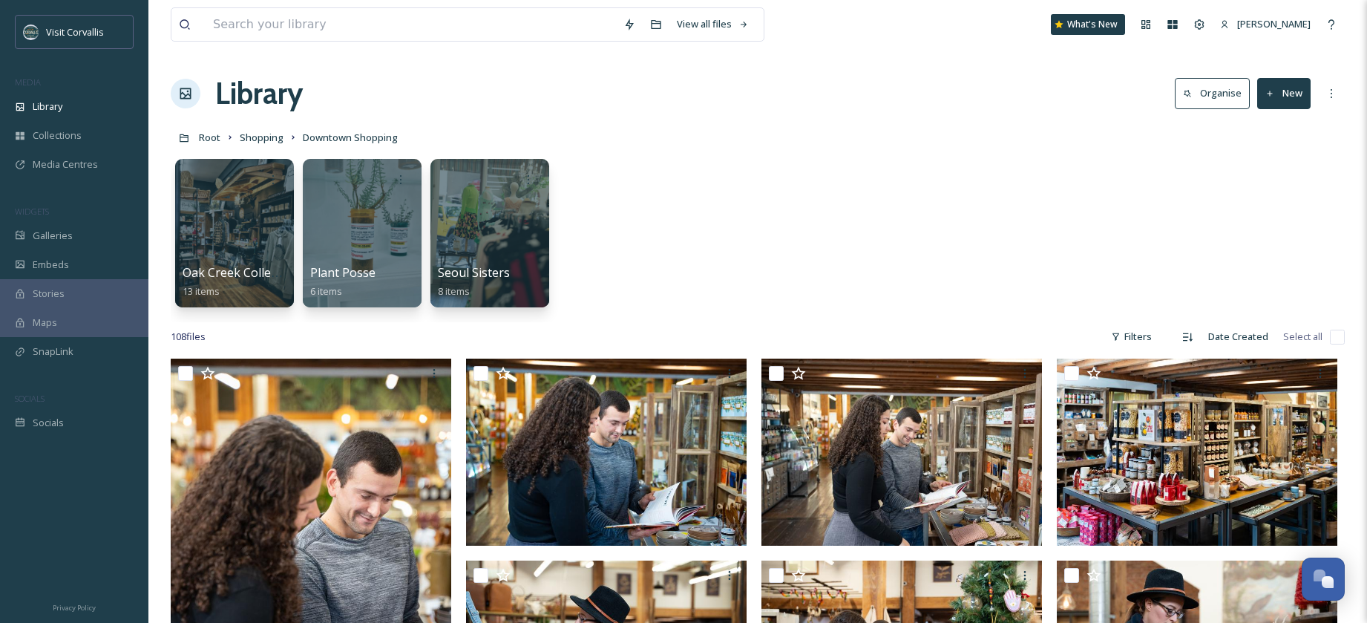
click at [1278, 94] on button "New" at bounding box center [1283, 93] width 53 height 30
click at [1265, 180] on span "Folder" at bounding box center [1267, 186] width 28 height 14
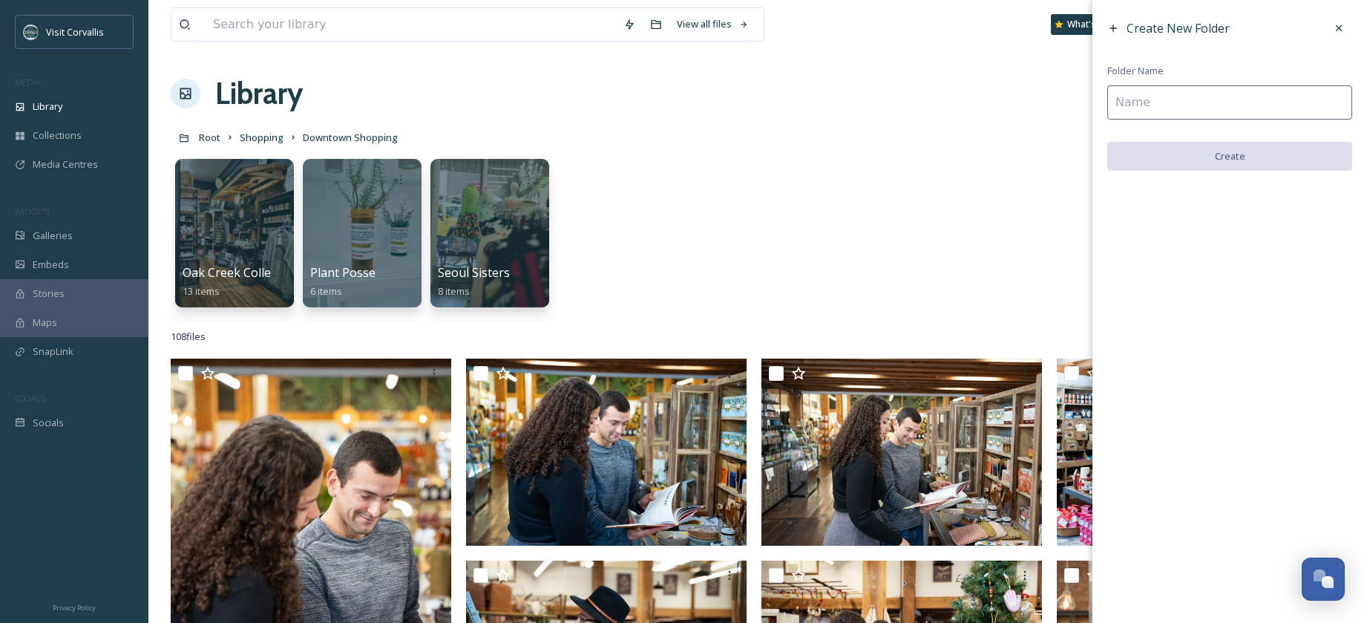
click at [1121, 98] on input at bounding box center [1229, 102] width 245 height 34
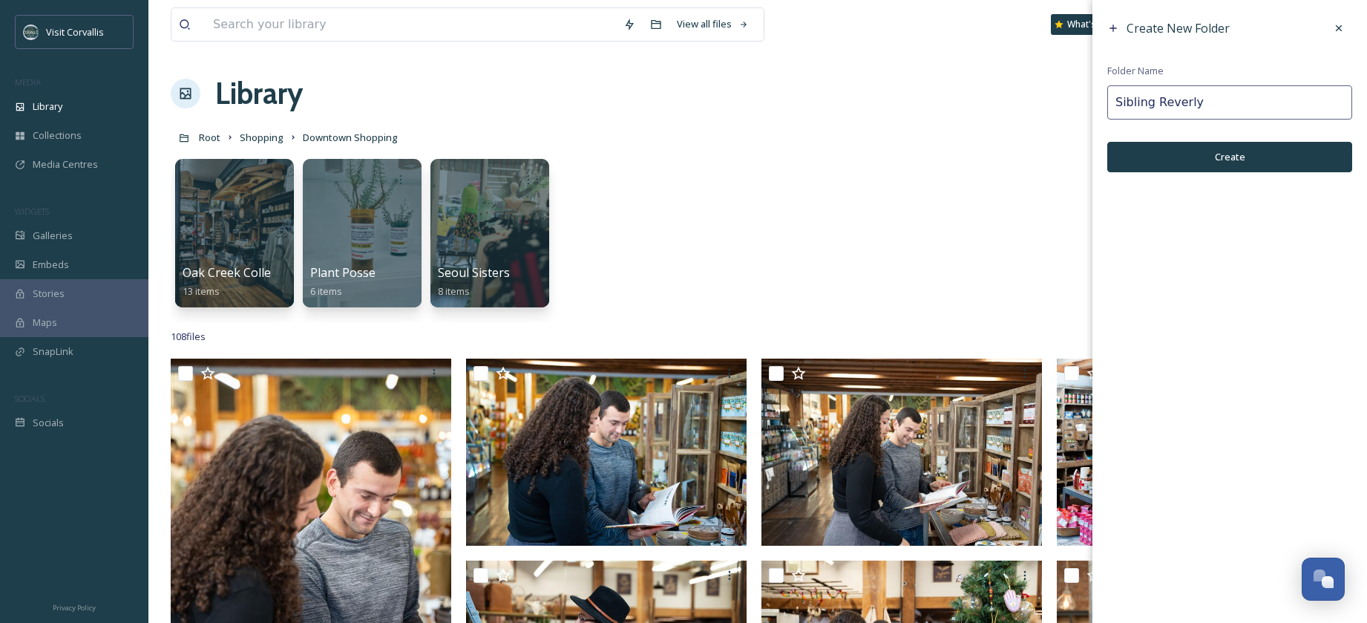
type input "Sibling Reverly"
click at [1273, 152] on button "Create" at bounding box center [1229, 157] width 245 height 30
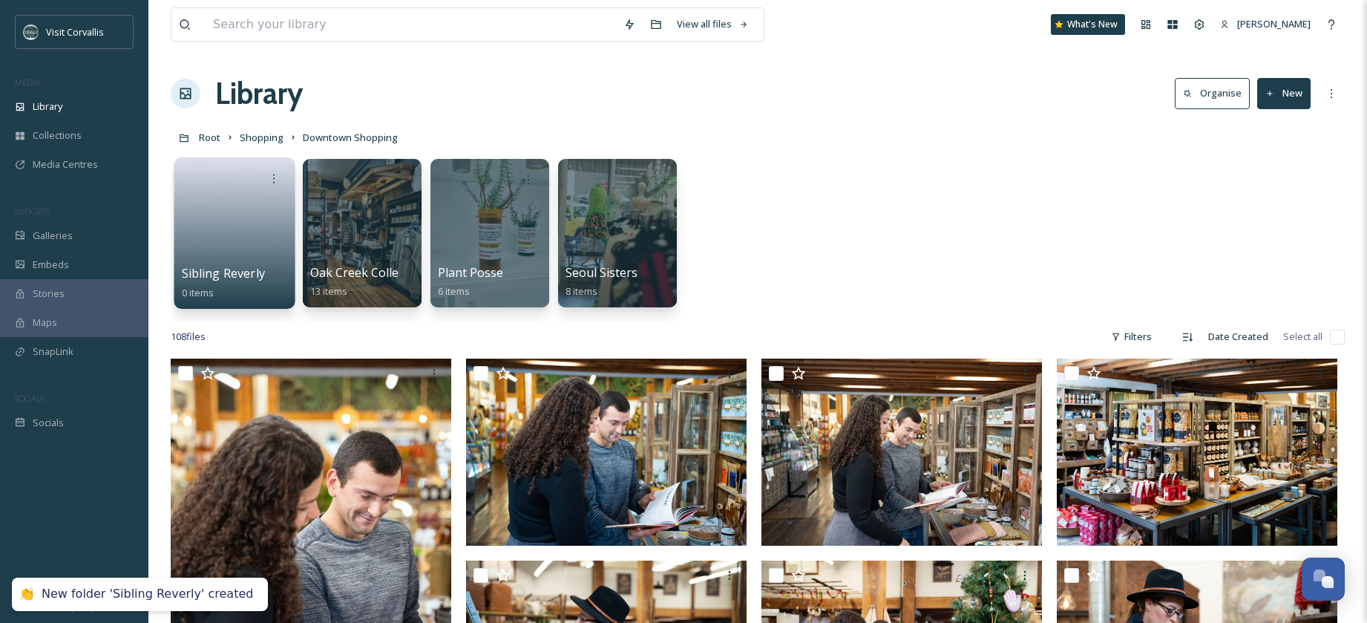
click at [199, 226] on link at bounding box center [235, 228] width 106 height 72
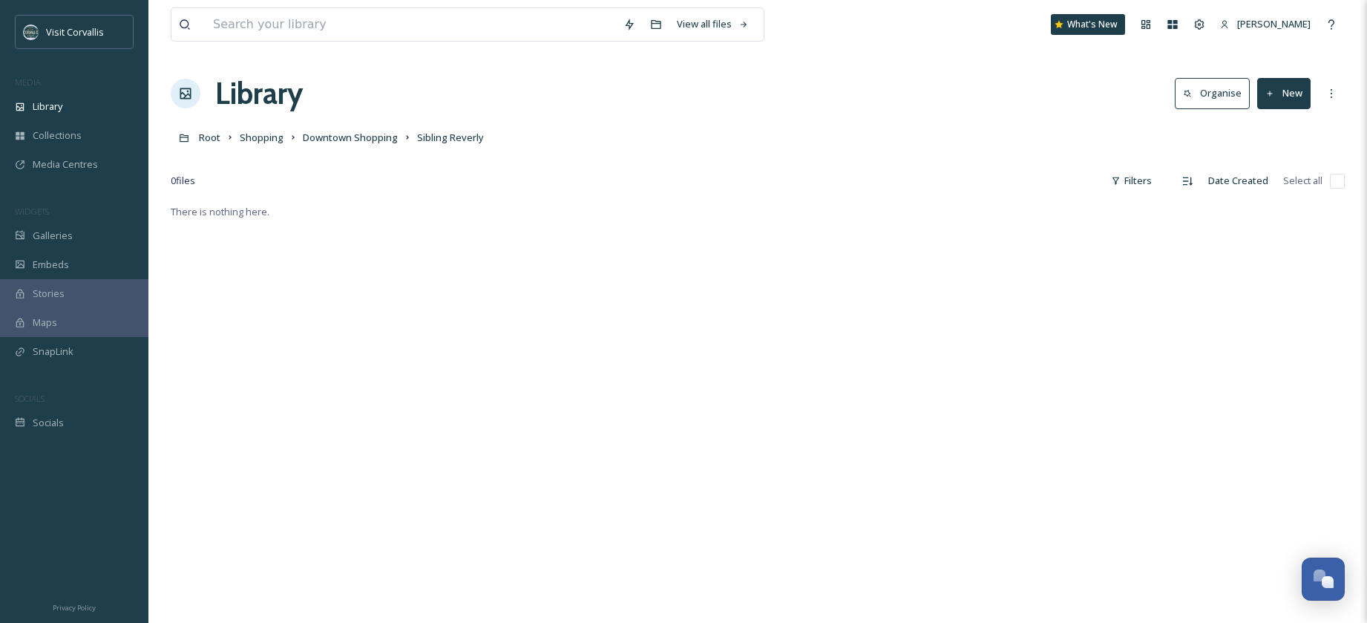
click at [1281, 105] on button "New" at bounding box center [1283, 93] width 53 height 30
click at [1277, 122] on span "File Upload" at bounding box center [1277, 128] width 49 height 14
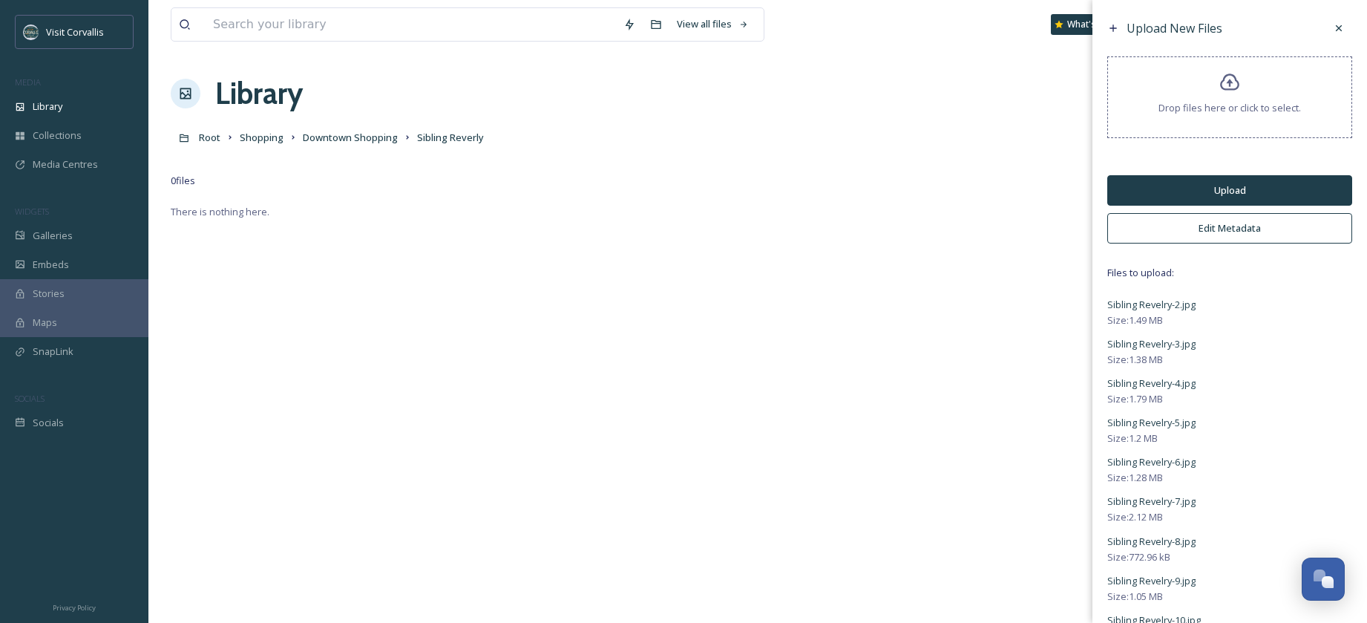
click at [1185, 231] on button "Edit Metadata" at bounding box center [1229, 228] width 245 height 30
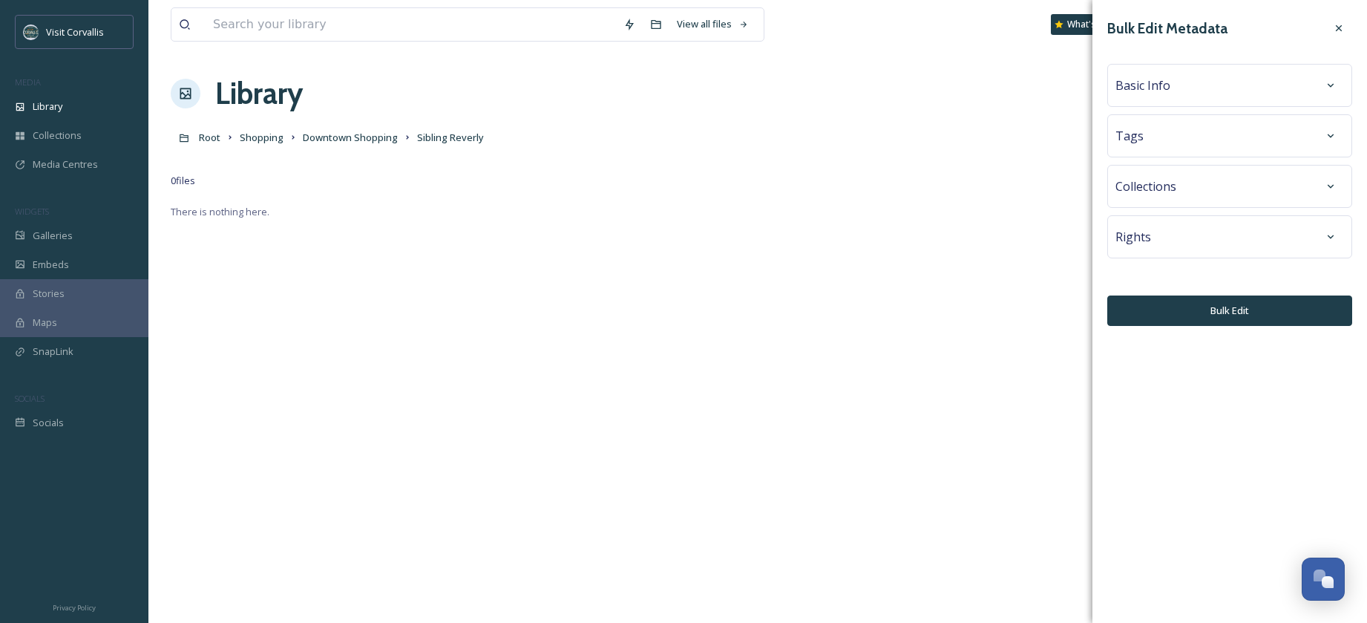
click at [1237, 81] on div "Basic Info" at bounding box center [1229, 85] width 229 height 27
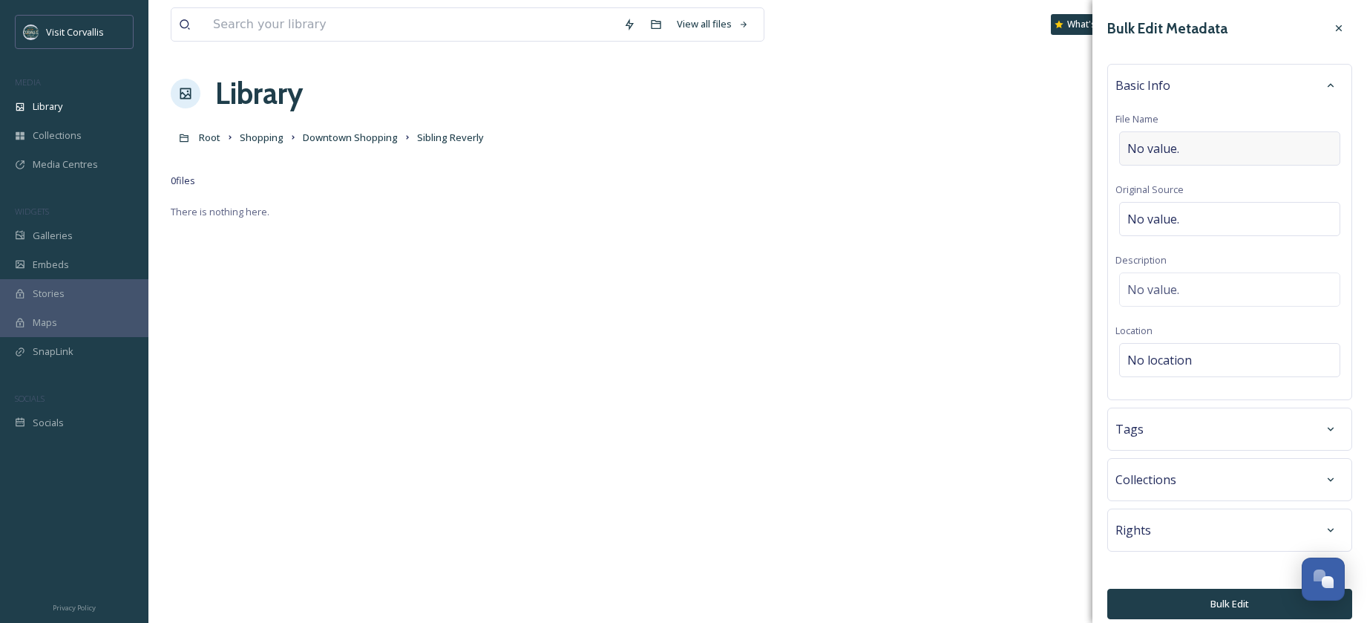
click at [1197, 144] on div "No value." at bounding box center [1229, 148] width 221 height 34
type input "Sibling Revelry Shop in [GEOGRAPHIC_DATA]"
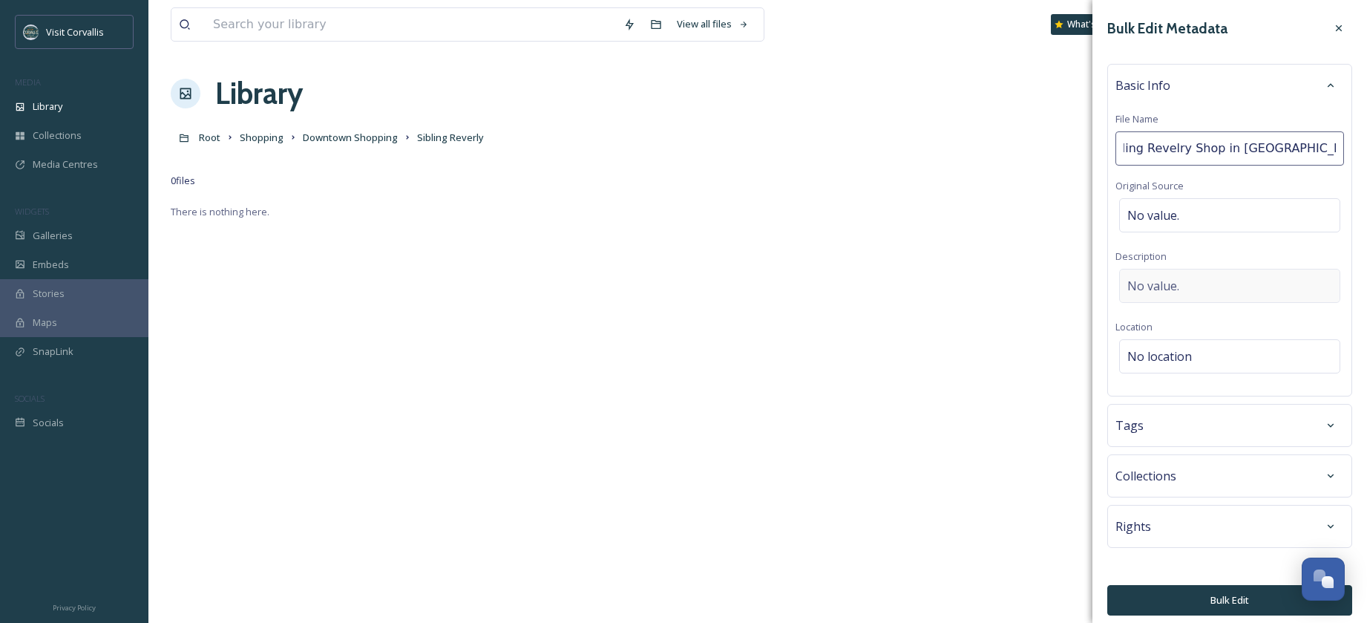
click at [1165, 292] on div "No value." at bounding box center [1229, 286] width 221 height 34
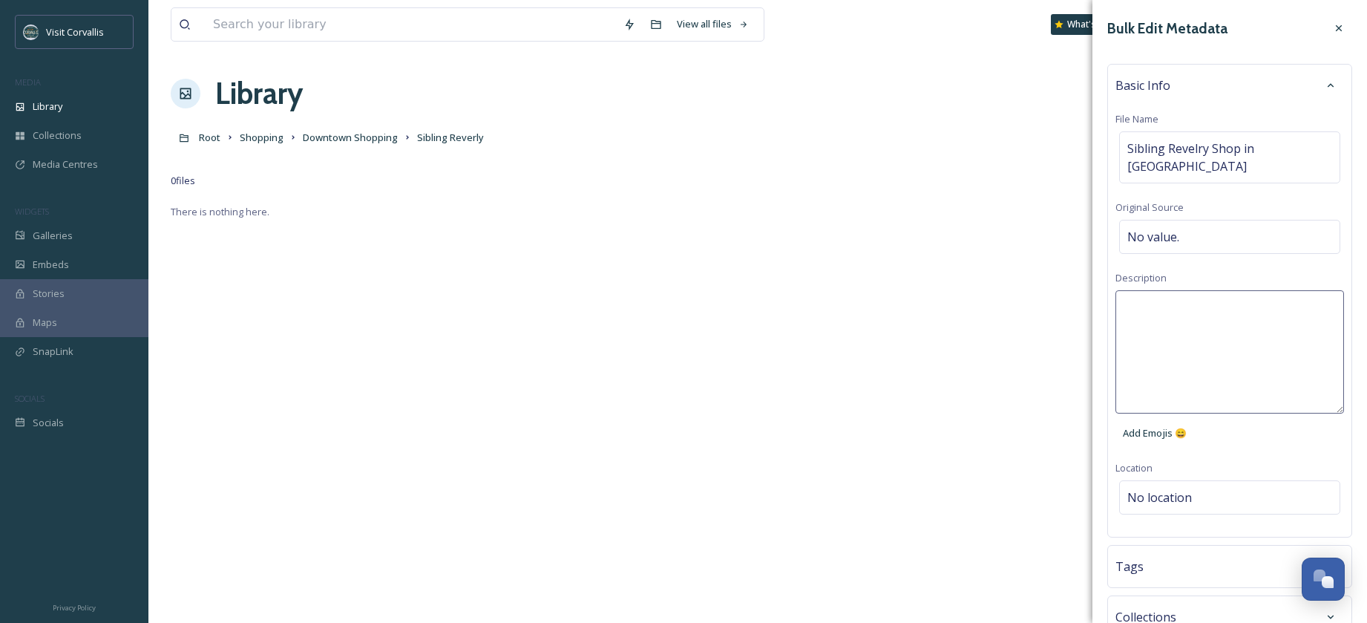
click at [1150, 301] on textarea at bounding box center [1229, 351] width 229 height 123
paste textarea "Sibling Revelry Shop in [GEOGRAPHIC_DATA]"
drag, startPoint x: 1125, startPoint y: 306, endPoint x: 1158, endPoint y: 309, distance: 32.9
click at [1125, 306] on textarea "Sibling Revelry Shop in [GEOGRAPHIC_DATA]" at bounding box center [1229, 351] width 229 height 123
drag, startPoint x: 1152, startPoint y: 322, endPoint x: 1122, endPoint y: 324, distance: 30.5
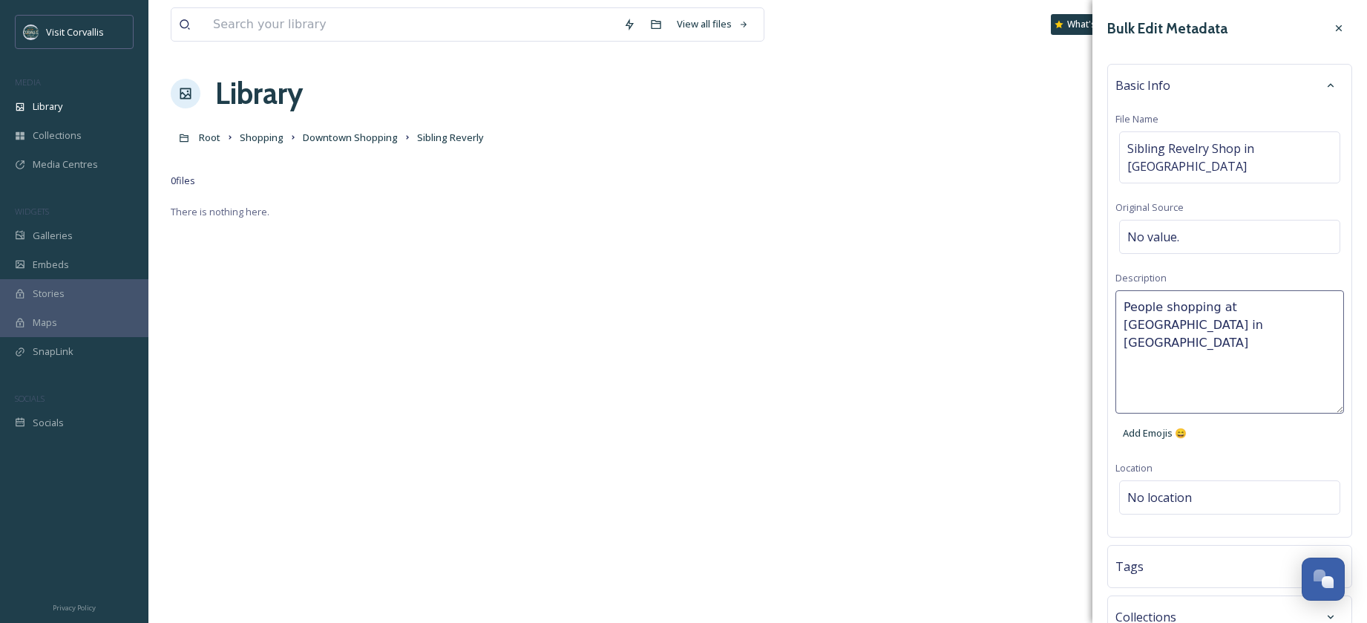
click at [1115, 324] on textarea "People shopping at [GEOGRAPHIC_DATA] in [GEOGRAPHIC_DATA]" at bounding box center [1229, 351] width 229 height 123
type textarea "People shopping at [GEOGRAPHIC_DATA] in Downtown [GEOGRAPHIC_DATA]"
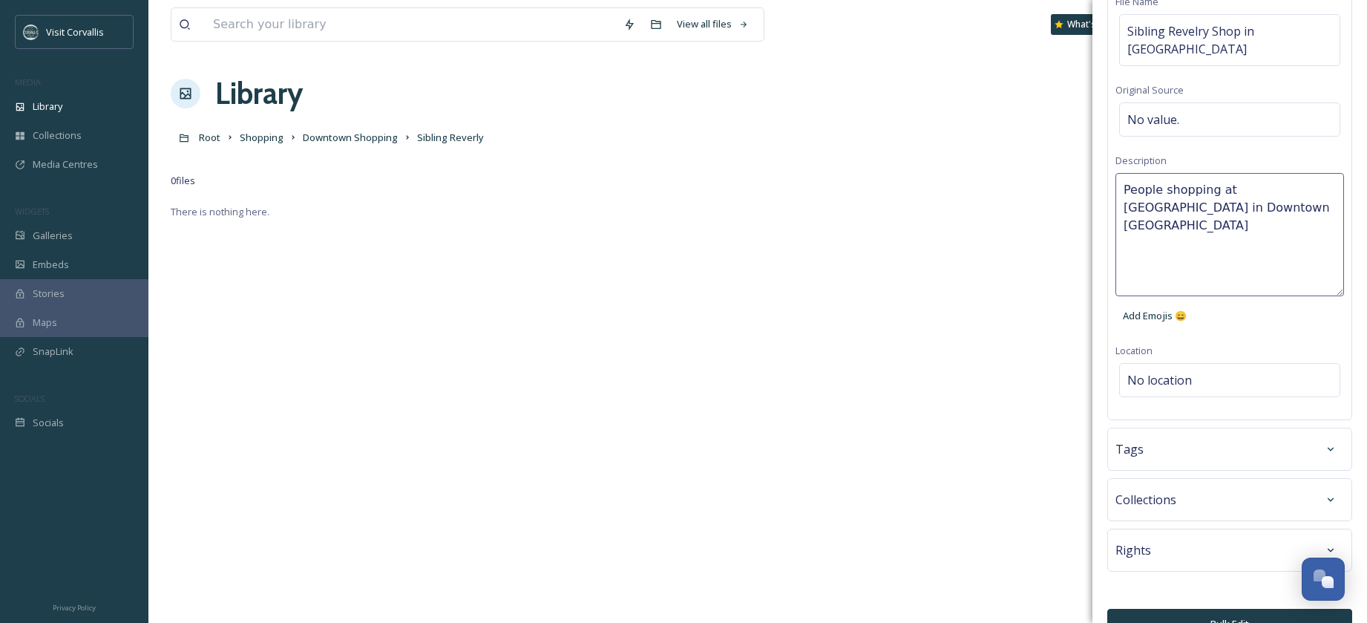
scroll to position [120, 0]
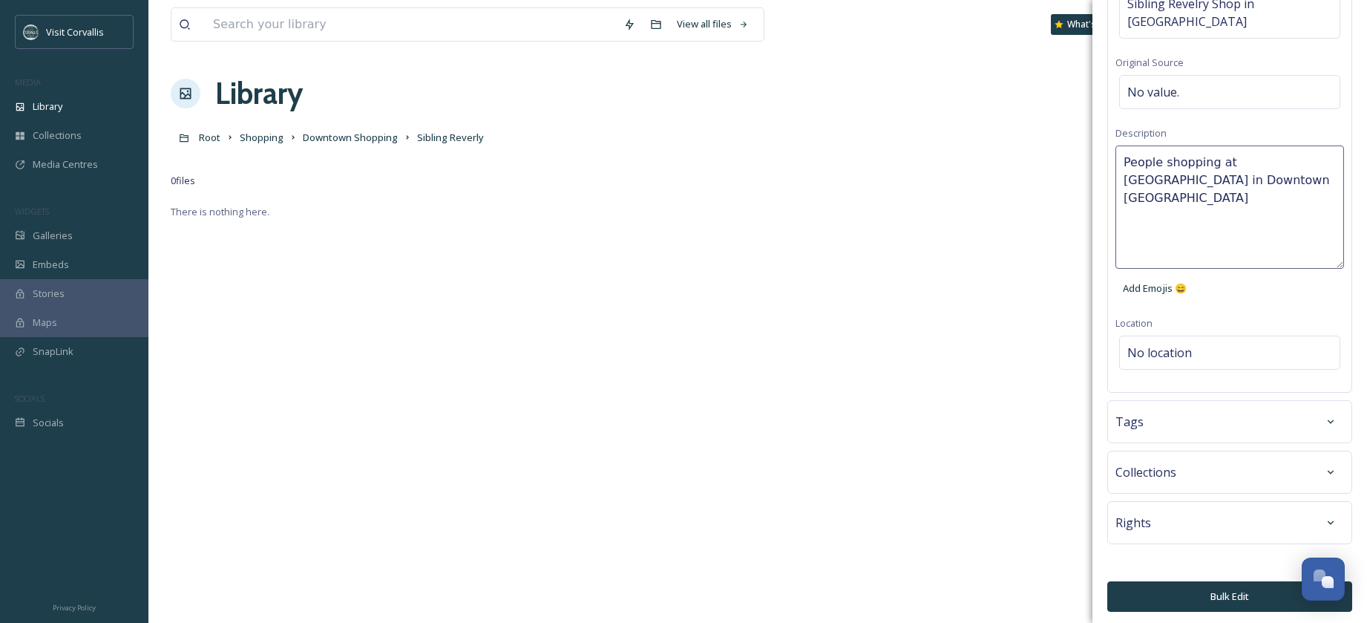
click at [1198, 401] on div "Tags" at bounding box center [1229, 421] width 245 height 43
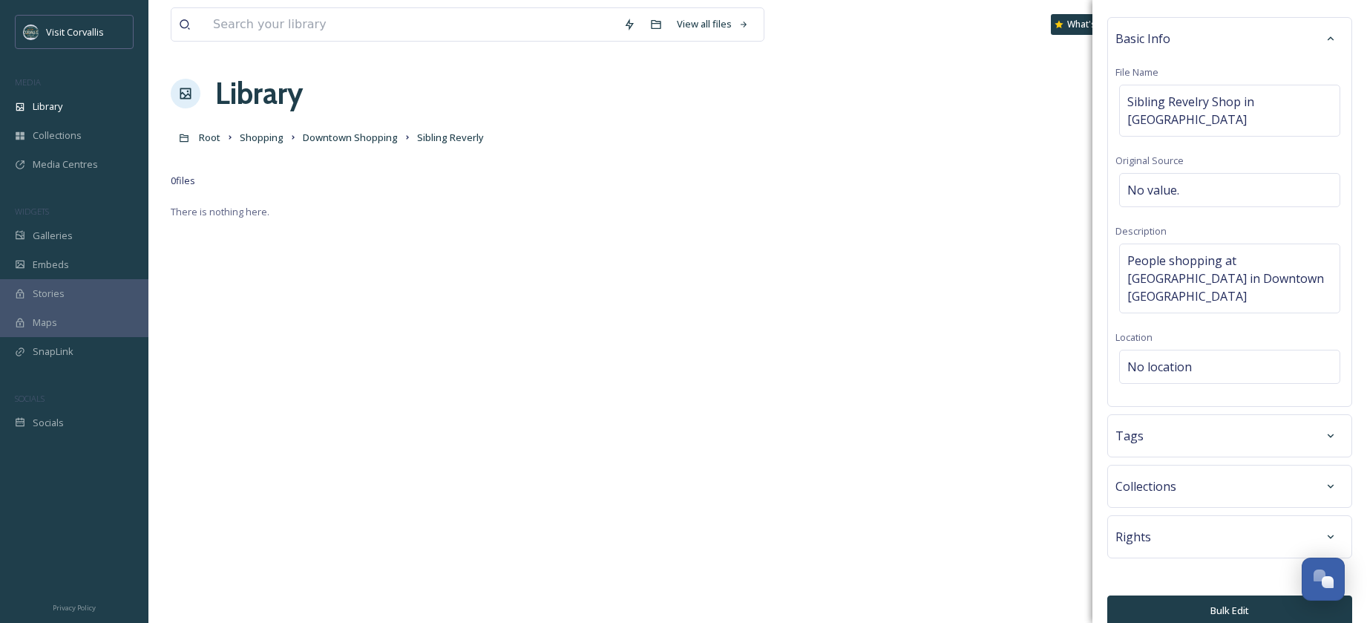
click at [1200, 422] on div "Tags" at bounding box center [1229, 435] width 229 height 27
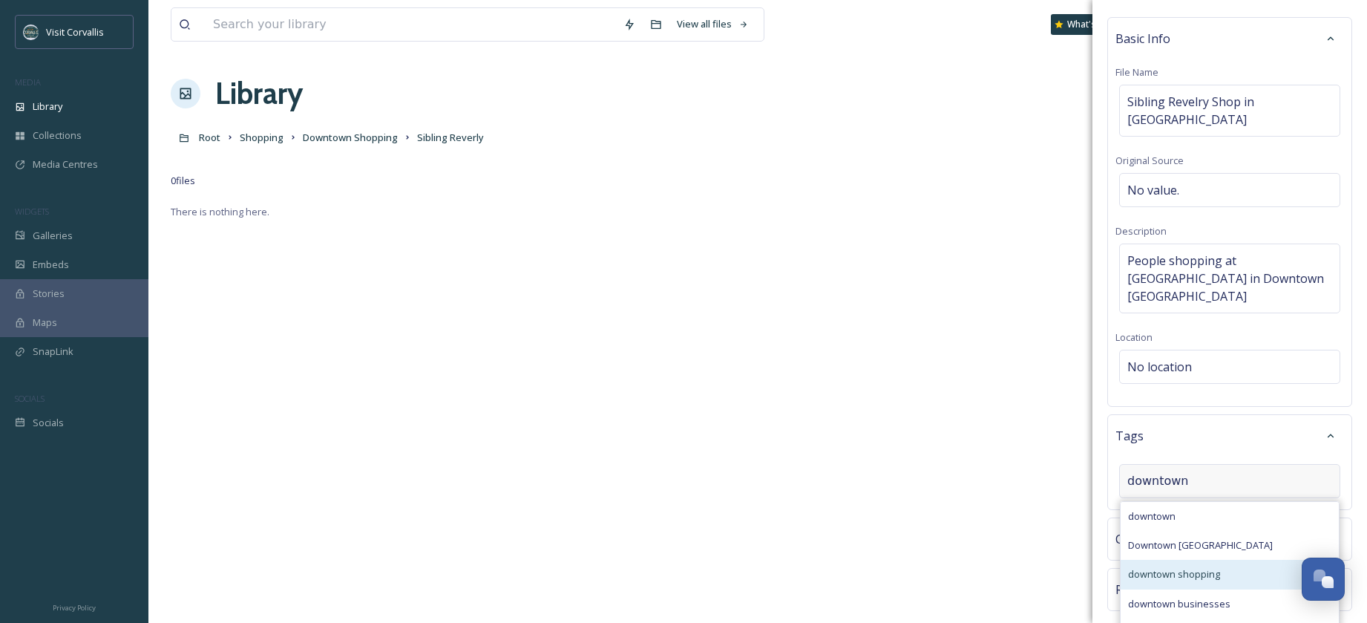
type input "downtown"
drag, startPoint x: 1221, startPoint y: 559, endPoint x: 1223, endPoint y: 547, distance: 12.0
click at [1221, 560] on div "downtown shopping" at bounding box center [1230, 574] width 218 height 29
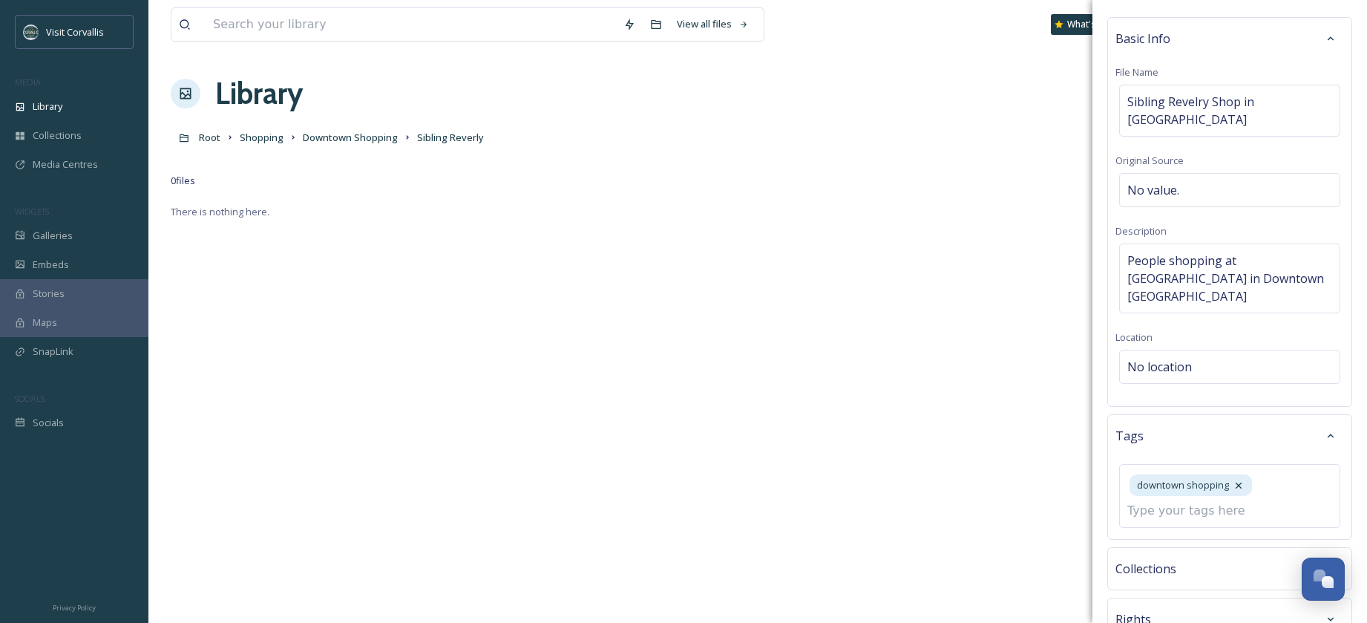
scroll to position [129, 0]
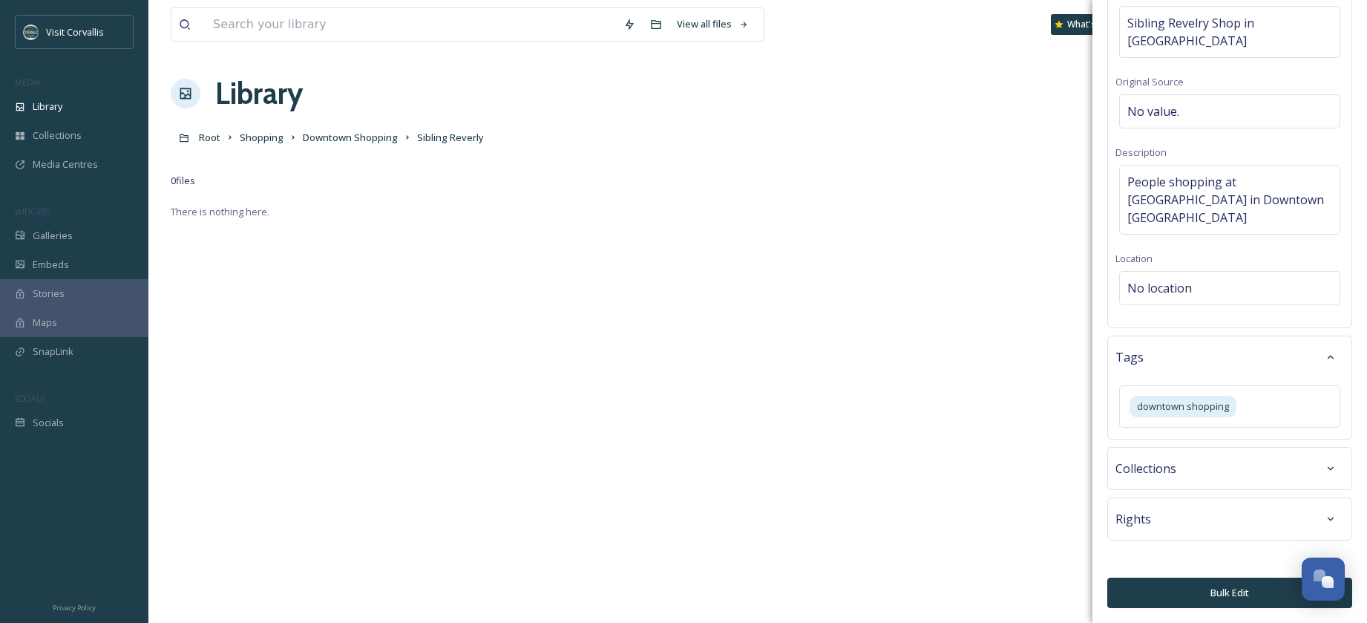
click at [1175, 522] on div "Rights" at bounding box center [1229, 518] width 229 height 27
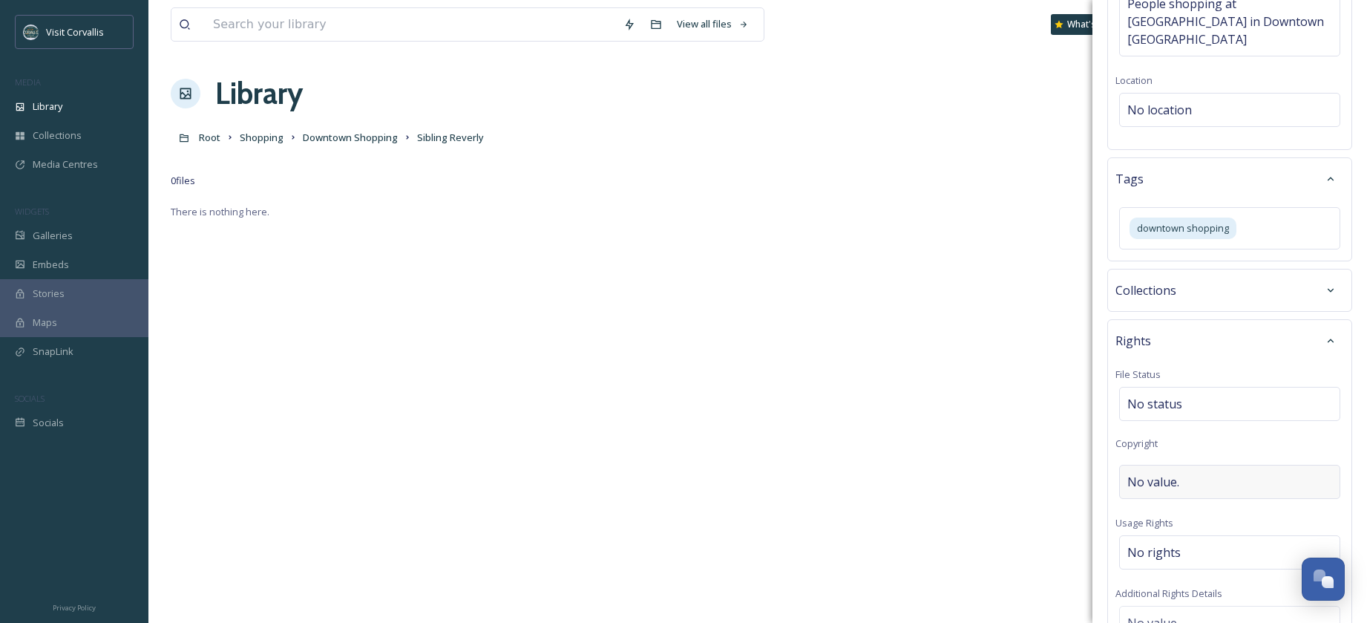
scroll to position [334, 0]
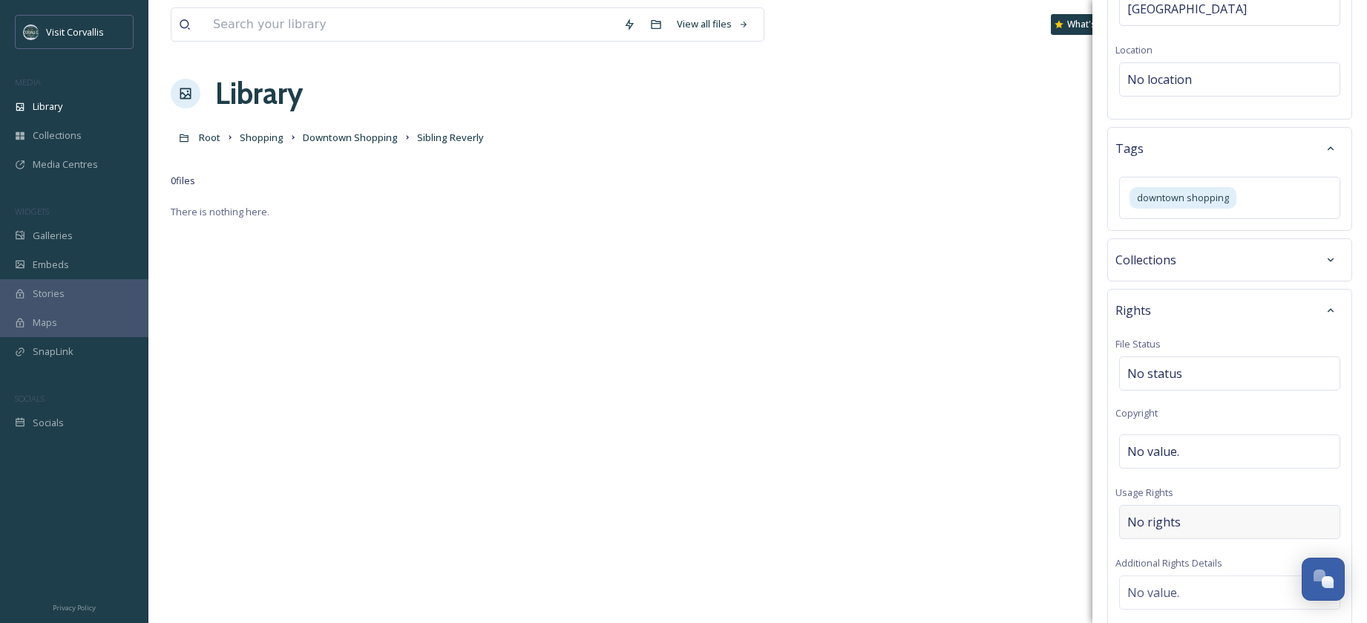
click at [1176, 513] on span "No rights" at bounding box center [1153, 522] width 53 height 18
click at [1174, 509] on input at bounding box center [1205, 525] width 163 height 33
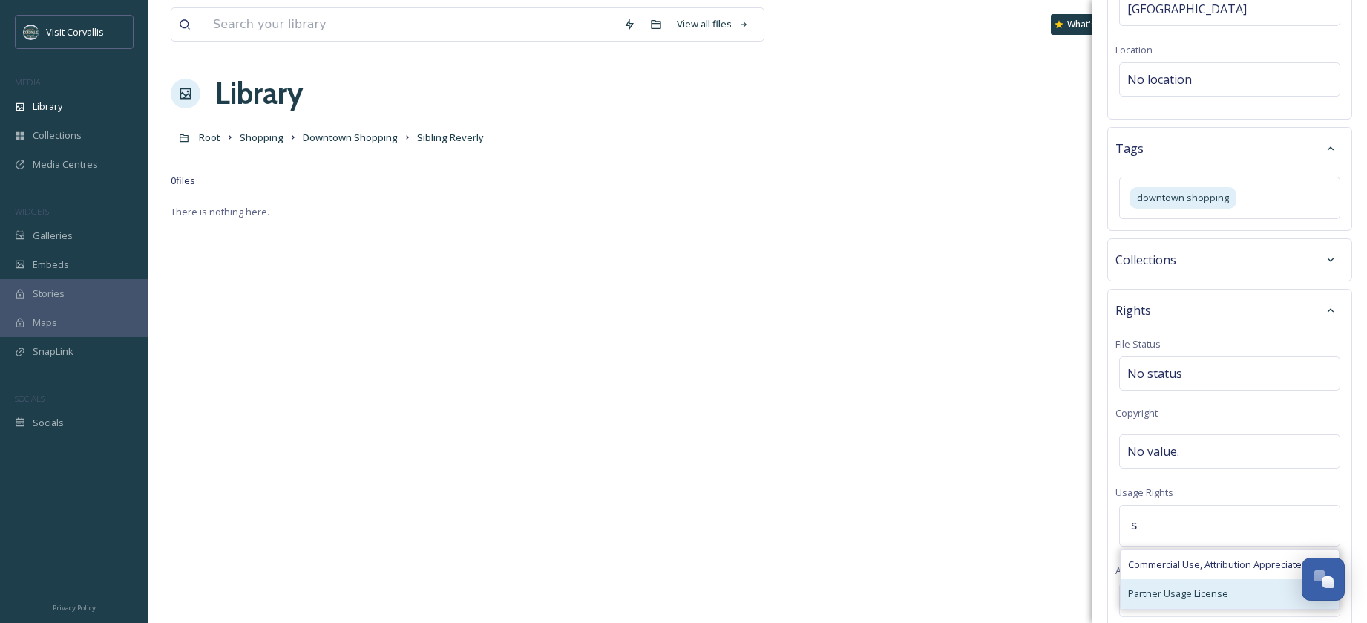
type input "s"
click at [1168, 586] on span "Partner Usage License" at bounding box center [1178, 593] width 100 height 14
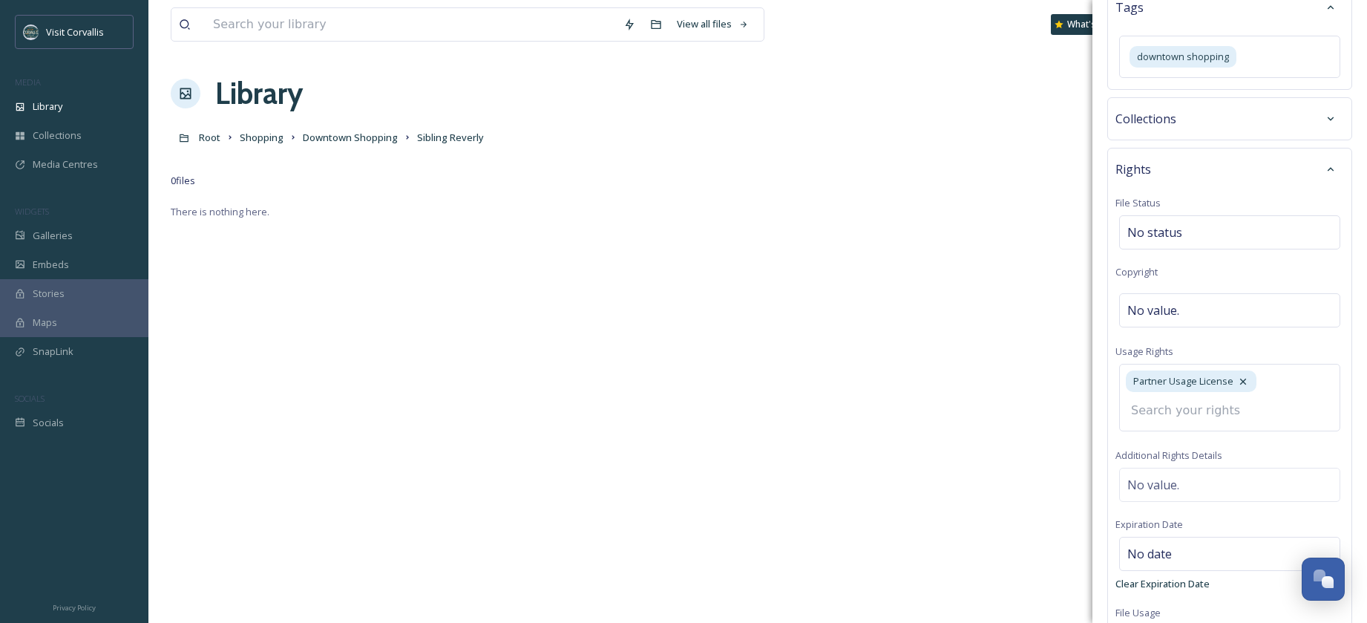
scroll to position [574, 0]
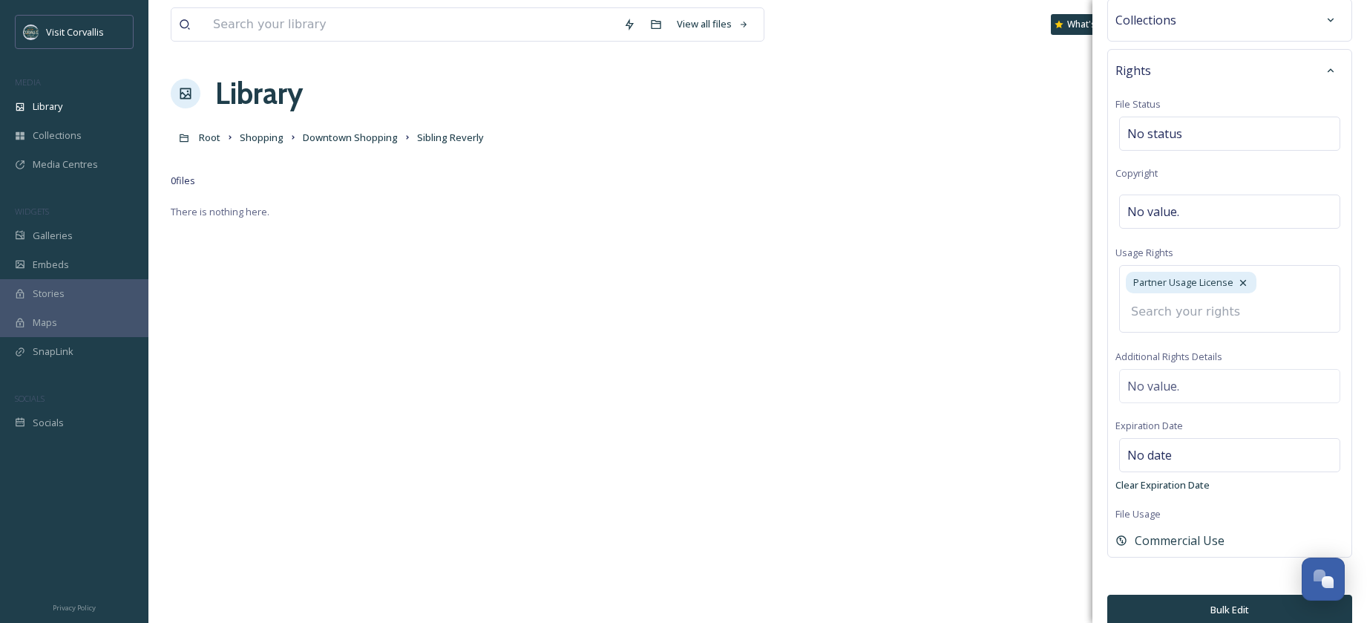
click at [1228, 594] on button "Bulk Edit" at bounding box center [1229, 609] width 245 height 30
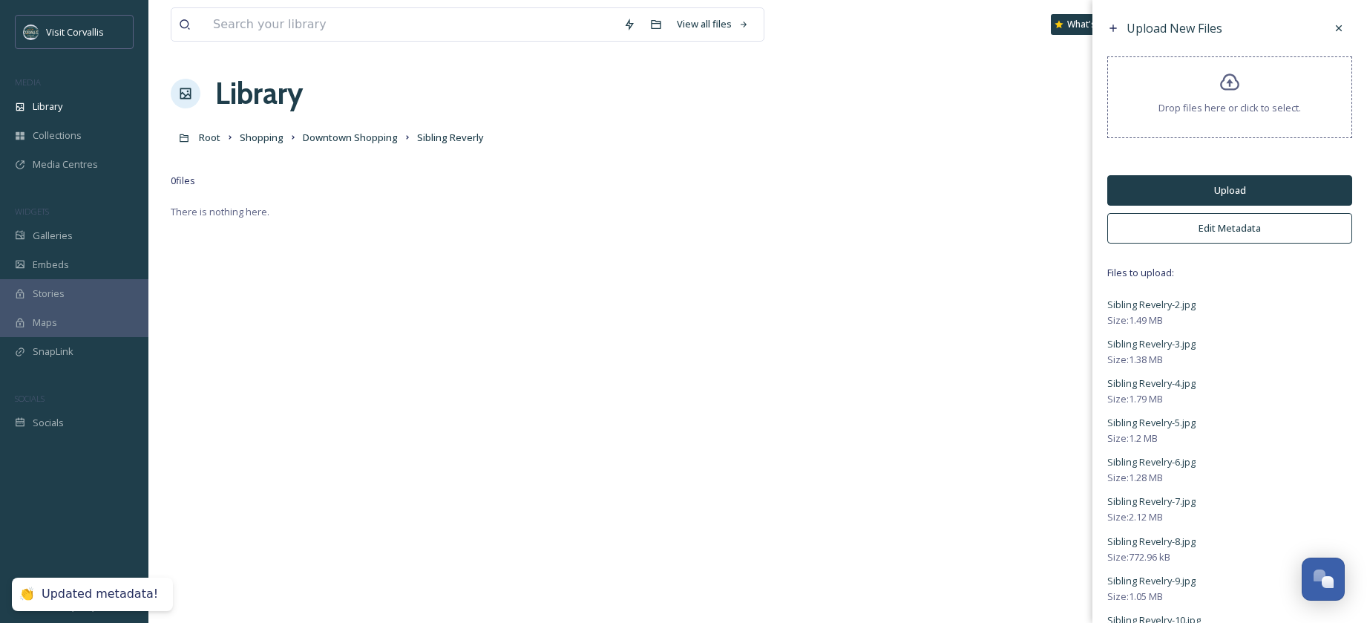
click at [1153, 186] on button "Upload" at bounding box center [1229, 190] width 245 height 30
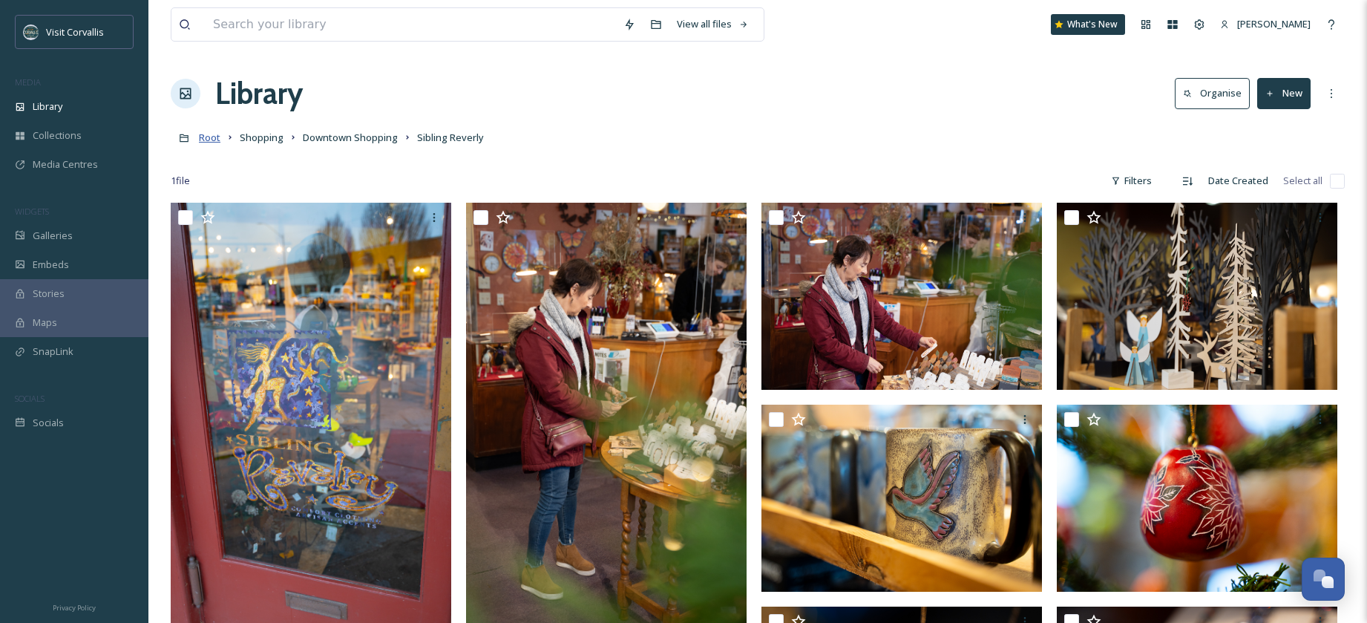
click at [212, 137] on span "Root" at bounding box center [210, 137] width 22 height 13
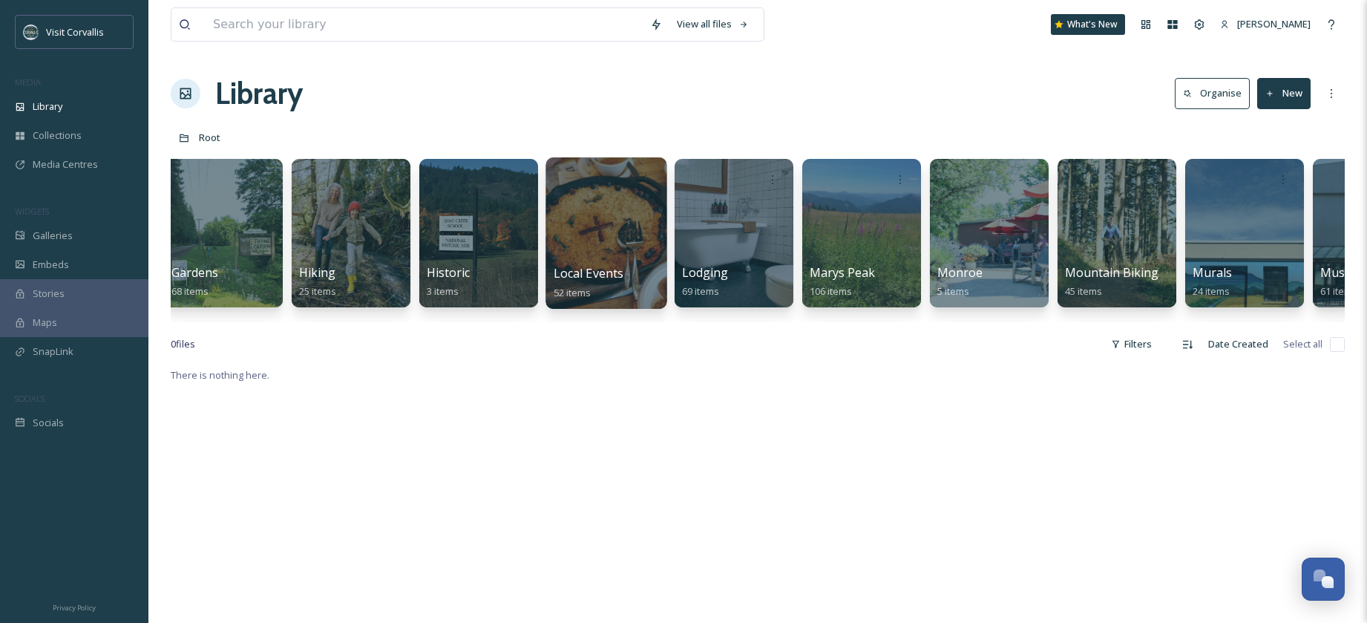
scroll to position [0, 2311]
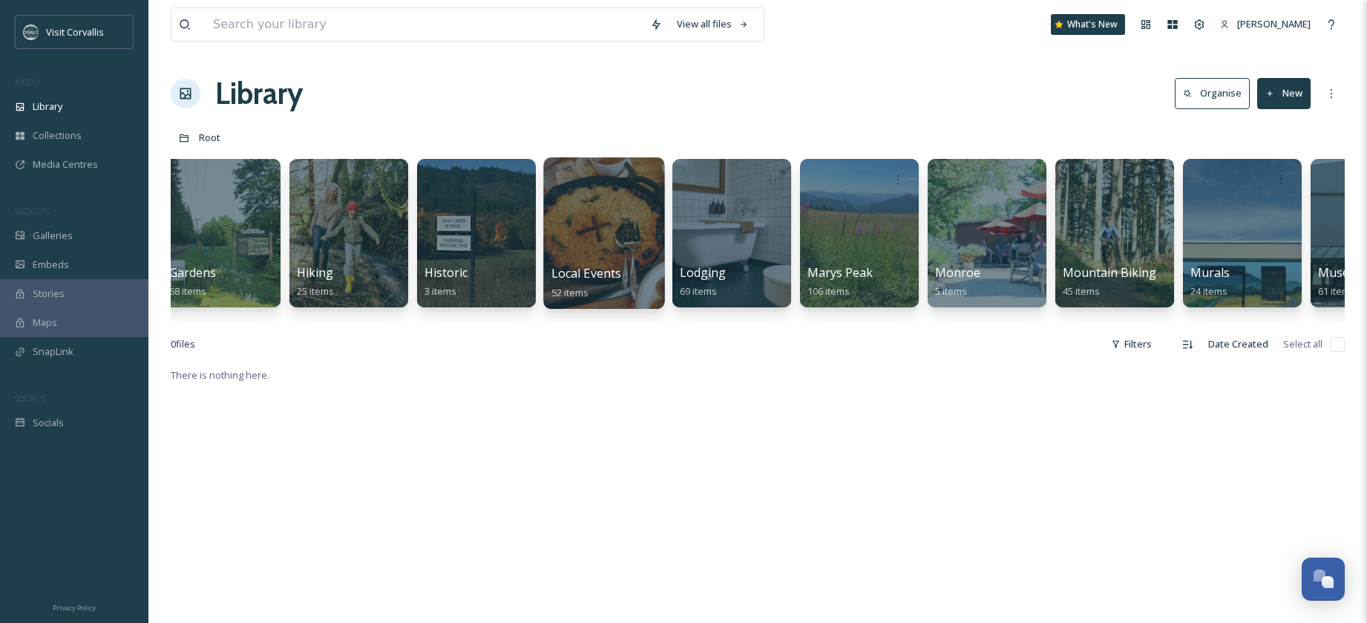
click at [574, 223] on div at bounding box center [603, 232] width 121 height 151
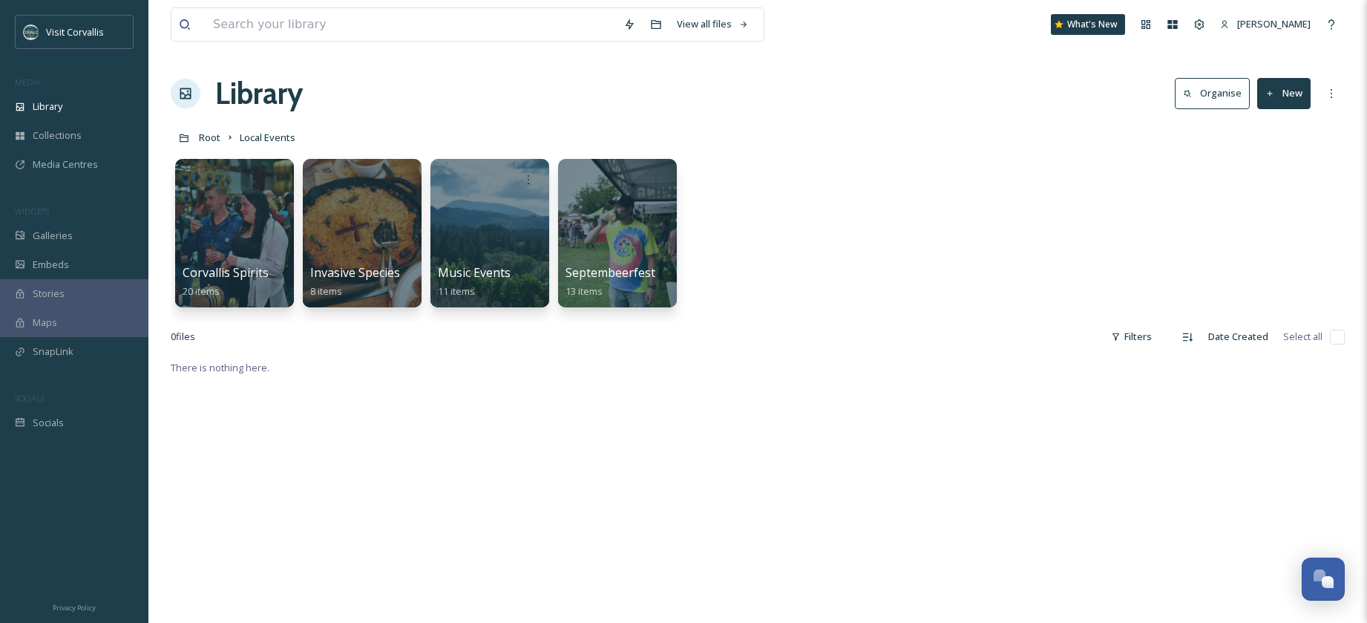
click at [1275, 91] on button "New" at bounding box center [1283, 93] width 53 height 30
click at [1256, 184] on span "Folder" at bounding box center [1267, 186] width 28 height 14
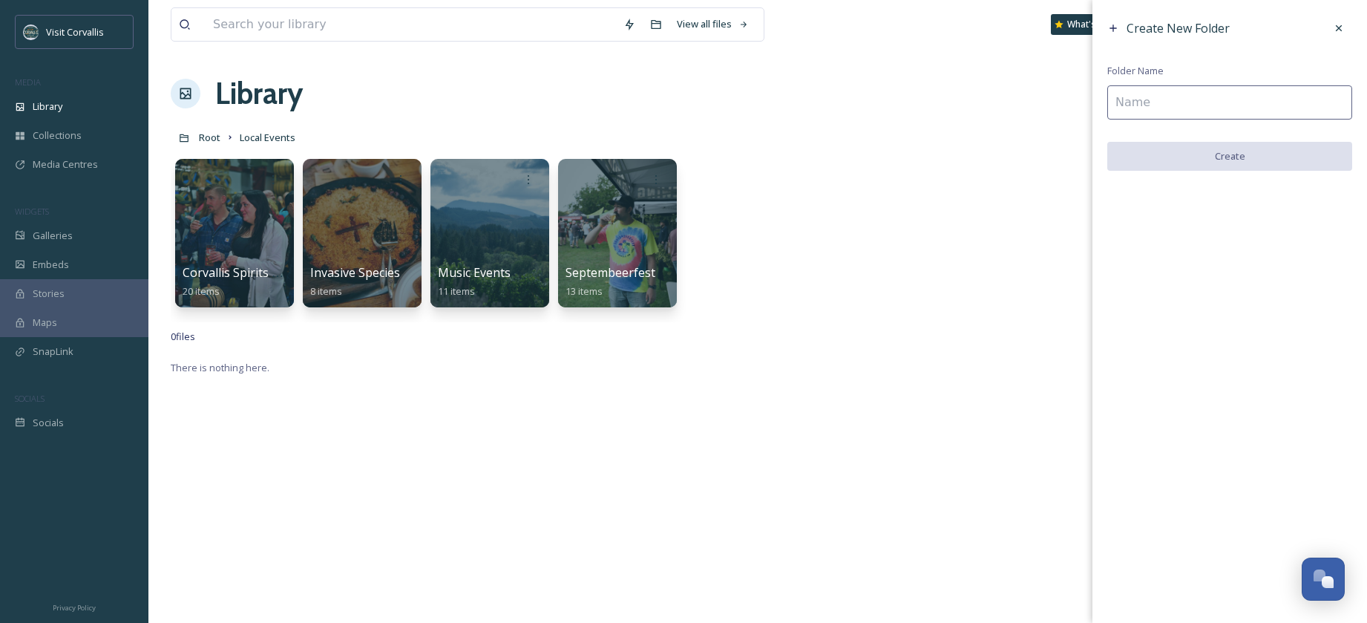
click at [1131, 99] on input at bounding box center [1229, 102] width 245 height 34
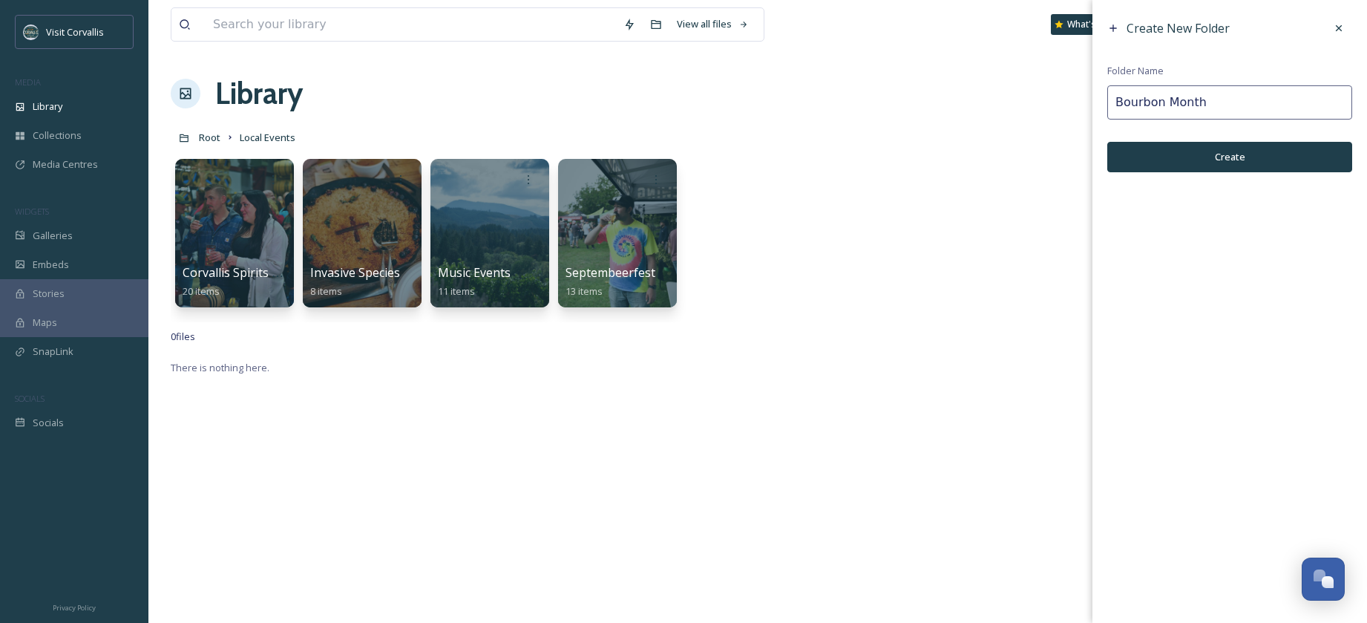
type input "Bourbon Month"
click at [1210, 152] on button "Create" at bounding box center [1229, 157] width 245 height 30
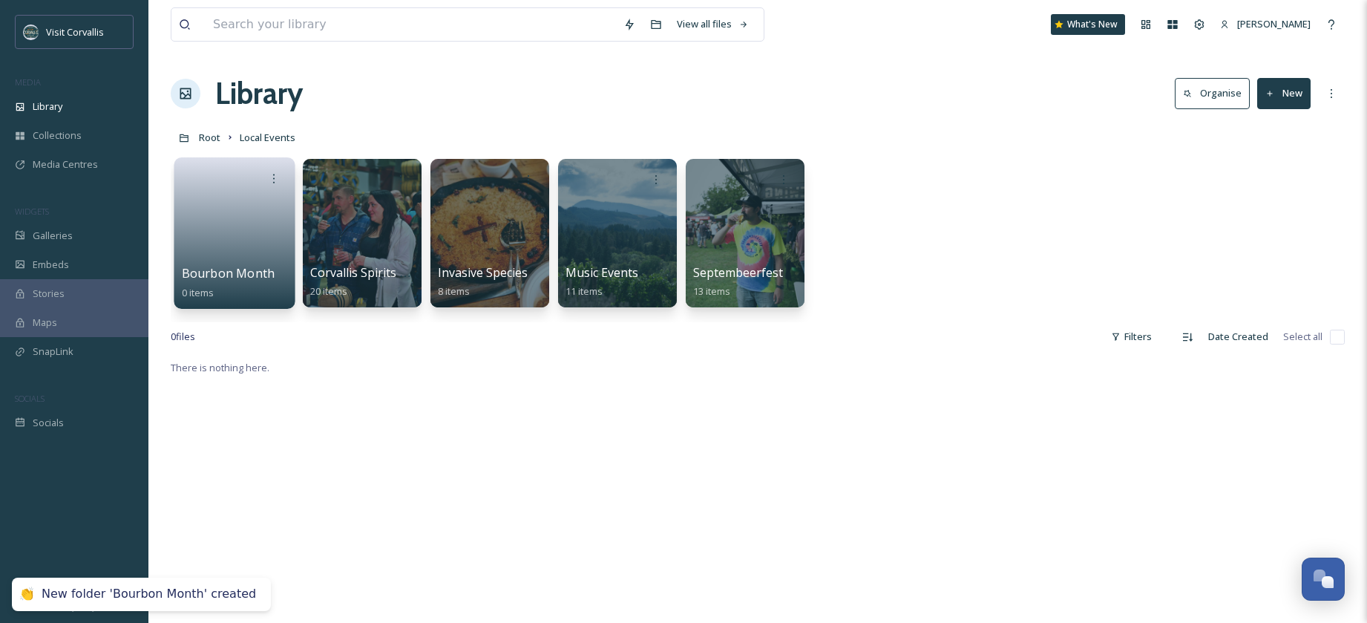
click at [217, 224] on link at bounding box center [235, 228] width 106 height 72
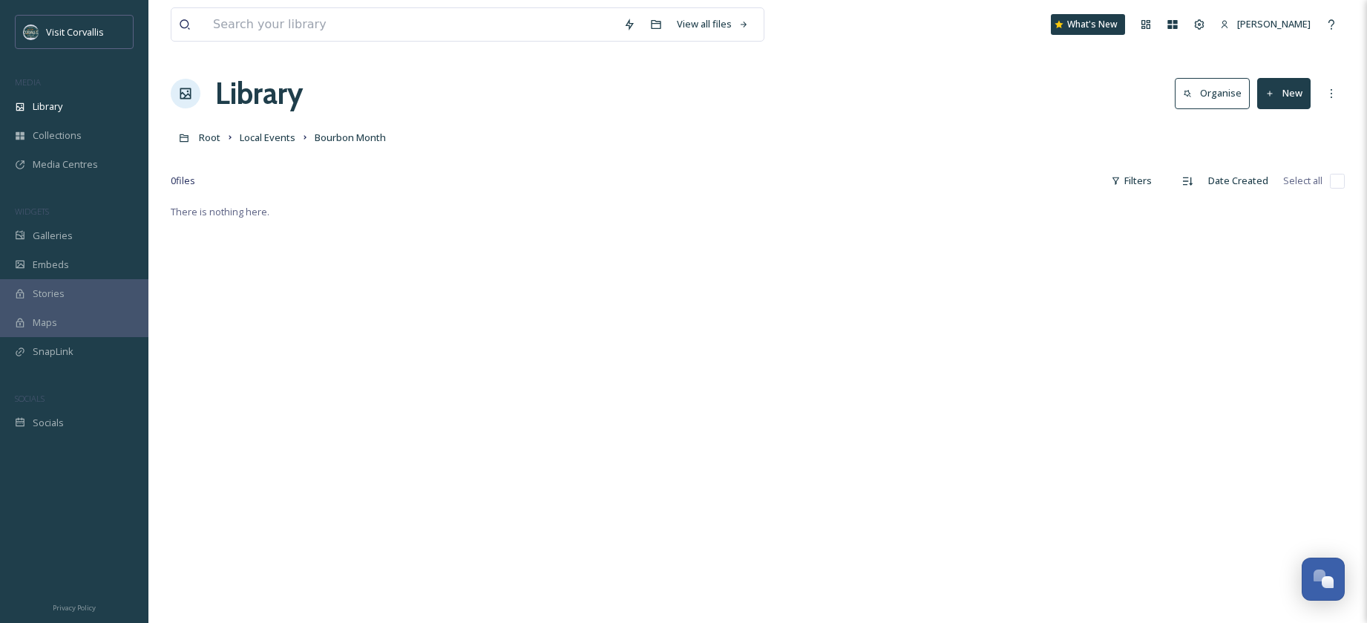
click at [1277, 94] on button "New" at bounding box center [1283, 93] width 53 height 30
click at [1270, 124] on span "File Upload" at bounding box center [1277, 128] width 49 height 14
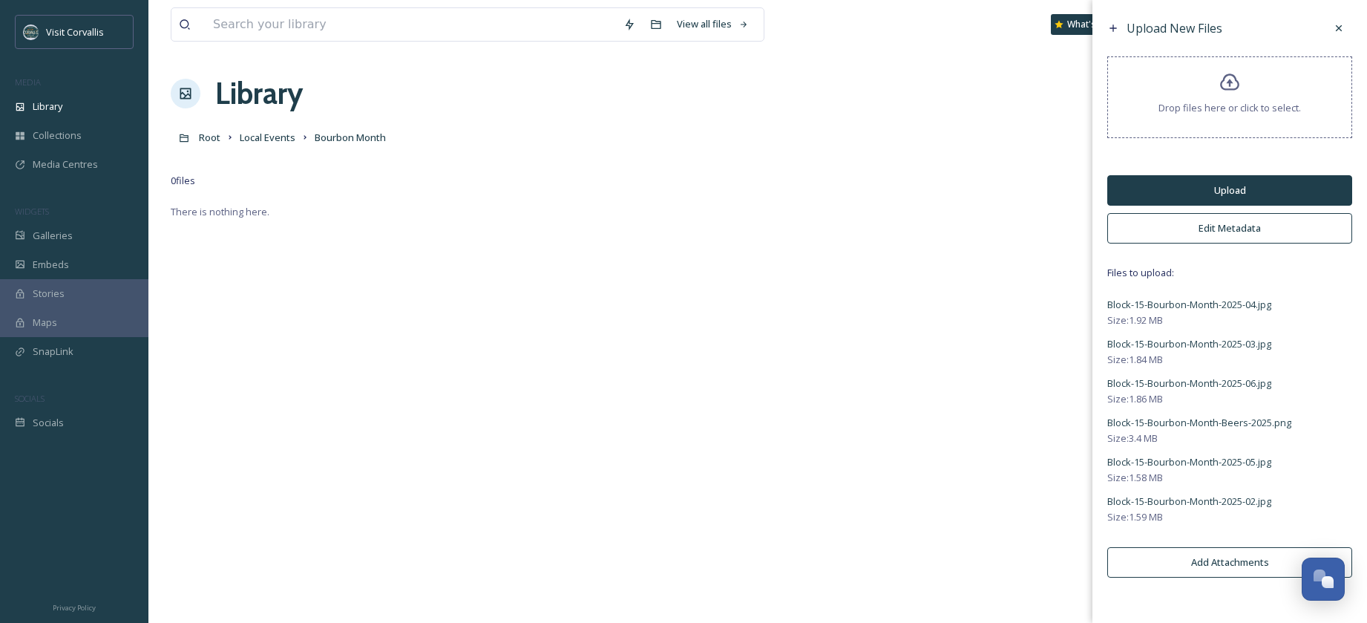
click at [1199, 240] on button "Edit Metadata" at bounding box center [1229, 228] width 245 height 30
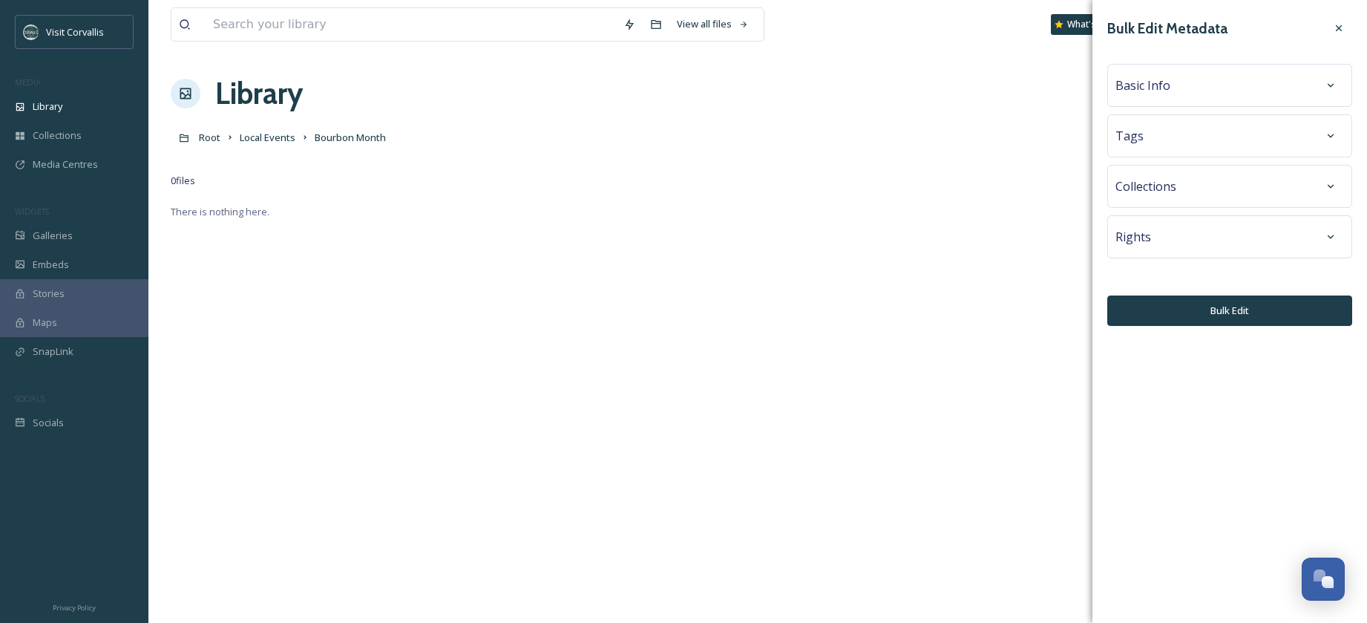
click at [1153, 137] on div "Tags" at bounding box center [1229, 135] width 229 height 27
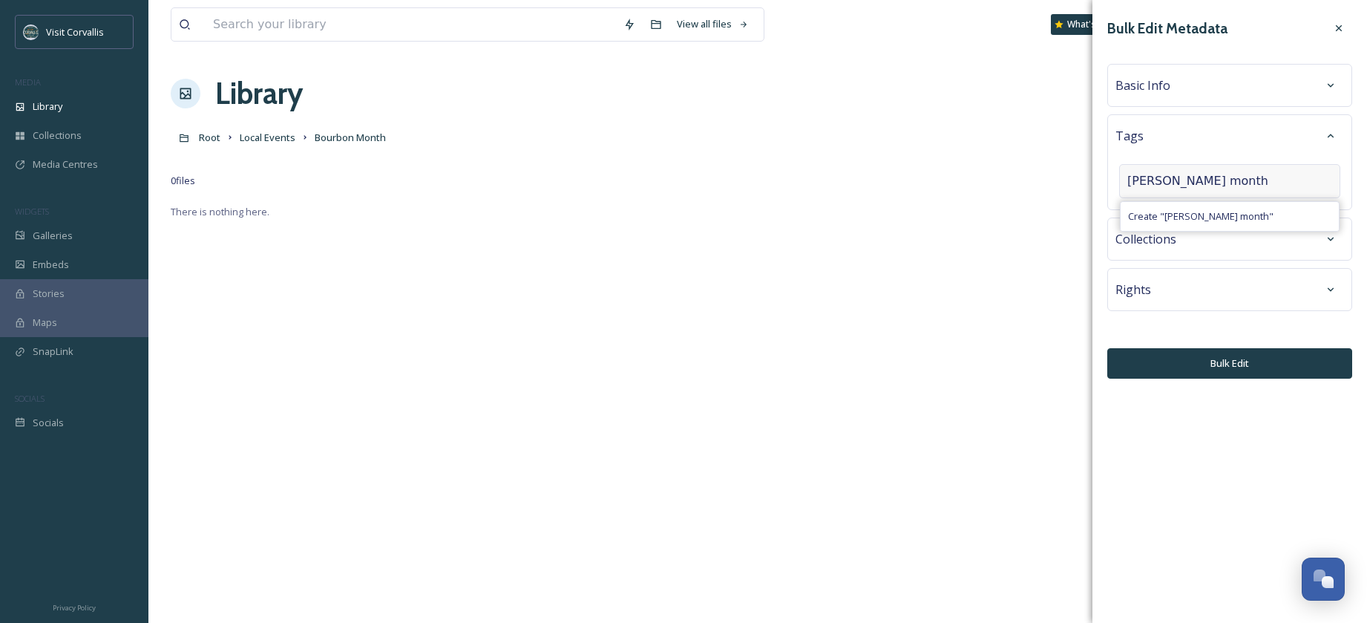
click at [1161, 179] on input "[PERSON_NAME] month" at bounding box center [1201, 181] width 148 height 18
type input "bourbon month"
click at [1176, 214] on span "Create " bourbon month "" at bounding box center [1183, 216] width 111 height 14
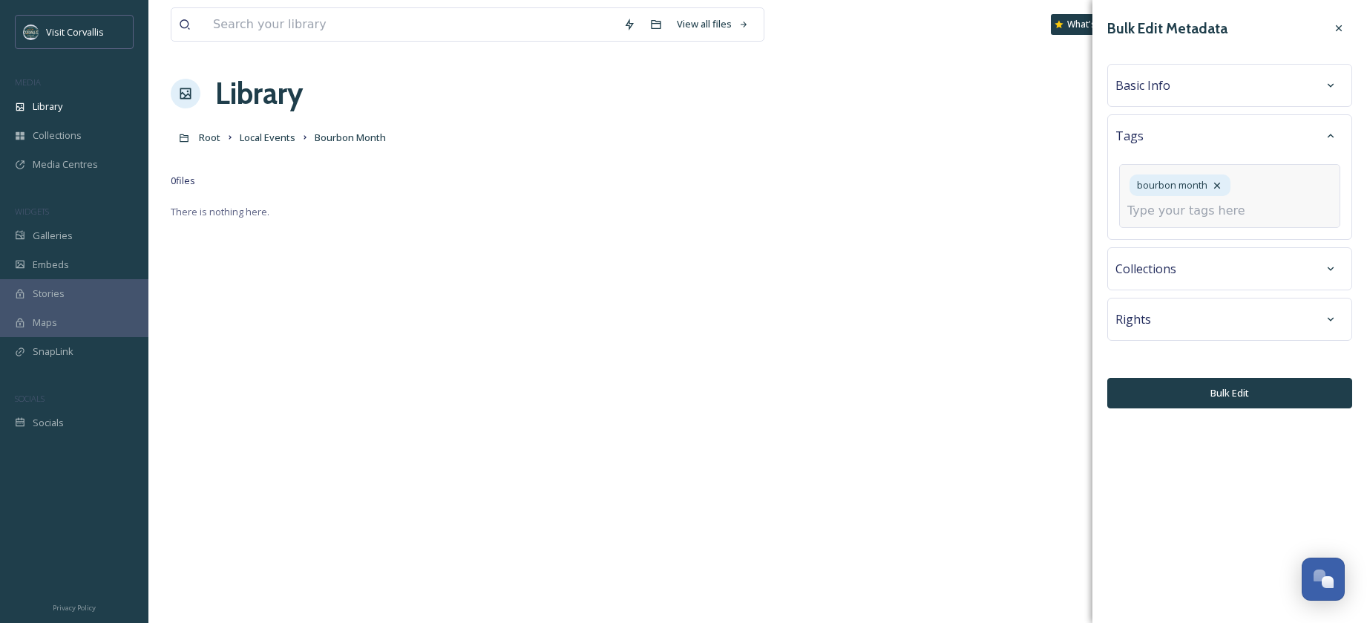
click at [1170, 213] on input at bounding box center [1201, 211] width 148 height 18
type input "Block 15"
click at [1174, 245] on span "Create " Block 15 "" at bounding box center [1166, 246] width 77 height 14
click at [1221, 212] on input at bounding box center [1201, 211] width 148 height 18
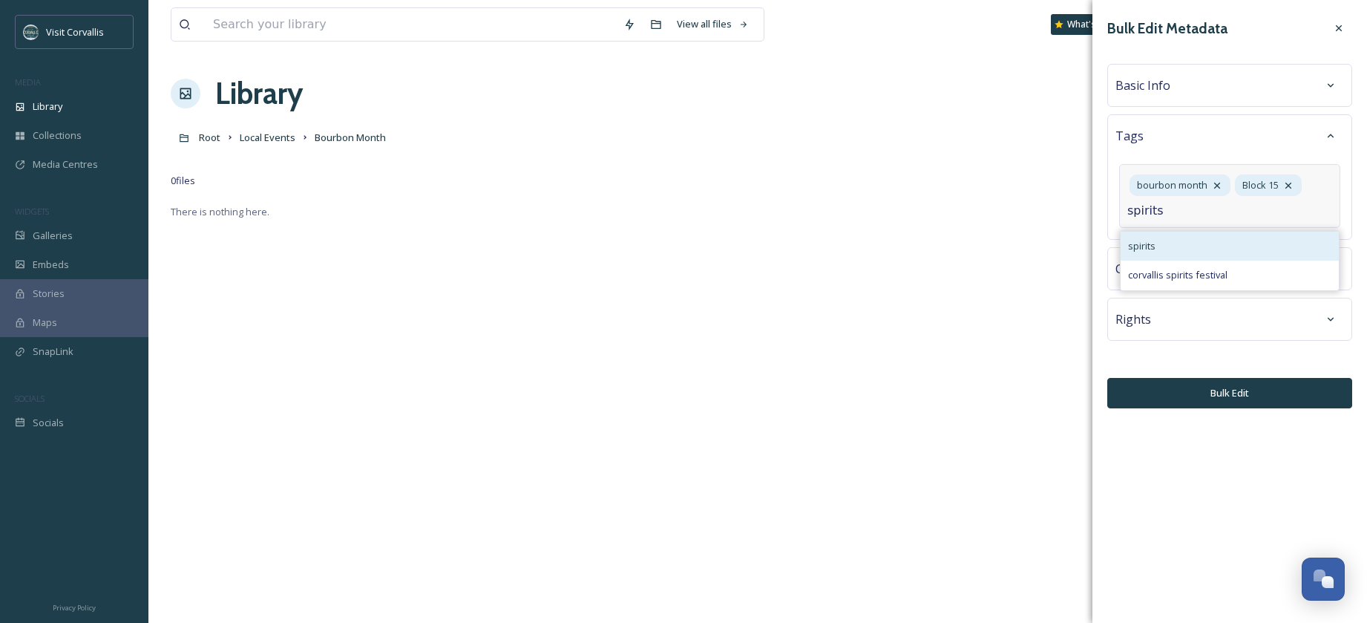
type input "spirits"
click at [1204, 244] on div "spirits" at bounding box center [1230, 246] width 218 height 29
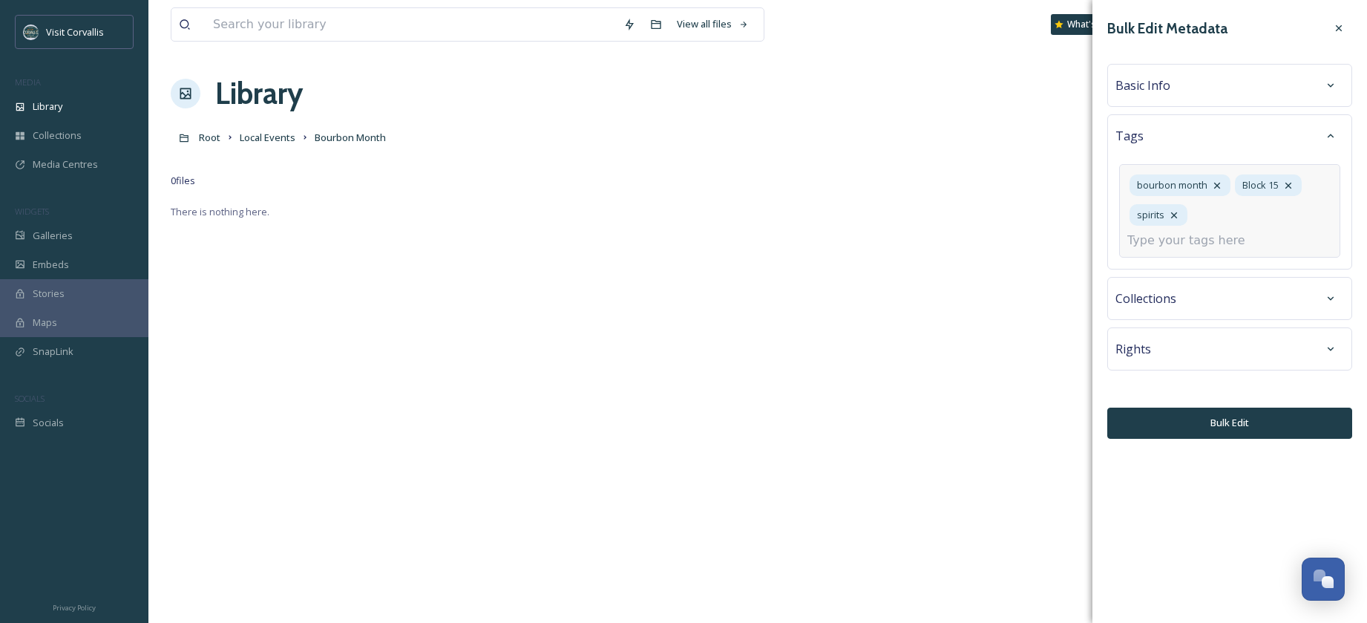
click at [1168, 91] on span "Basic Info" at bounding box center [1142, 85] width 55 height 18
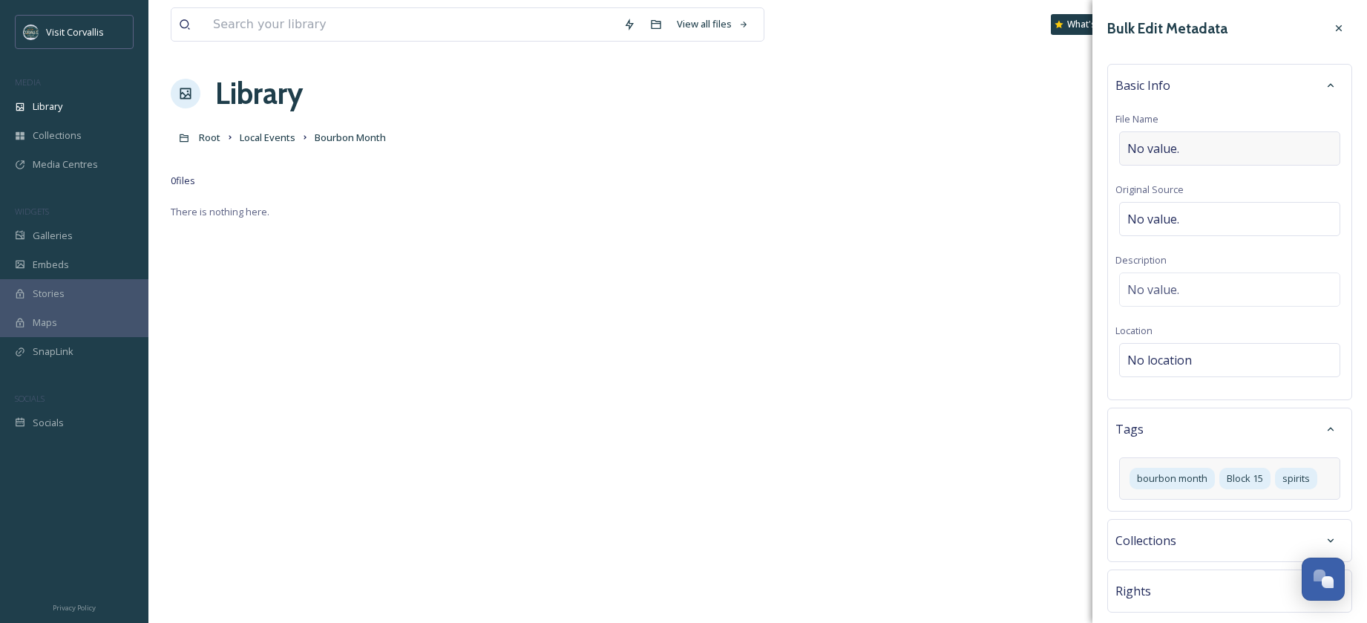
click at [1154, 140] on span "No value." at bounding box center [1153, 149] width 52 height 18
type input "Bourbon Month at [GEOGRAPHIC_DATA]"
drag, startPoint x: 1281, startPoint y: 148, endPoint x: 1103, endPoint y: 138, distance: 178.4
click at [1115, 138] on input "Bourbon Month at [GEOGRAPHIC_DATA]" at bounding box center [1229, 148] width 229 height 34
click at [1169, 276] on div "No value." at bounding box center [1229, 286] width 221 height 34
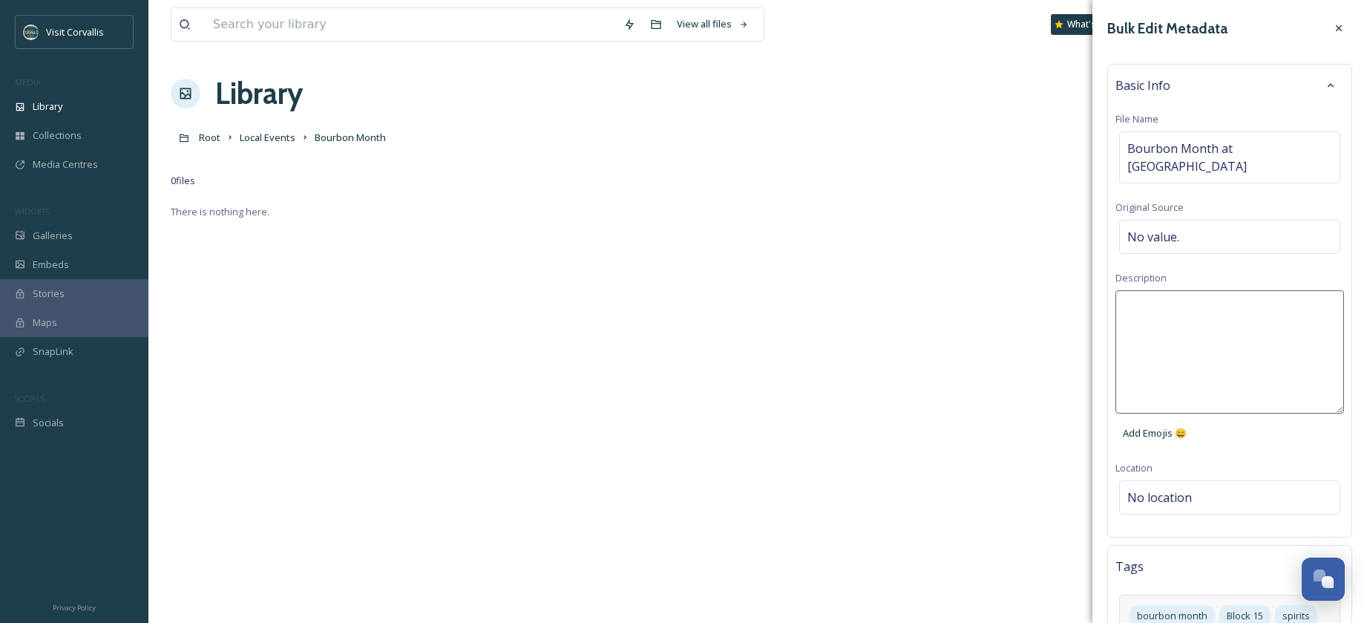
click at [1165, 290] on textarea at bounding box center [1229, 351] width 229 height 123
paste textarea "Bourbon Month at [GEOGRAPHIC_DATA]"
click at [1126, 290] on textarea "Bourbon Month at [GEOGRAPHIC_DATA]" at bounding box center [1229, 351] width 229 height 123
drag, startPoint x: 1267, startPoint y: 290, endPoint x: 1361, endPoint y: 318, distance: 98.4
click at [1272, 292] on textarea "Celebrate Bourbon Month at [GEOGRAPHIC_DATA]" at bounding box center [1229, 351] width 229 height 123
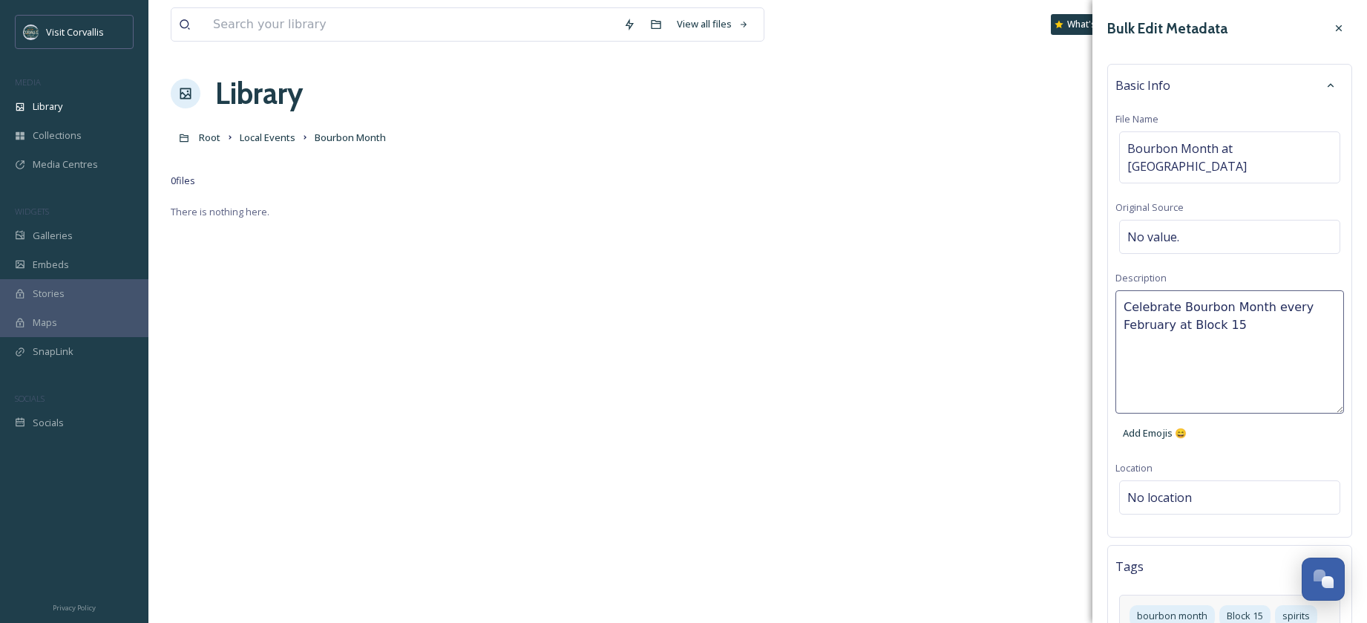
click at [1282, 306] on textarea "Celebrate Bourbon Month every February at Block 15" at bounding box center [1229, 351] width 229 height 123
type textarea "Celebrate Bourbon Month every February at [GEOGRAPHIC_DATA] in [GEOGRAPHIC_DATA…"
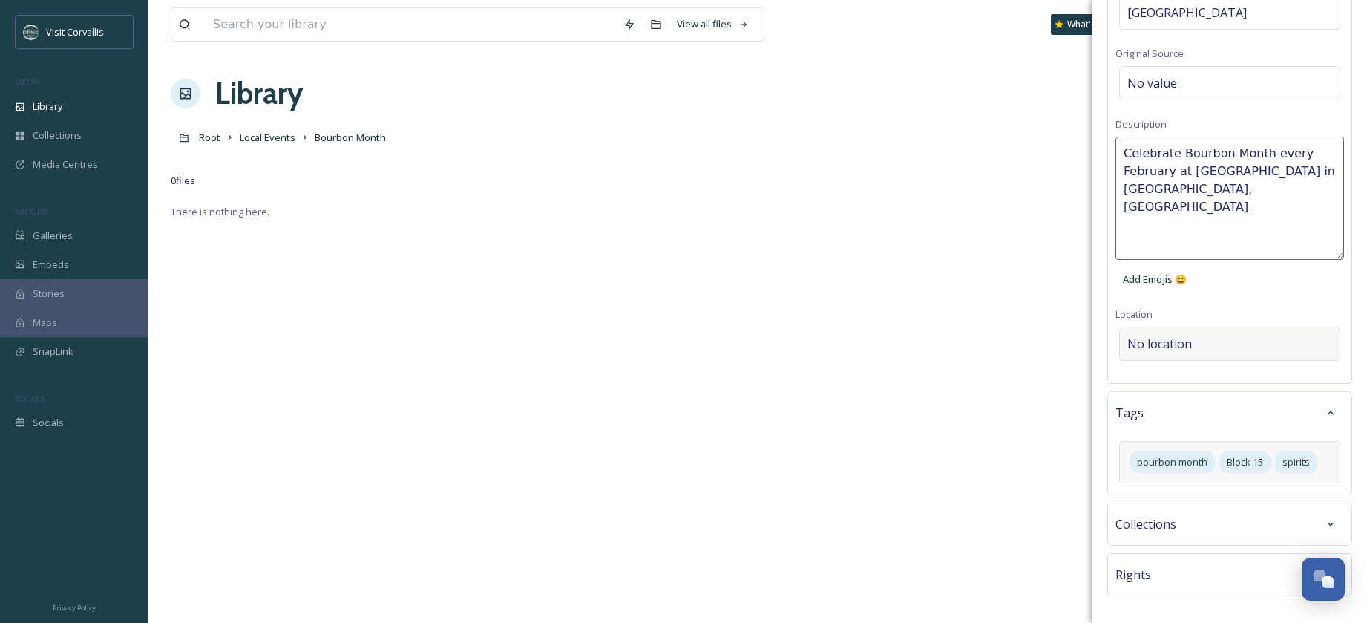
click at [1186, 329] on div "Bulk Edit Metadata Basic Info File Name Bourbon Month at Block 15 Original Sour…" at bounding box center [1229, 262] width 275 height 833
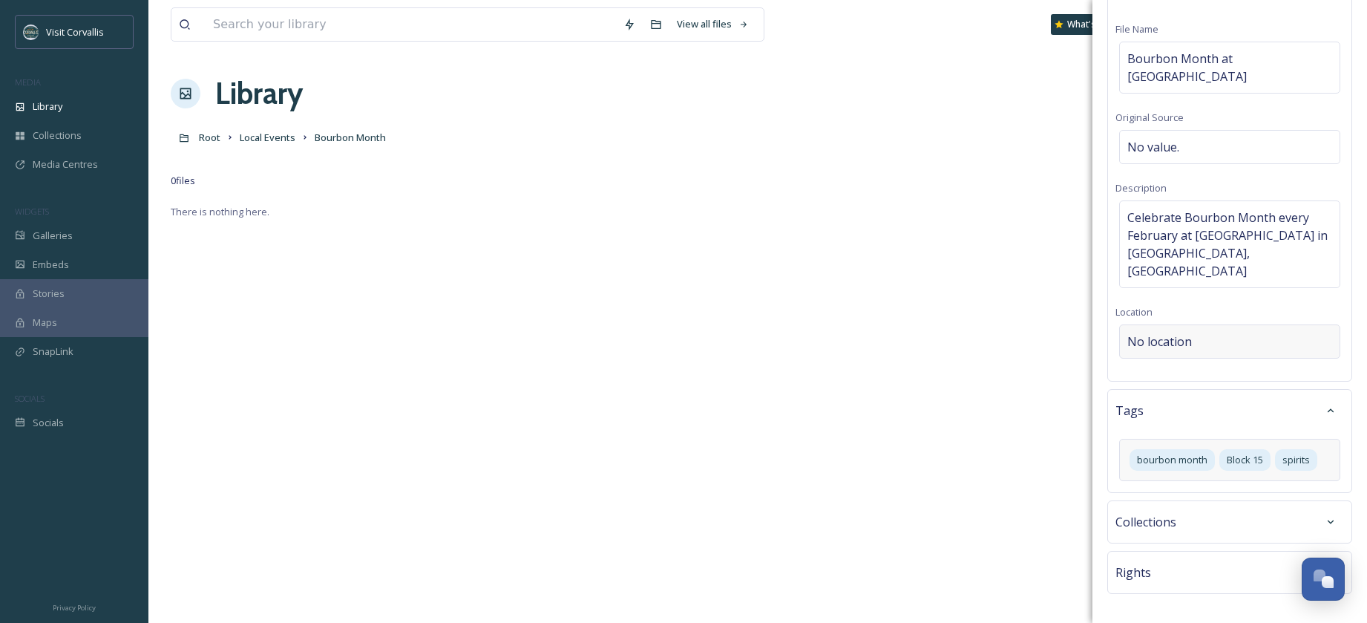
click at [1158, 332] on span "No location" at bounding box center [1159, 341] width 65 height 18
click at [1136, 325] on input at bounding box center [1230, 341] width 220 height 33
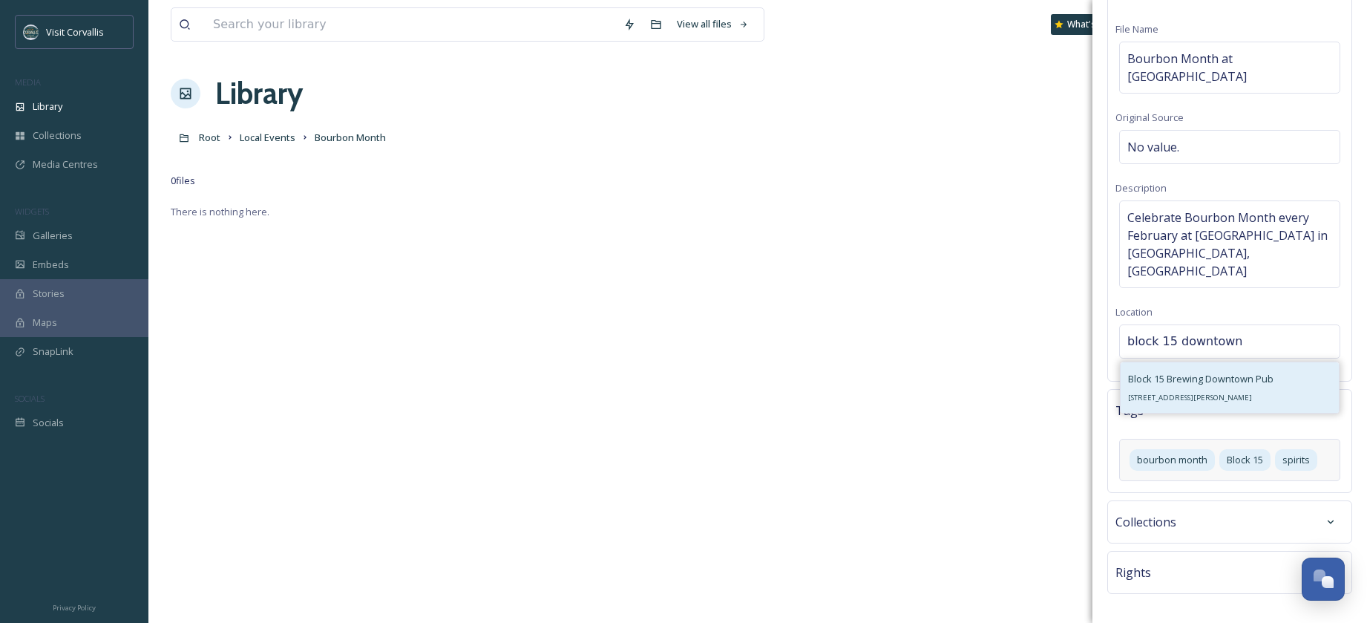
type input "block 15 downtown"
click at [1221, 393] on span "[STREET_ADDRESS][PERSON_NAME]" at bounding box center [1190, 398] width 124 height 10
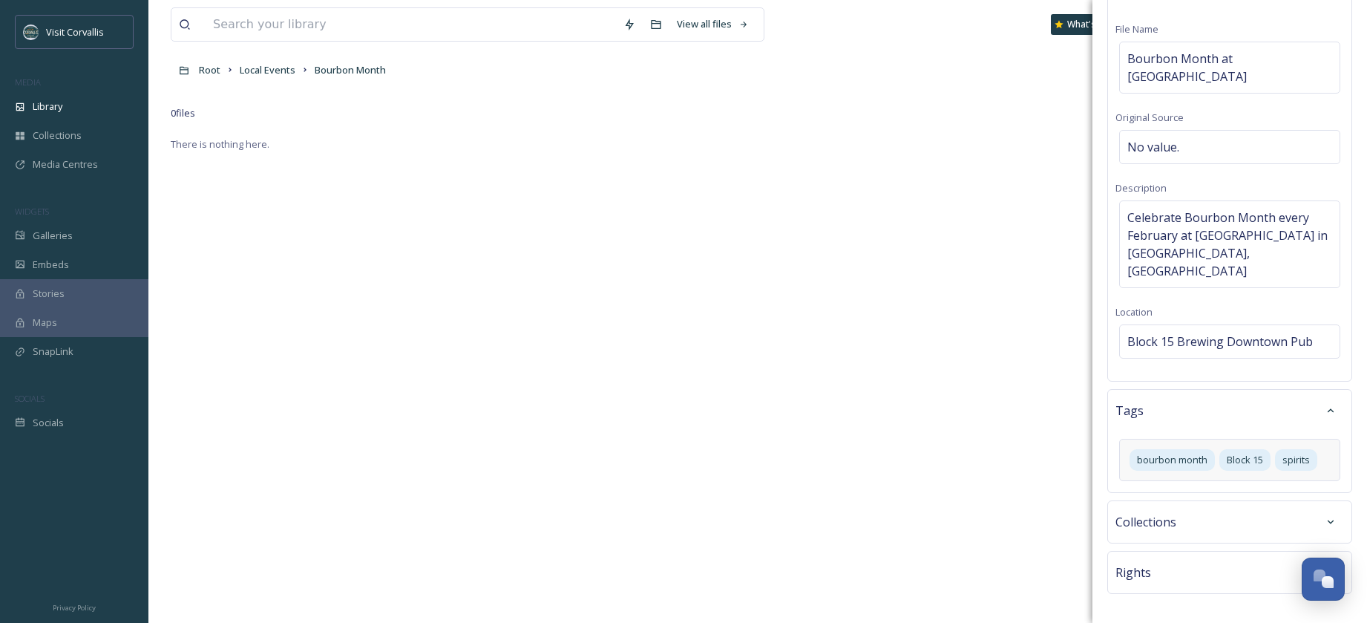
scroll to position [203, 0]
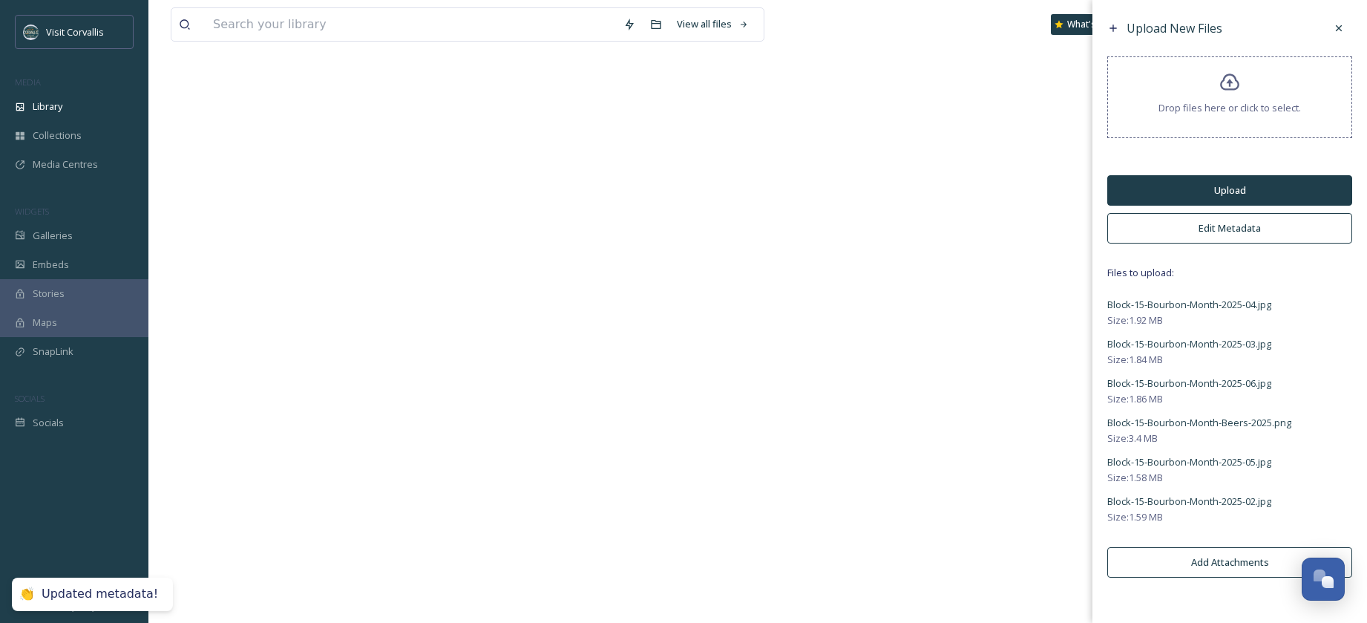
click at [1196, 183] on button "Upload" at bounding box center [1229, 190] width 245 height 30
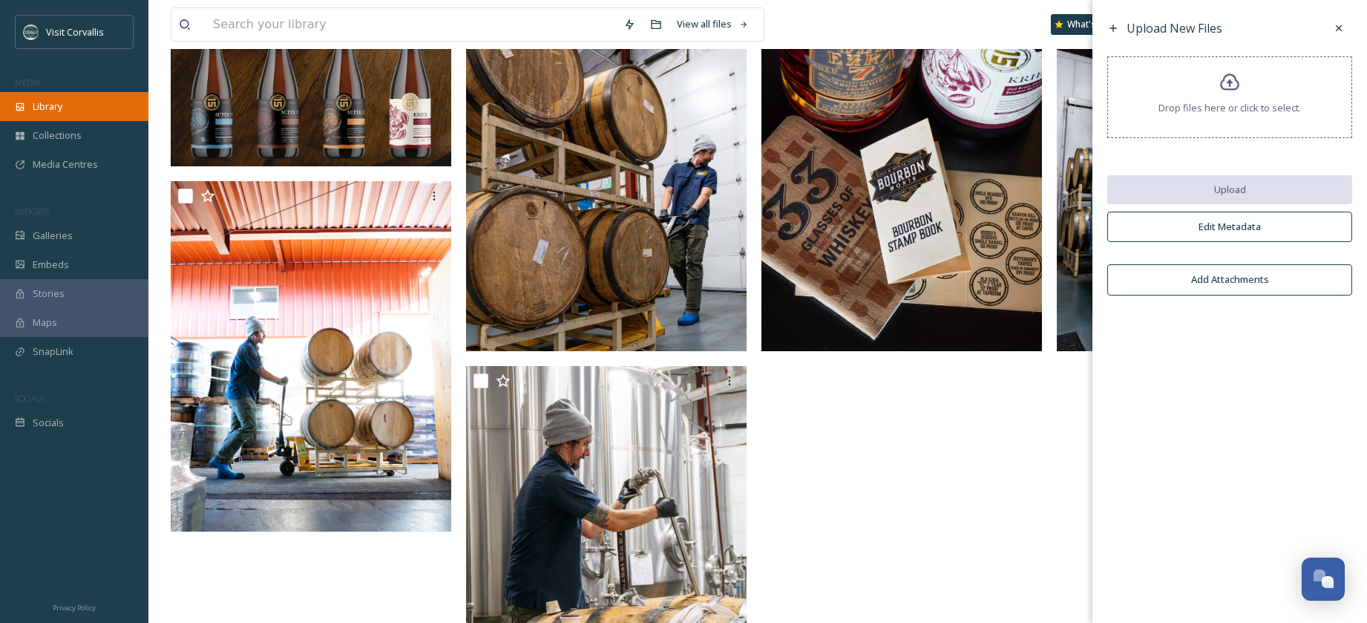
click at [51, 108] on span "Library" at bounding box center [48, 106] width 30 height 14
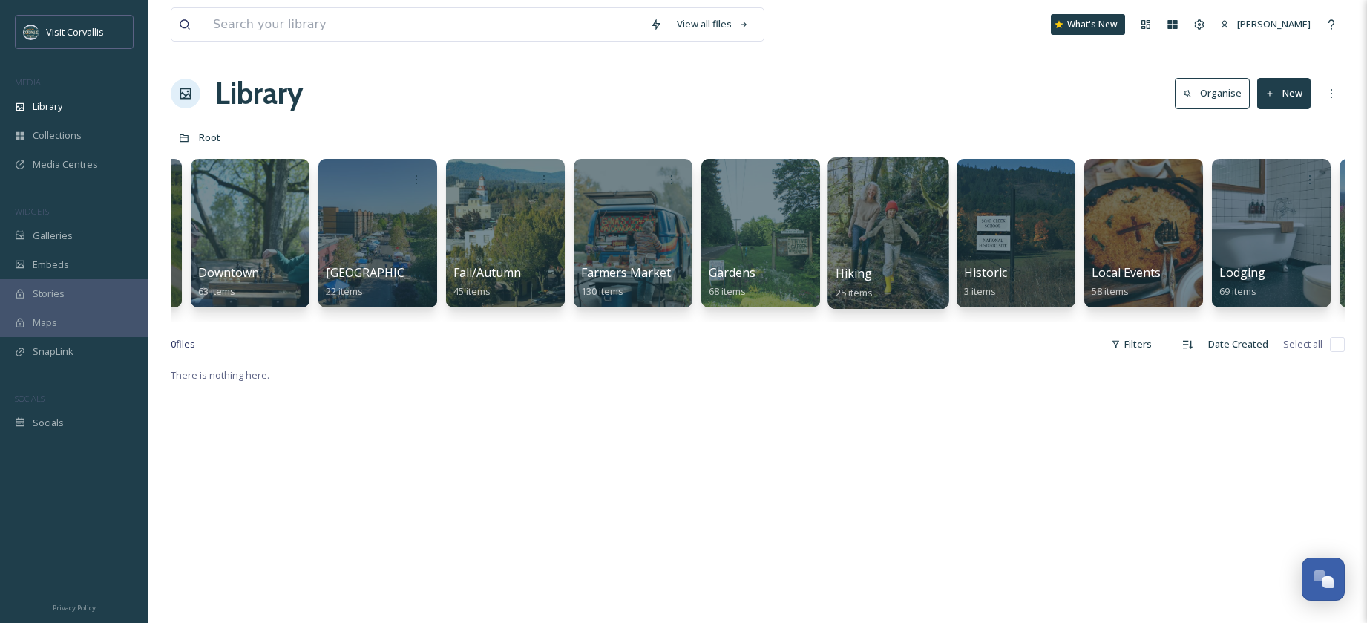
scroll to position [0, 1780]
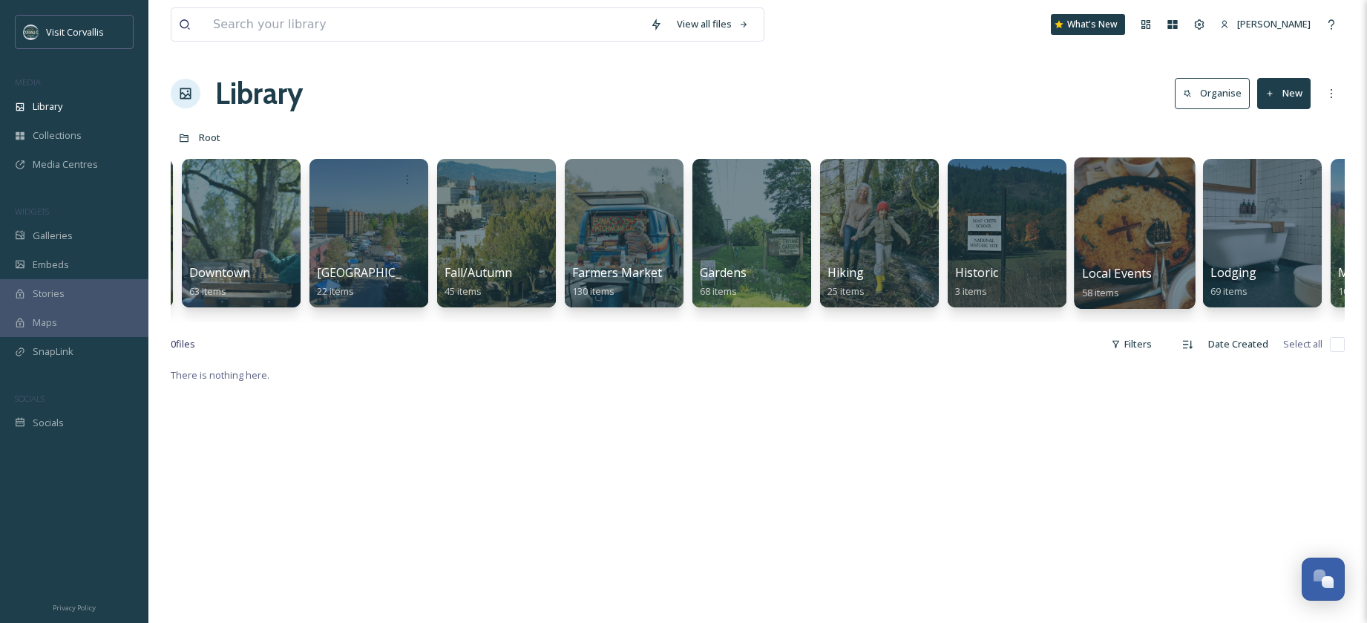
click at [1092, 254] on div at bounding box center [1134, 232] width 121 height 151
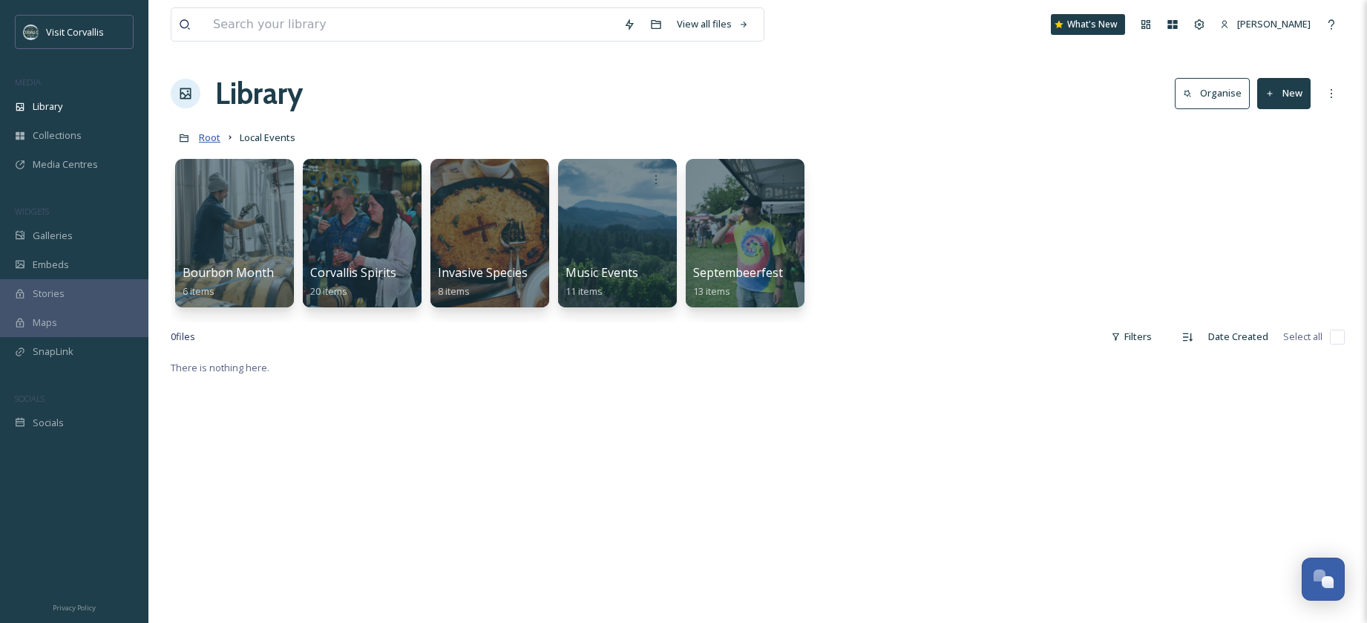
click at [208, 139] on span "Root" at bounding box center [210, 137] width 22 height 13
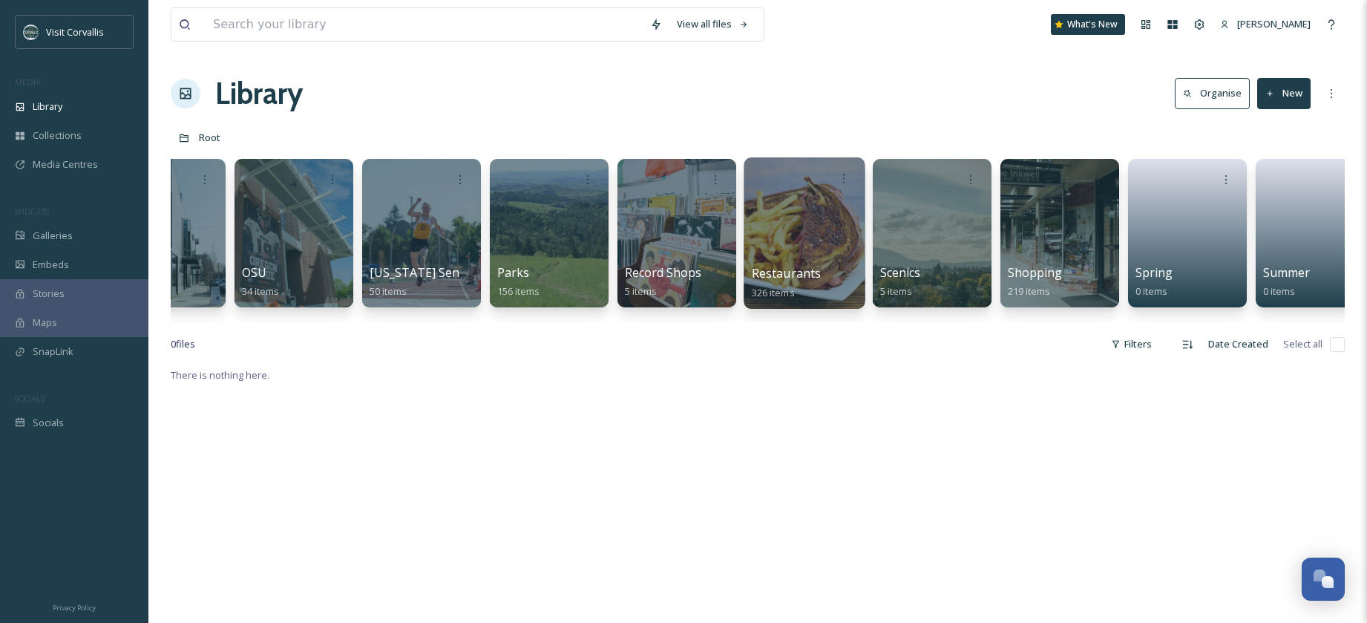
scroll to position [0, 3541]
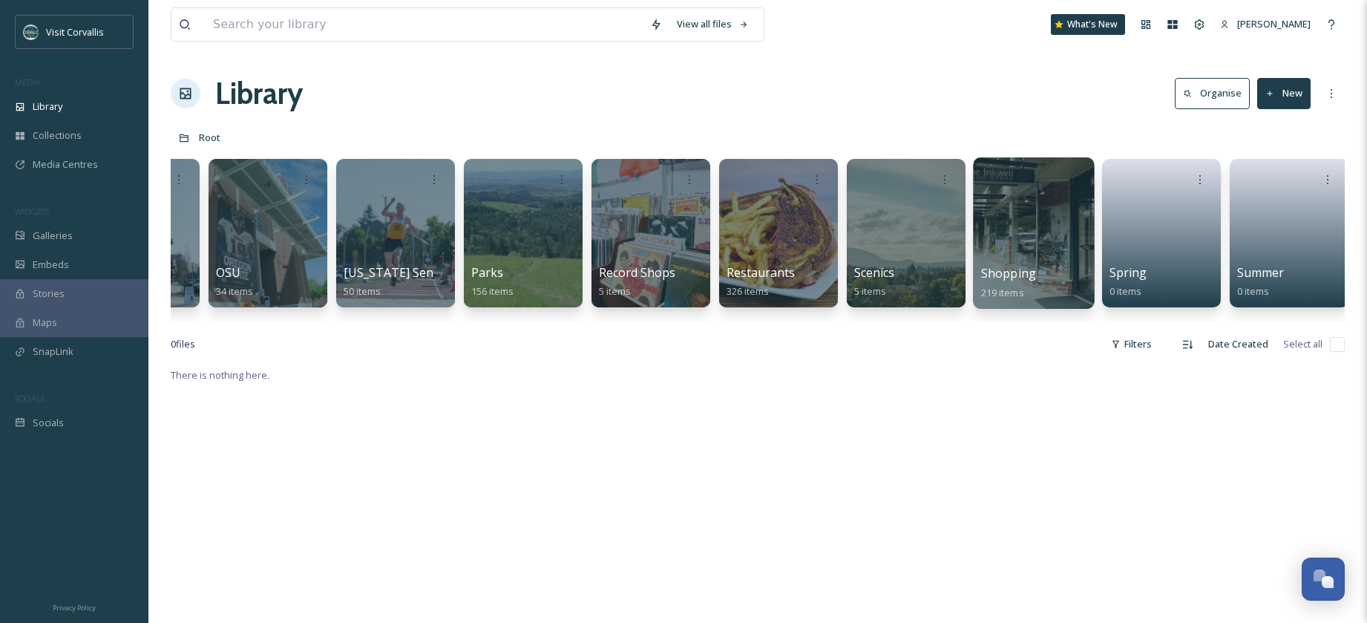
click at [1012, 224] on div at bounding box center [1033, 232] width 121 height 151
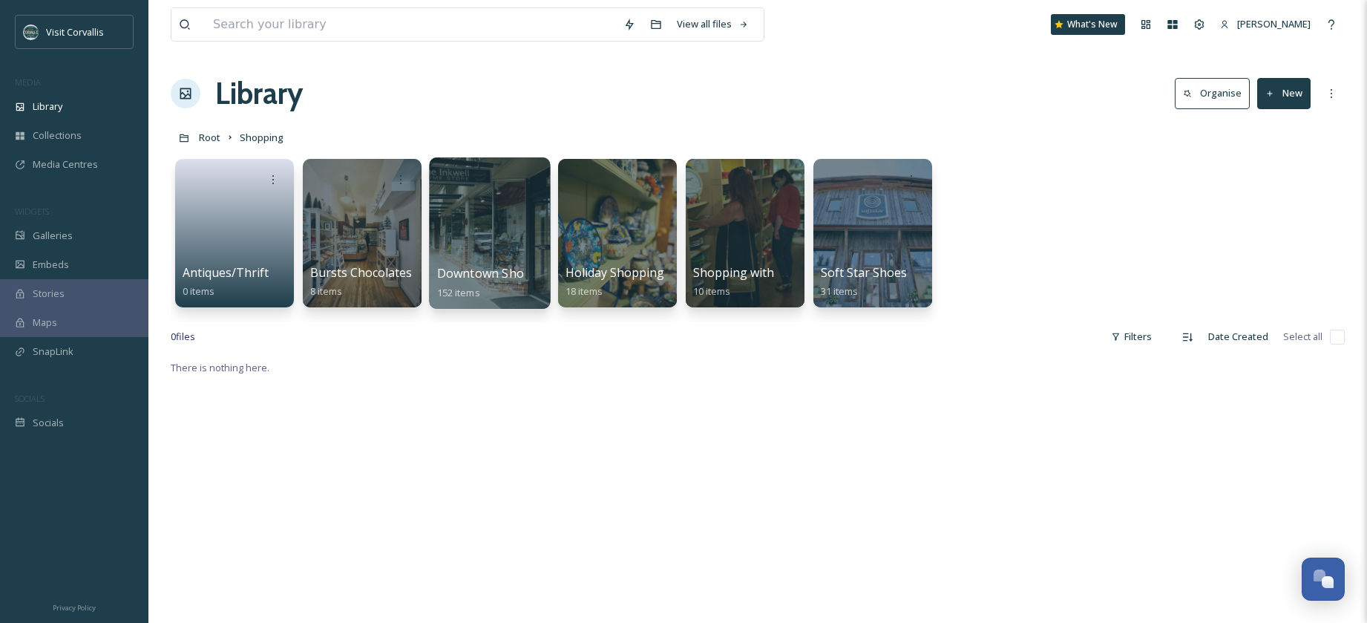
click at [491, 233] on div at bounding box center [489, 232] width 121 height 151
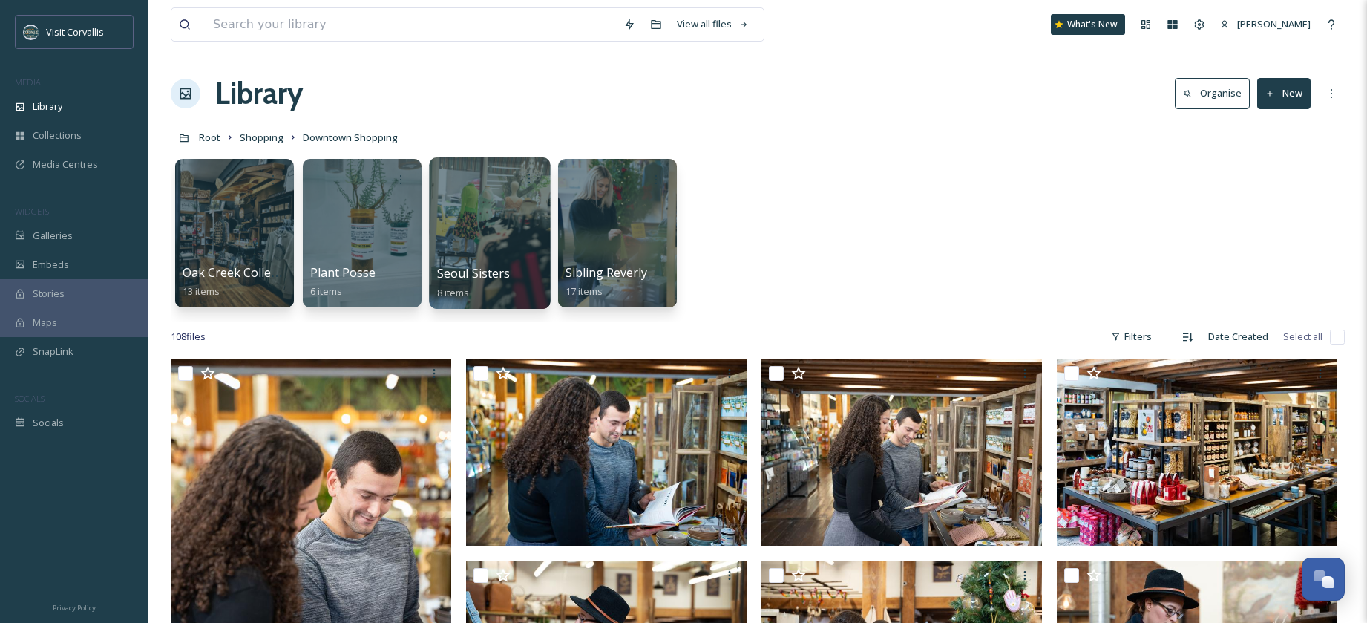
click at [493, 232] on div at bounding box center [489, 232] width 121 height 151
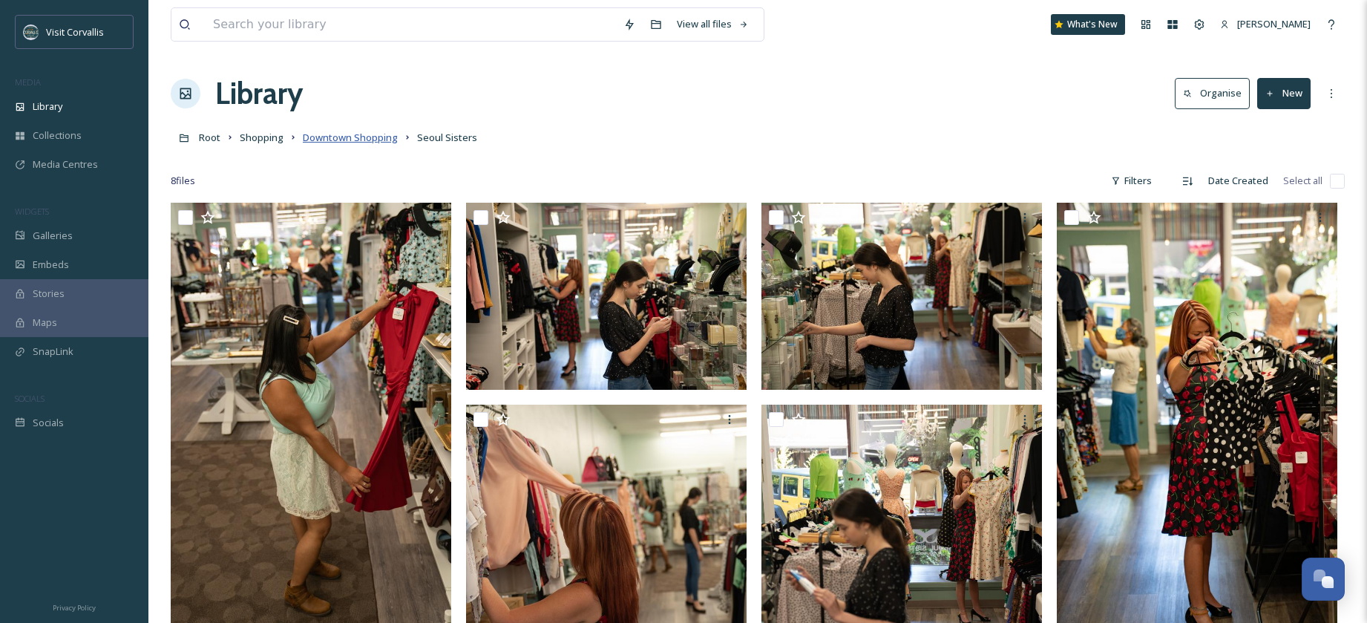
click at [377, 137] on span "Downtown Shopping" at bounding box center [350, 137] width 95 height 13
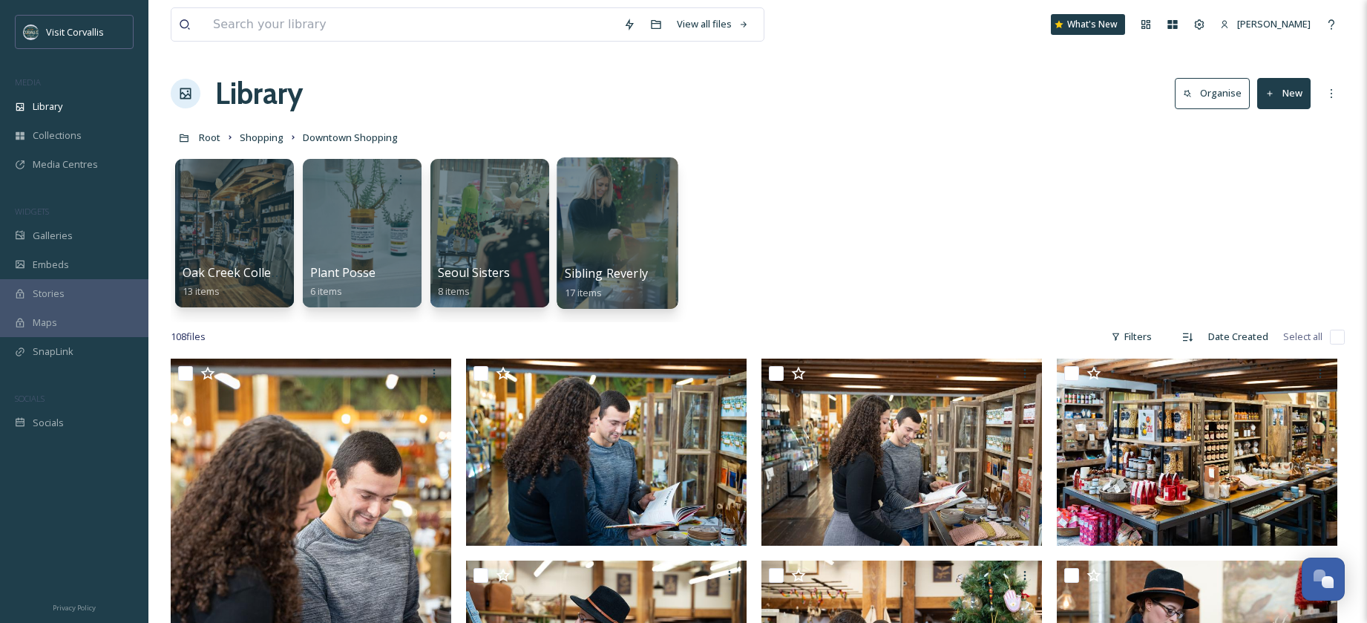
click at [574, 215] on div at bounding box center [617, 232] width 121 height 151
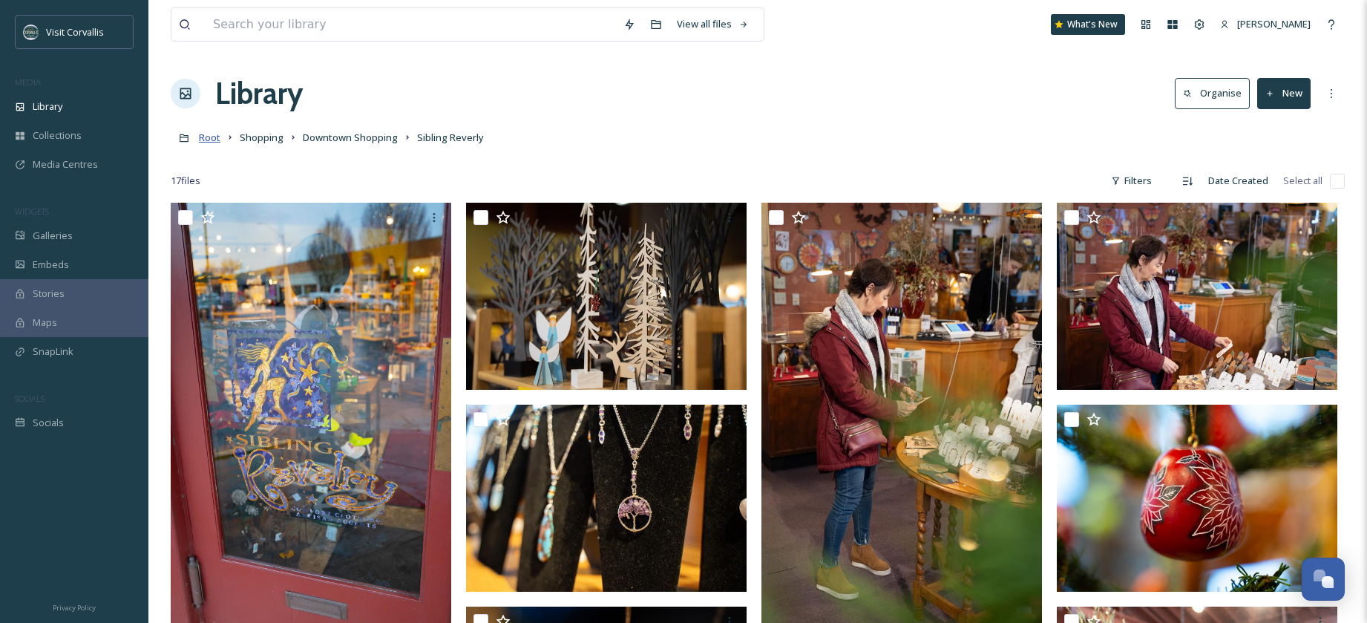
click at [209, 139] on span "Root" at bounding box center [210, 137] width 22 height 13
